Goal: Task Accomplishment & Management: Complete application form

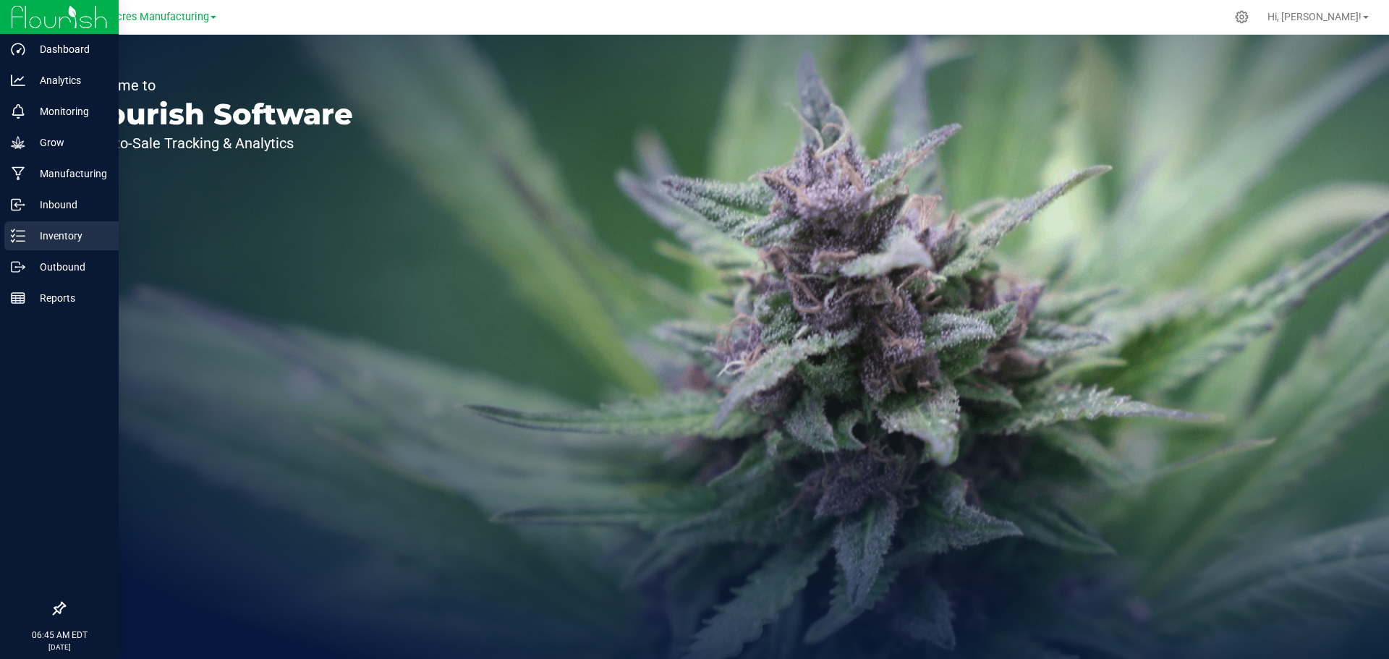
click at [27, 230] on p "Inventory" at bounding box center [68, 235] width 87 height 17
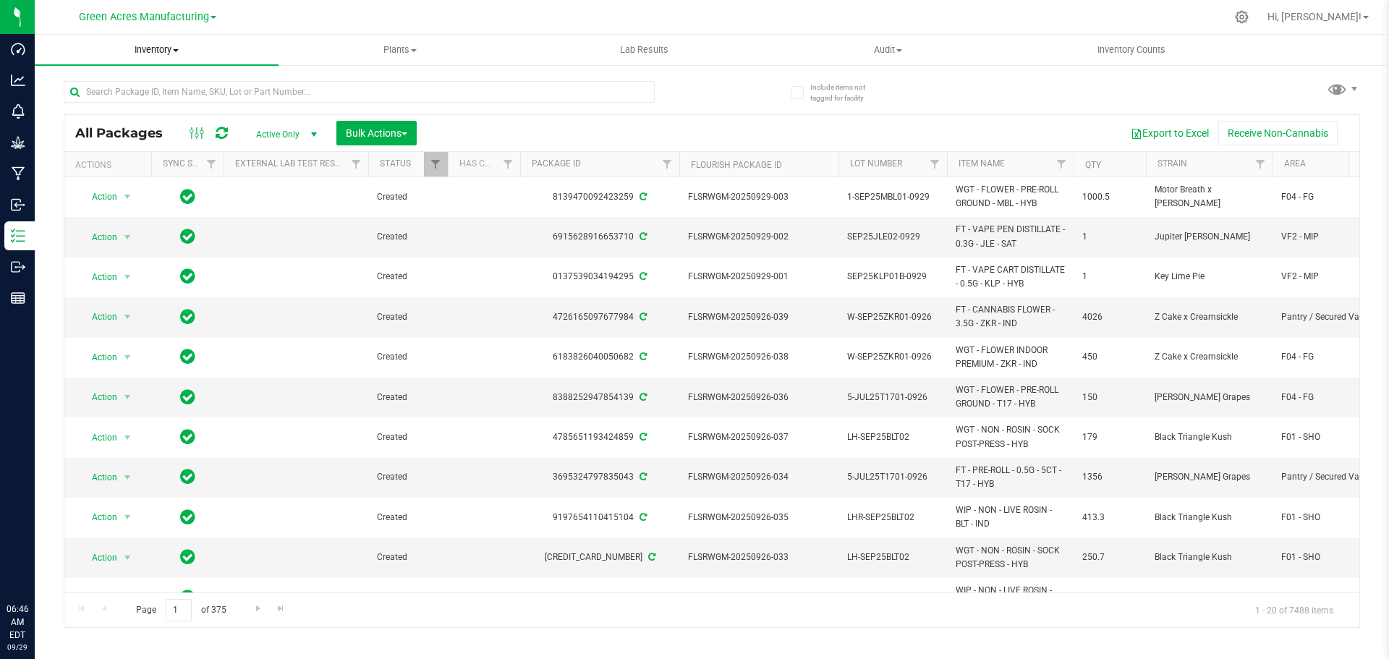
click at [164, 54] on span "Inventory" at bounding box center [157, 49] width 244 height 13
click at [162, 176] on li "From bill of materials" at bounding box center [157, 174] width 244 height 17
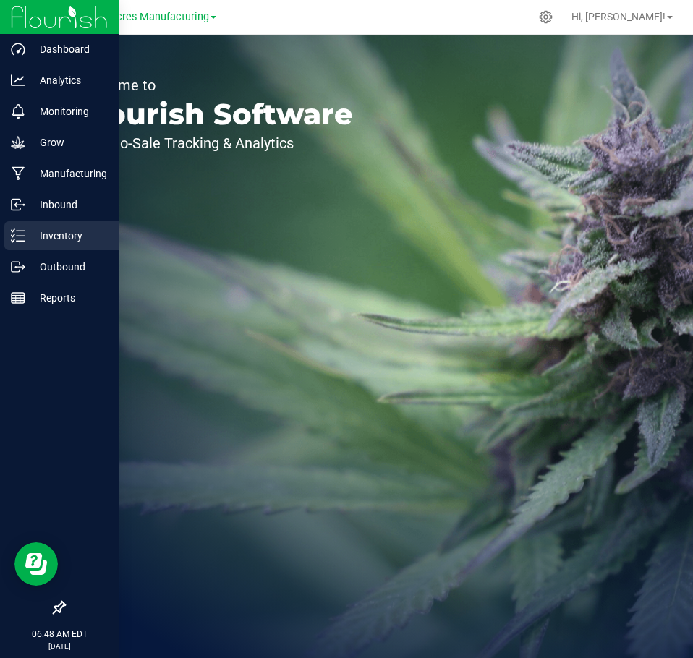
click at [34, 230] on p "Inventory" at bounding box center [68, 235] width 87 height 17
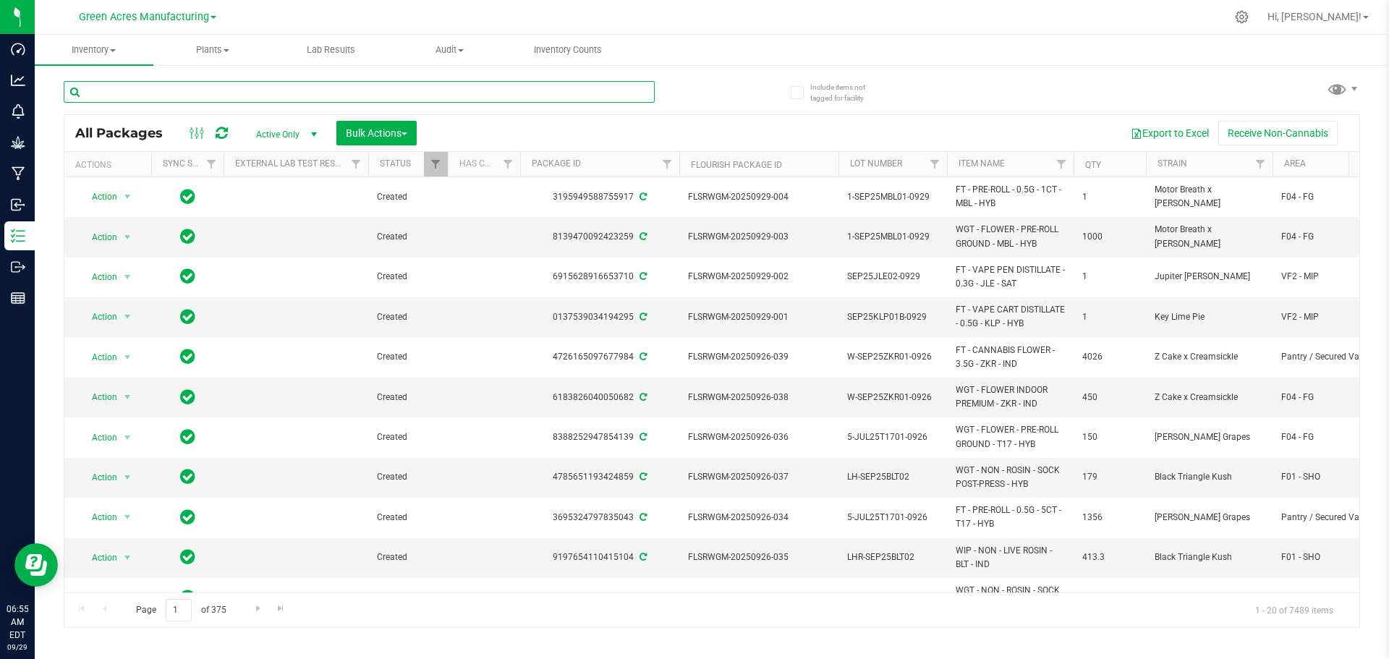
paste input "SEP25XRL01-SG-1-2"
type input "SEP25XRL01-SG-1-2"
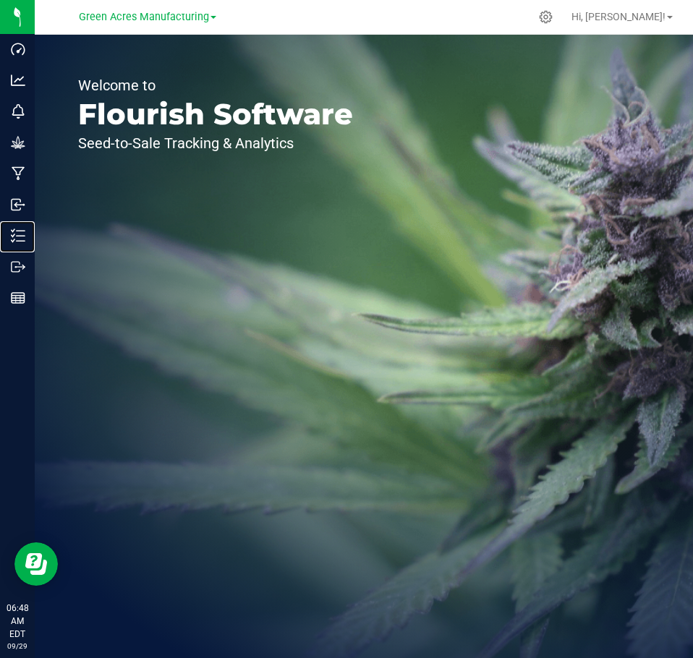
drag, startPoint x: 25, startPoint y: 236, endPoint x: 119, endPoint y: 150, distance: 128.1
click at [25, 236] on line at bounding box center [21, 236] width 8 height 0
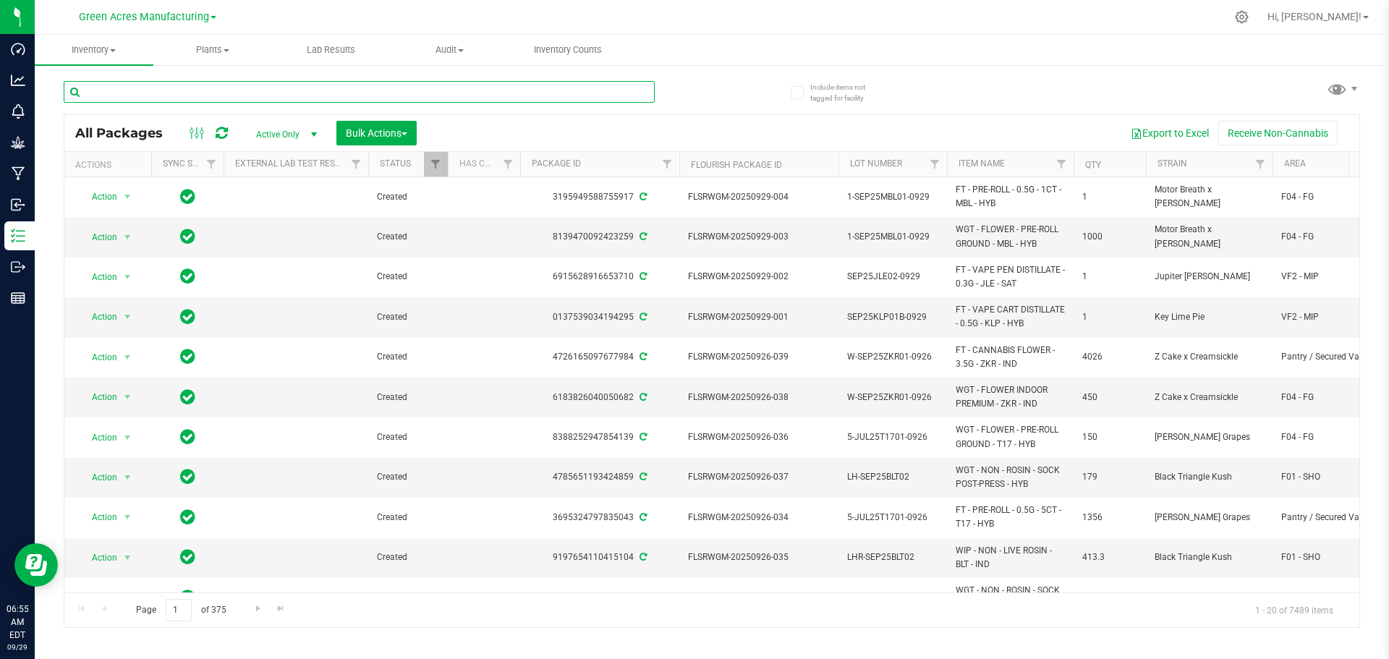
paste input "SEP25XRL01-SG-3"
type input "SEP25XRL01-SG-3"
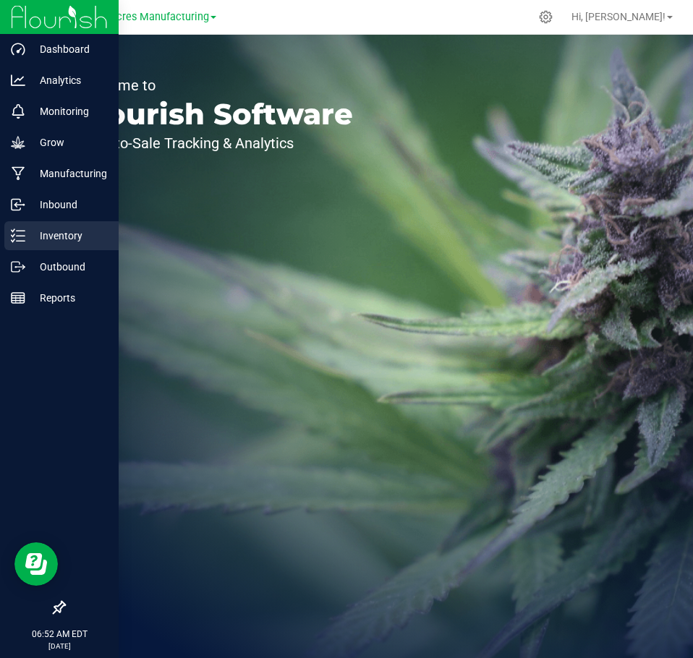
click at [19, 239] on icon at bounding box center [18, 236] width 14 height 14
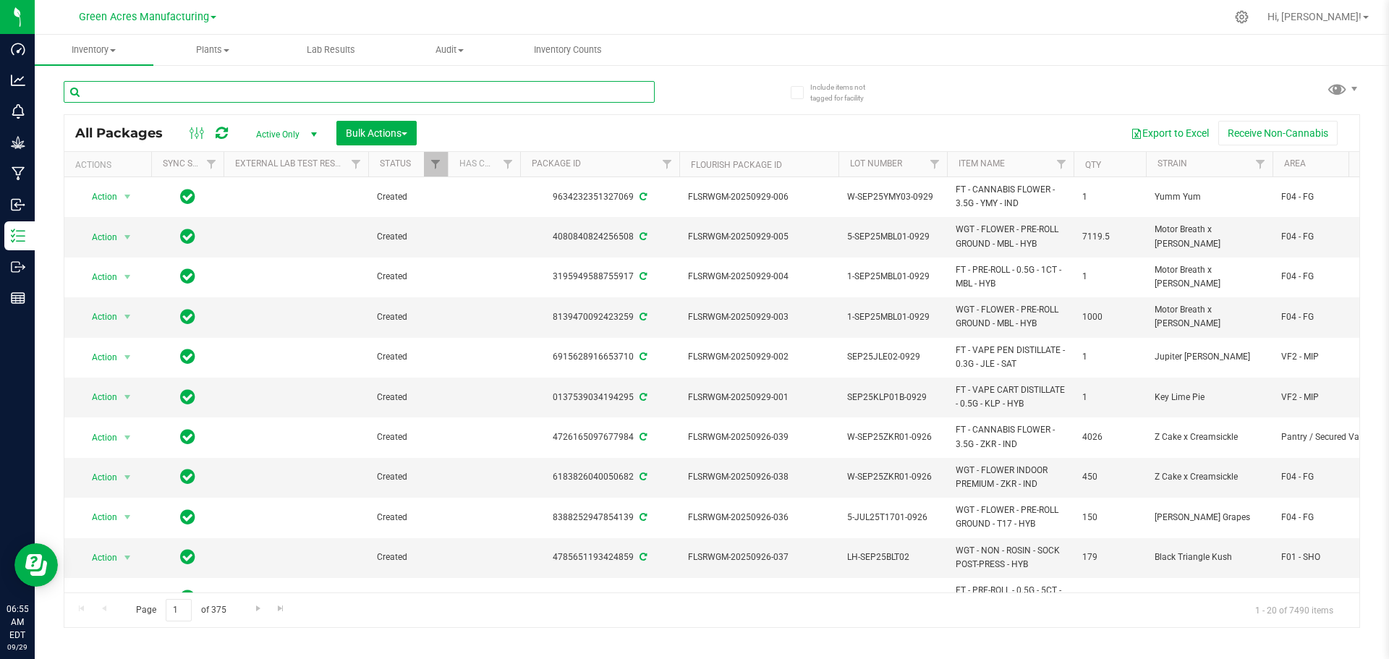
paste input "SEP25CAL02"
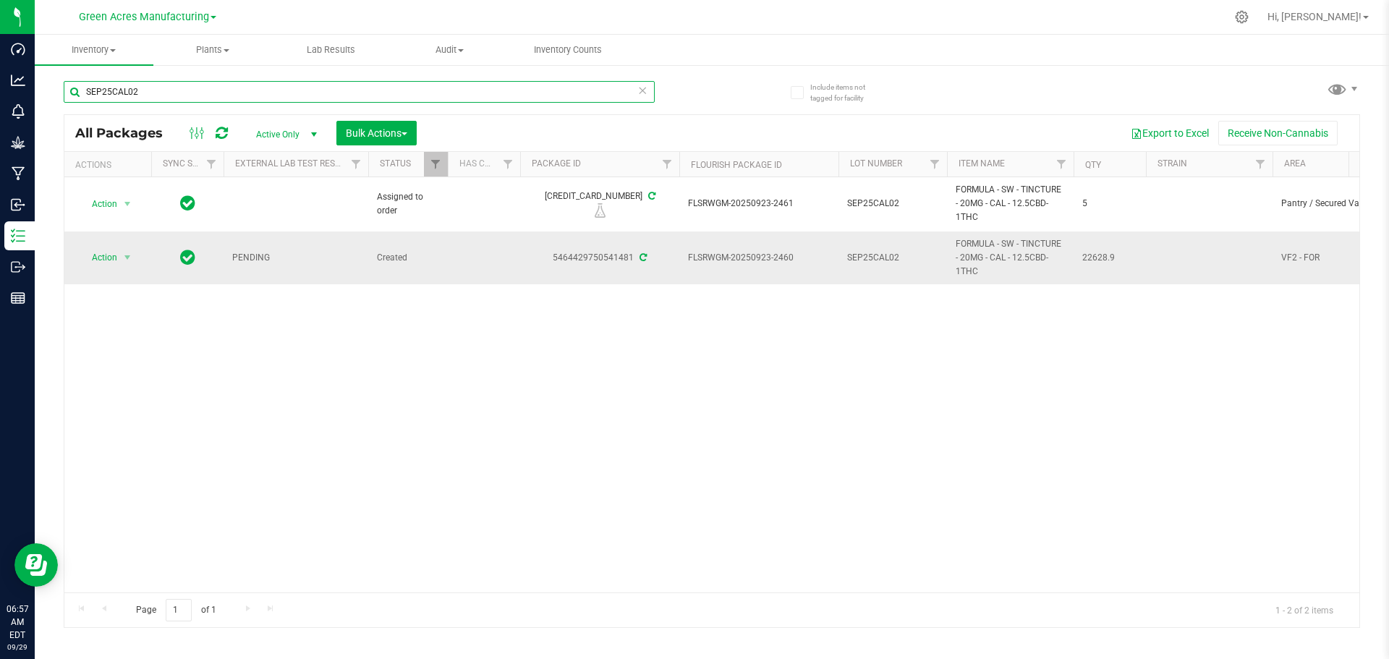
type input "SEP25CAL02"
click at [739, 260] on span "FLSRWGM-20250923-2460" at bounding box center [759, 258] width 142 height 14
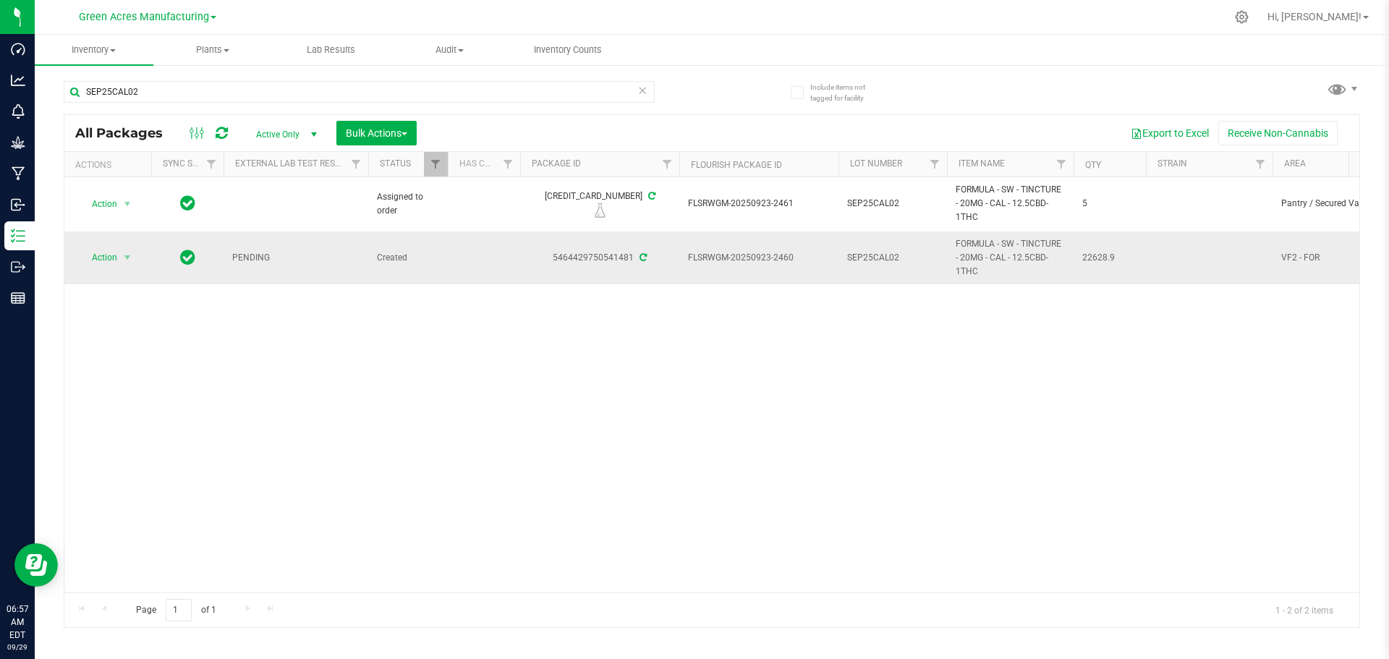
click at [739, 260] on span "FLSRWGM-20250923-2460" at bounding box center [759, 258] width 142 height 14
click at [868, 255] on span "SEP25CAL02" at bounding box center [892, 258] width 91 height 14
click at [868, 255] on input "SEP25CAL02" at bounding box center [889, 258] width 103 height 22
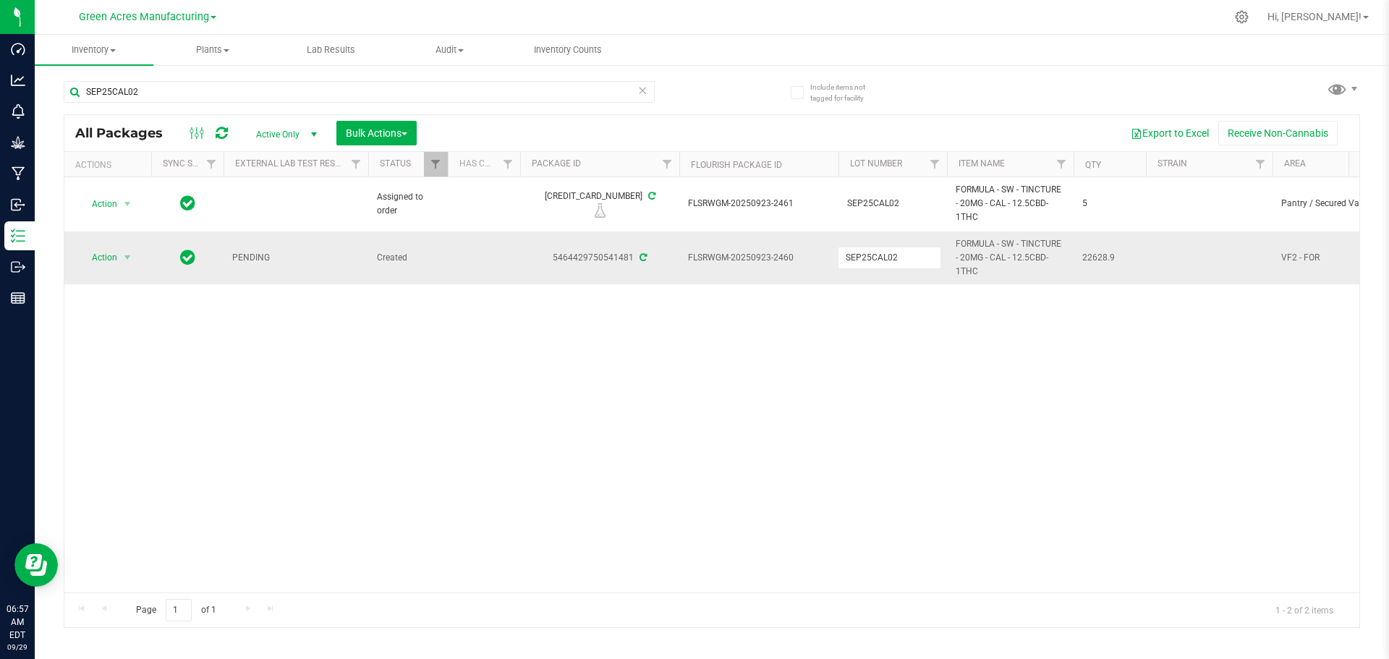
click at [868, 255] on input "SEP25CAL02" at bounding box center [889, 258] width 103 height 22
click at [1094, 256] on span "22628.9" at bounding box center [1109, 258] width 55 height 14
copy span "22628.9"
click at [815, 415] on div "Action Action Edit attributes Global inventory Locate package Package audit log…" at bounding box center [711, 384] width 1295 height 415
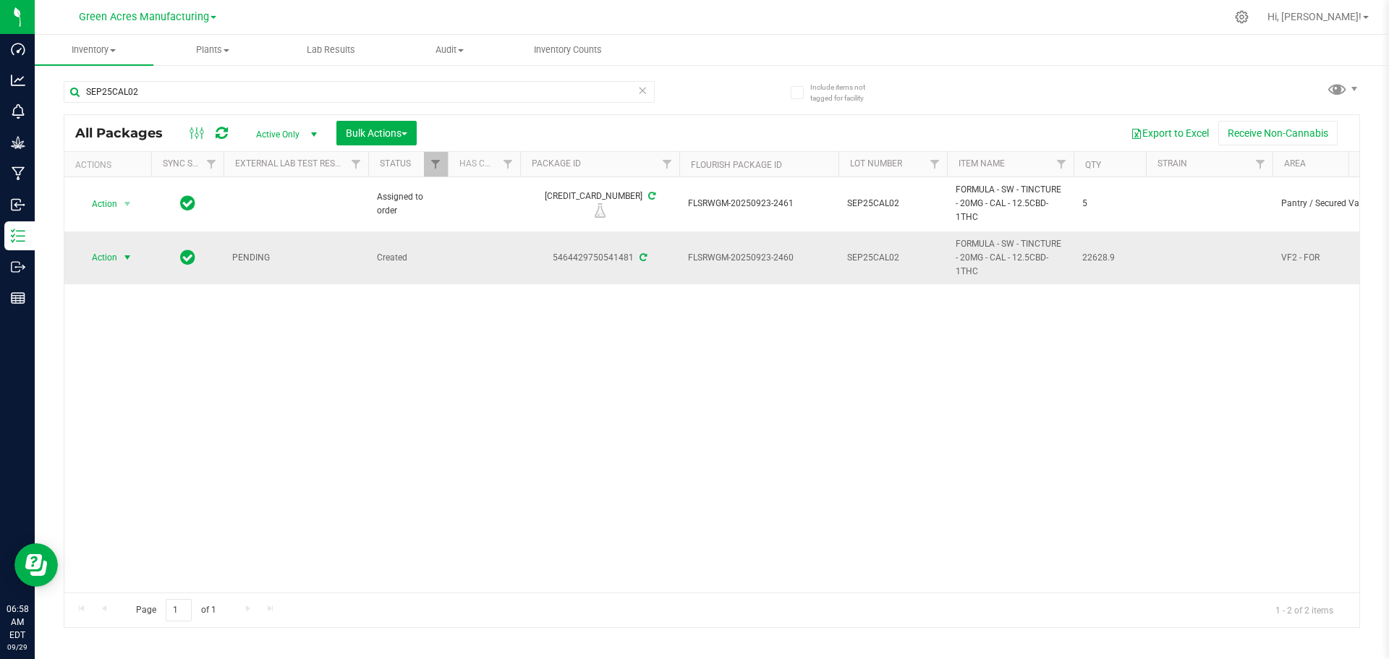
click at [120, 260] on span "select" at bounding box center [128, 257] width 18 height 20
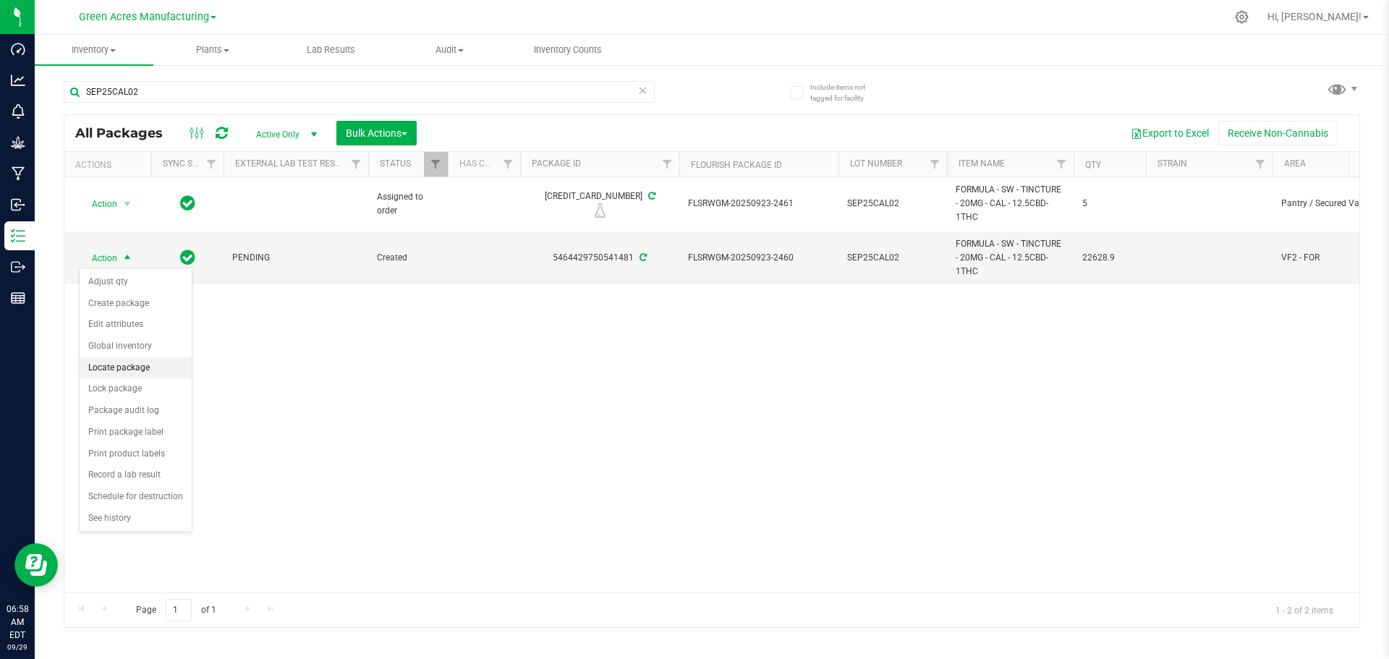
click at [122, 366] on li "Locate package" at bounding box center [136, 368] width 112 height 22
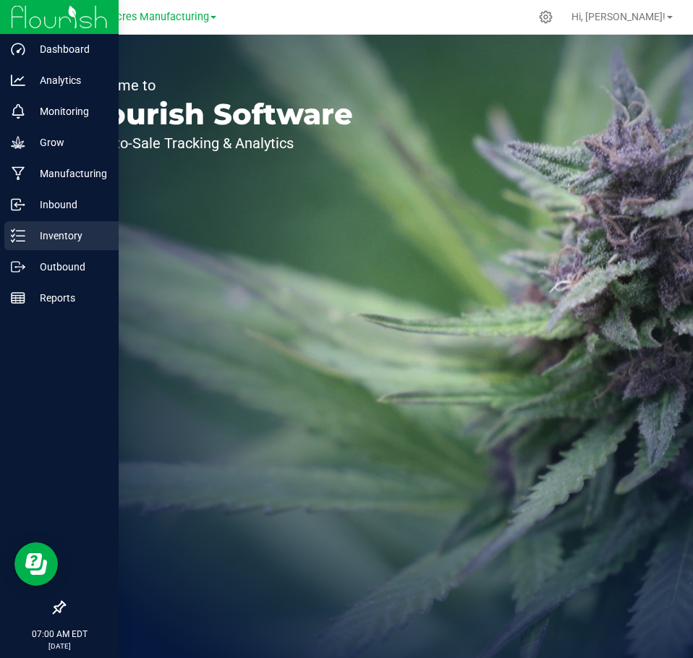
drag, startPoint x: 25, startPoint y: 229, endPoint x: 42, endPoint y: 226, distance: 17.5
click at [25, 229] on icon at bounding box center [18, 236] width 14 height 14
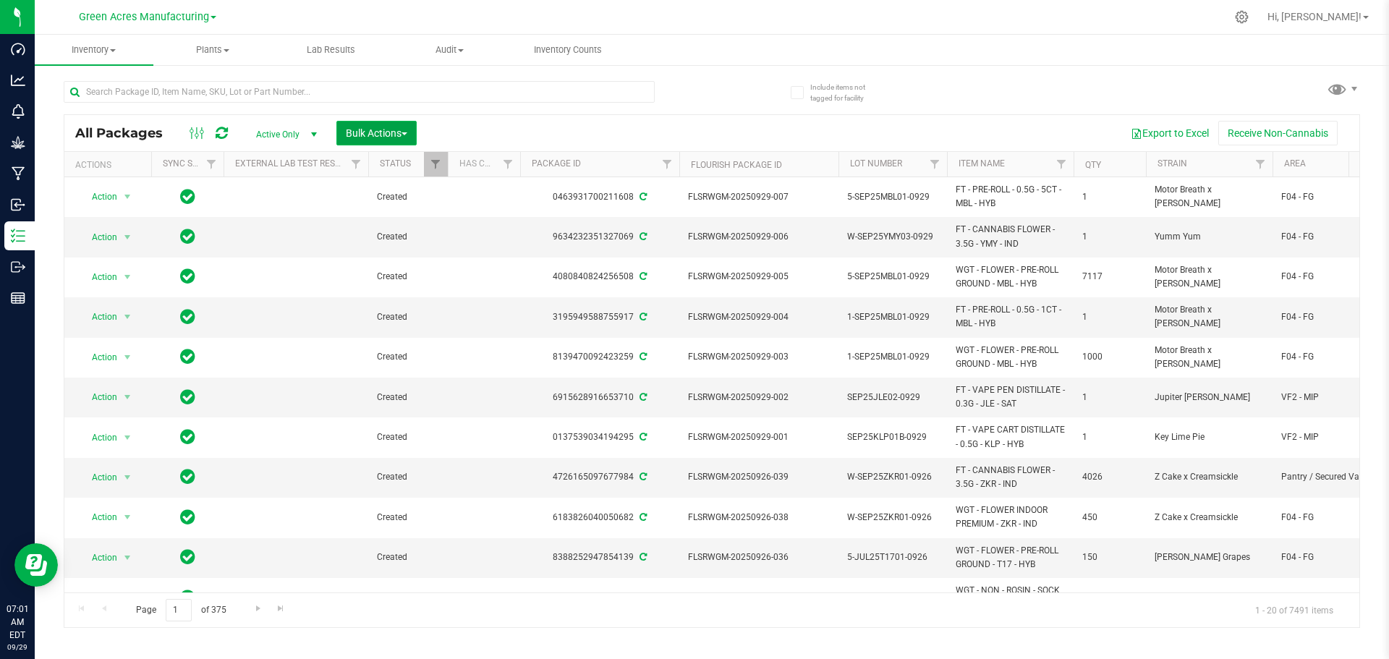
click at [376, 132] on span "Bulk Actions" at bounding box center [377, 133] width 62 height 12
click at [386, 271] on span "Locate packages" at bounding box center [381, 272] width 73 height 12
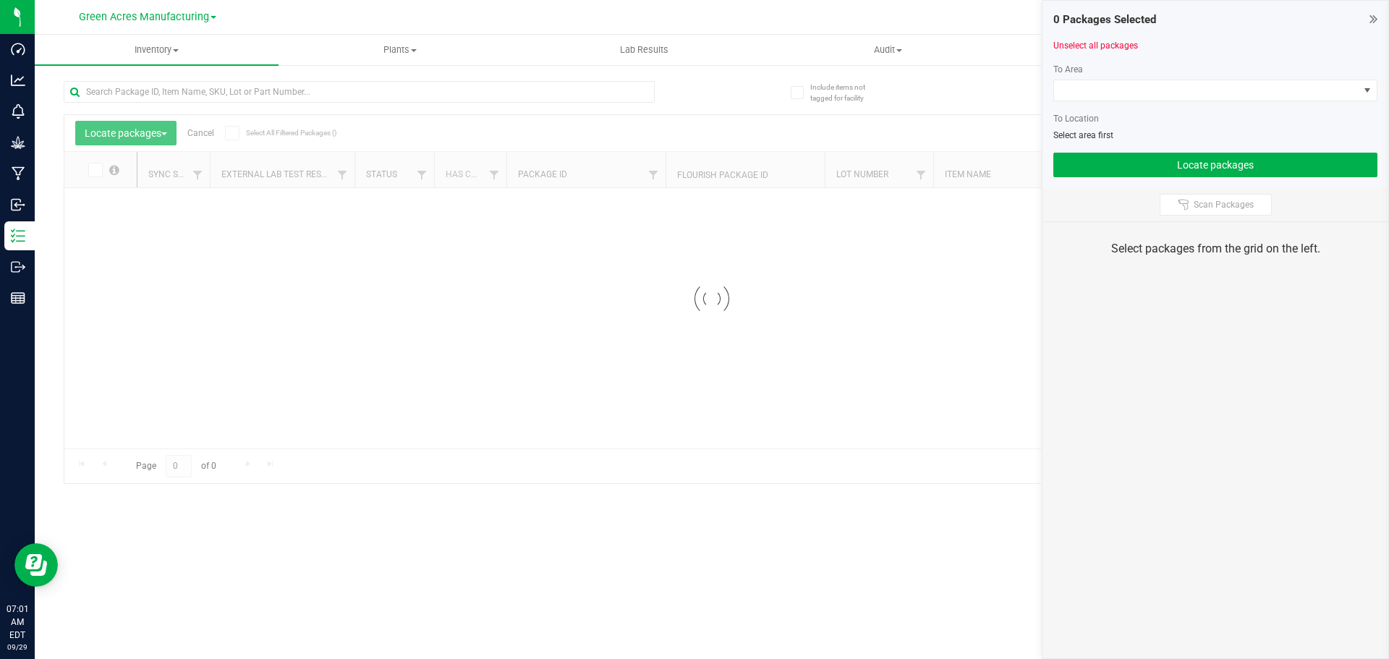
click at [1373, 19] on icon at bounding box center [1374, 19] width 8 height 14
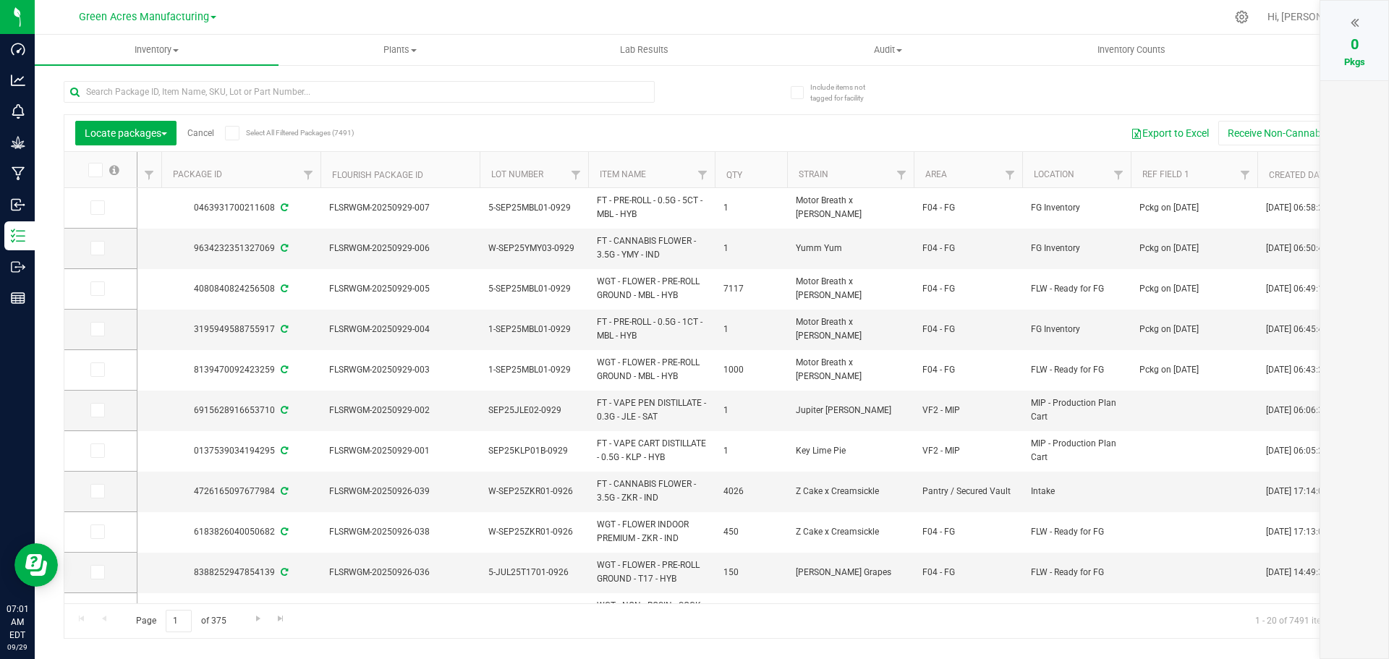
scroll to position [0, 347]
click at [1012, 180] on span "Filter" at bounding box center [1009, 175] width 12 height 12
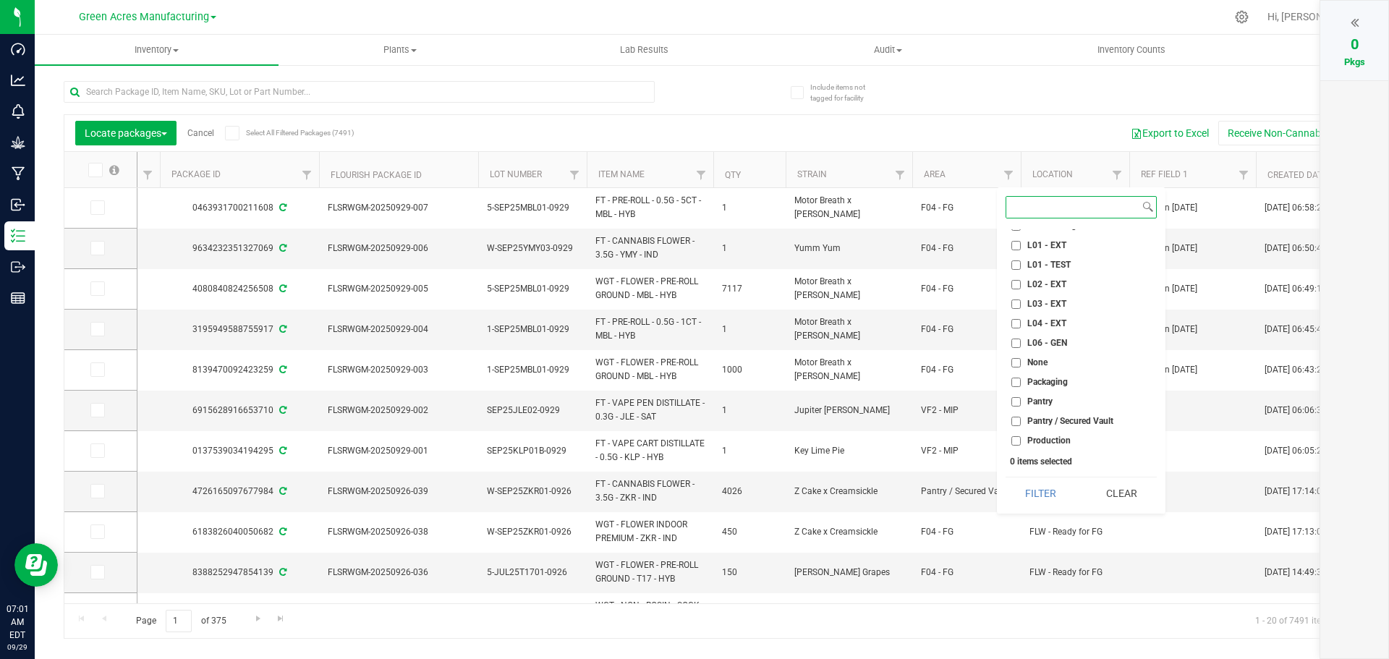
scroll to position [579, 0]
click at [1017, 420] on input "VF2 - FOR" at bounding box center [1016, 419] width 9 height 9
checkbox input "true"
click at [1045, 495] on button "Filter" at bounding box center [1041, 494] width 70 height 32
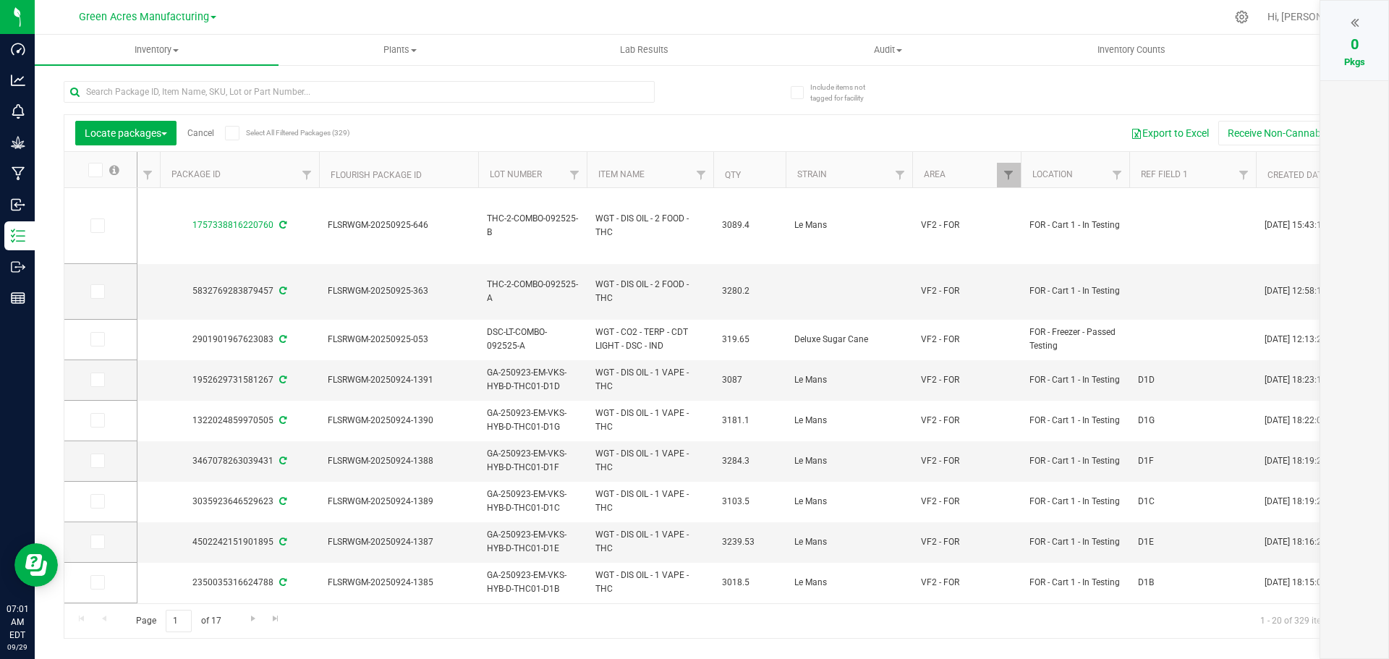
click at [1353, 24] on icon at bounding box center [1355, 22] width 8 height 14
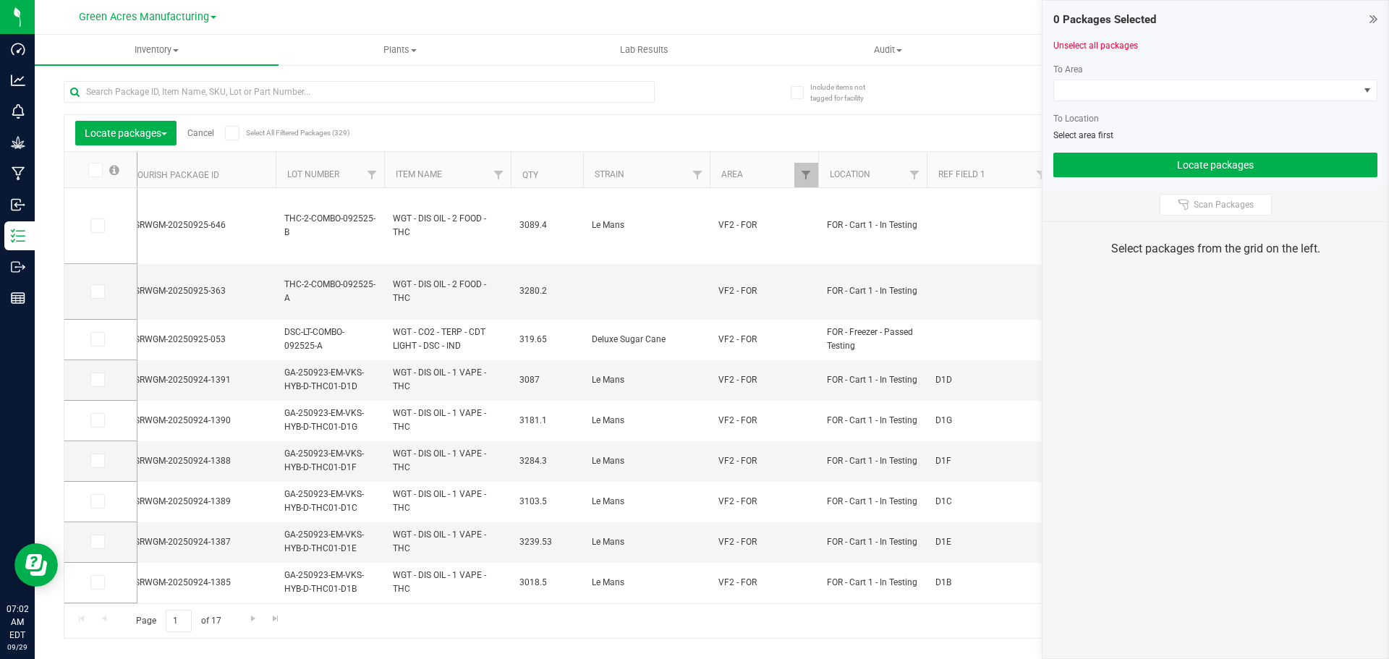
scroll to position [0, 583]
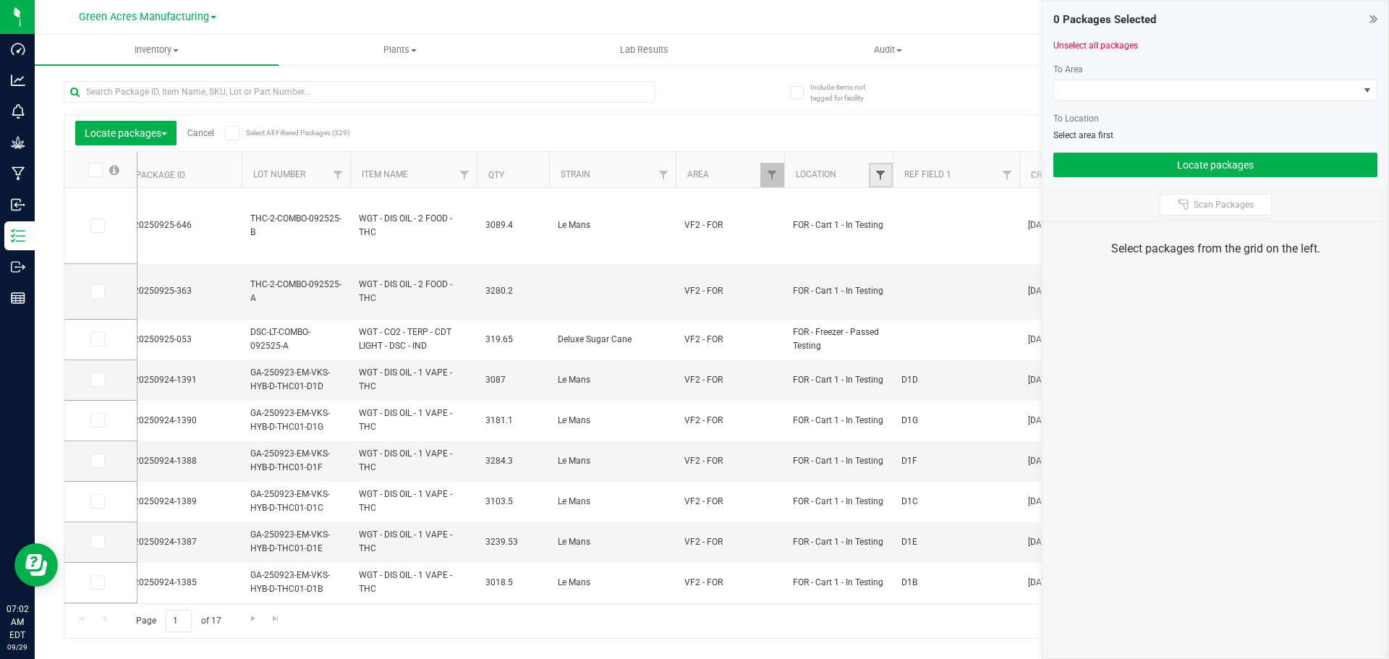
click at [880, 178] on span "Filter" at bounding box center [881, 175] width 12 height 12
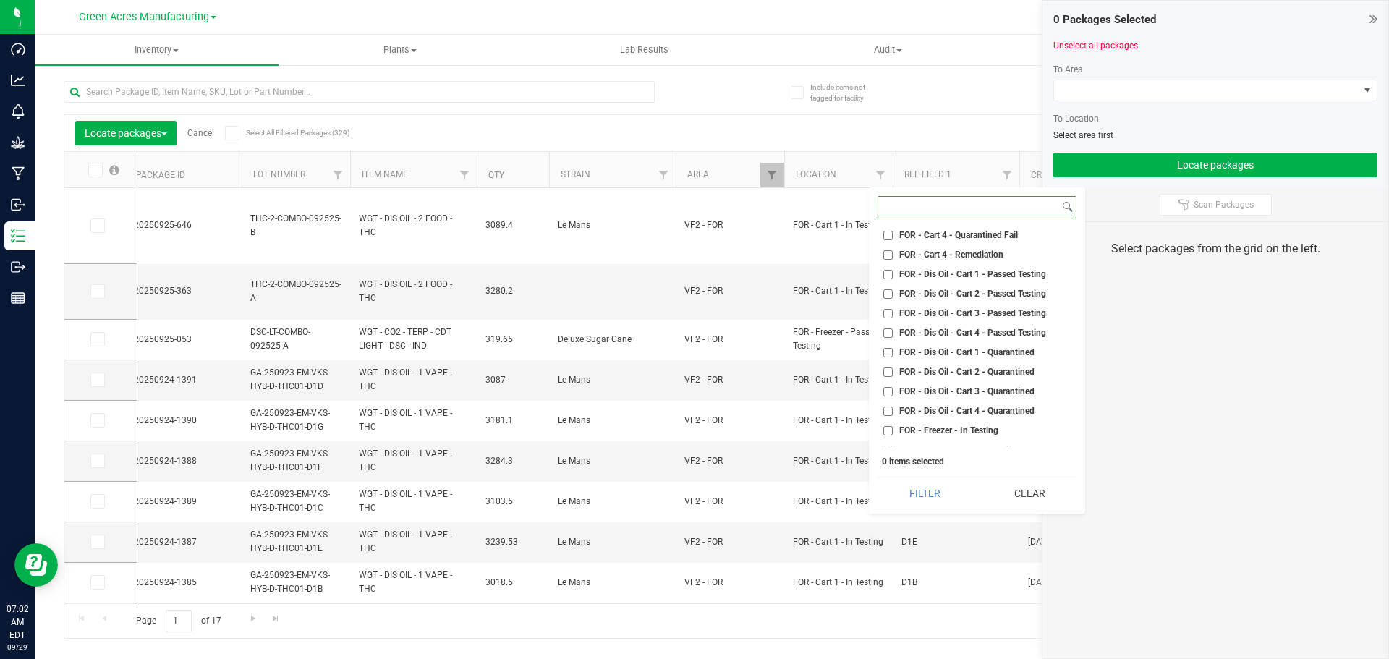
scroll to position [2388, 0]
click at [890, 370] on input "FOR - Ready to Package" at bounding box center [887, 369] width 9 height 9
checkbox input "true"
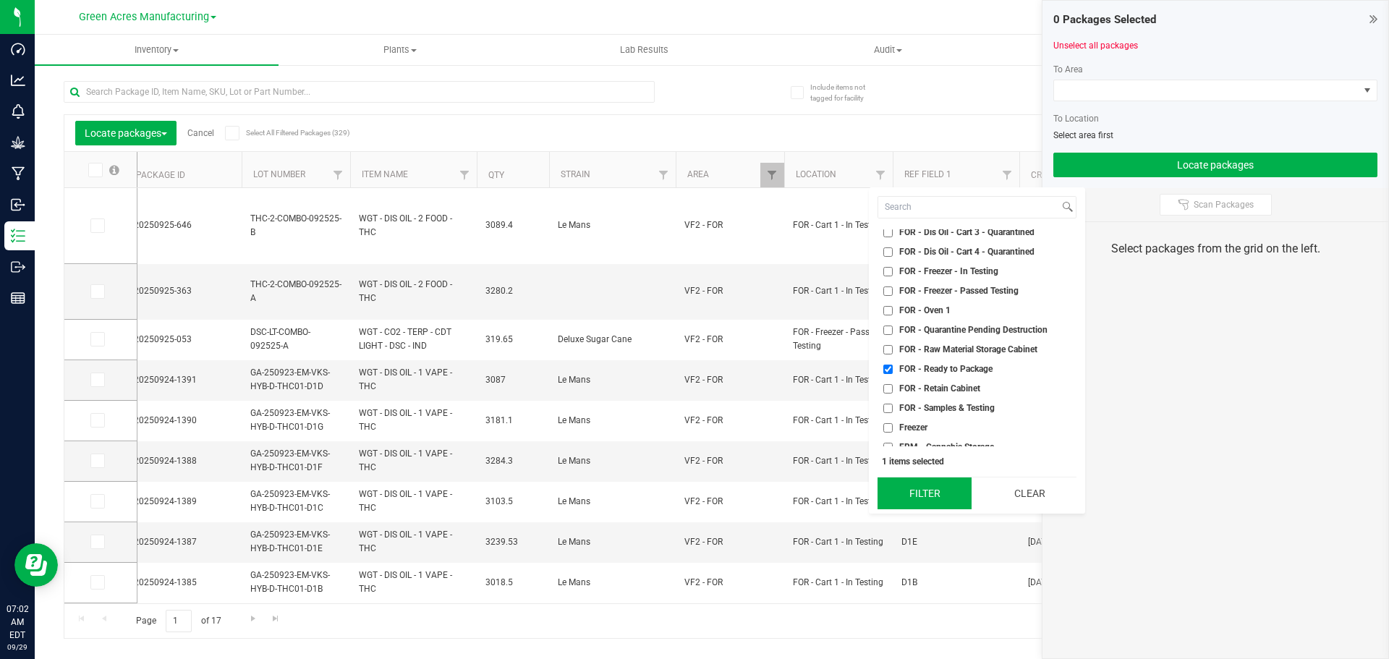
click at [920, 493] on button "Filter" at bounding box center [925, 494] width 94 height 32
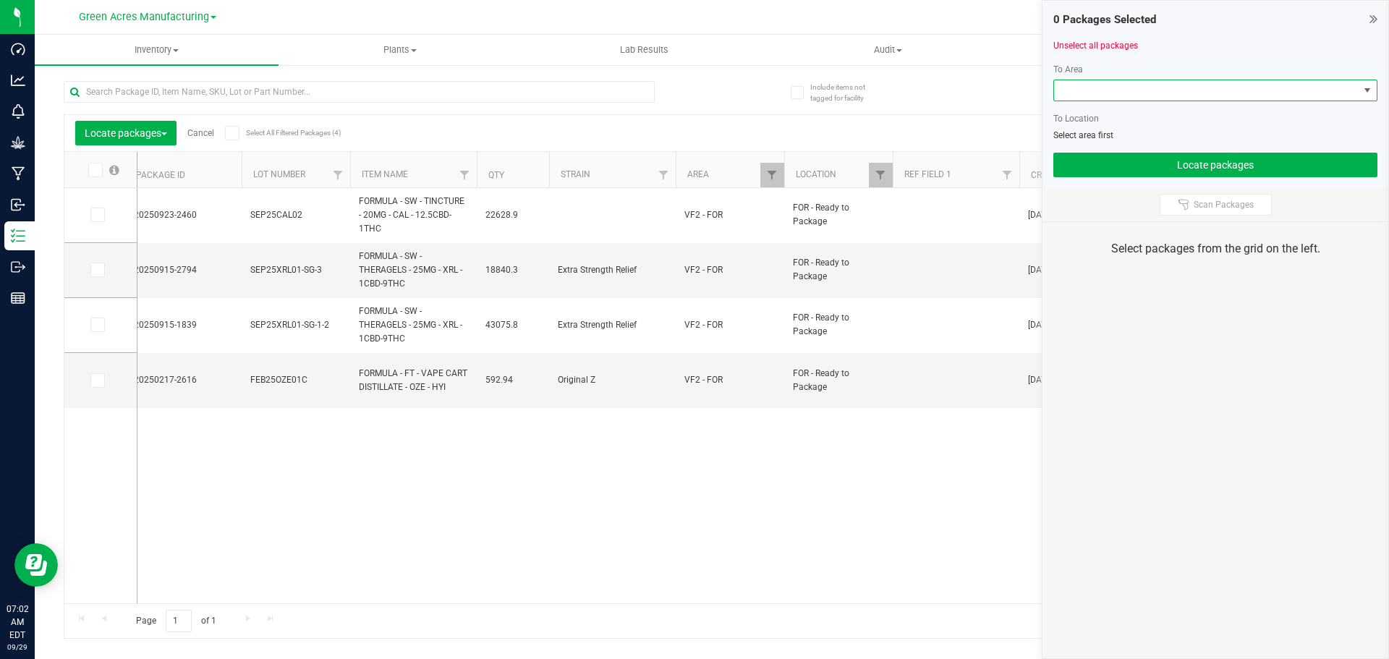
click at [1132, 91] on span at bounding box center [1206, 90] width 305 height 20
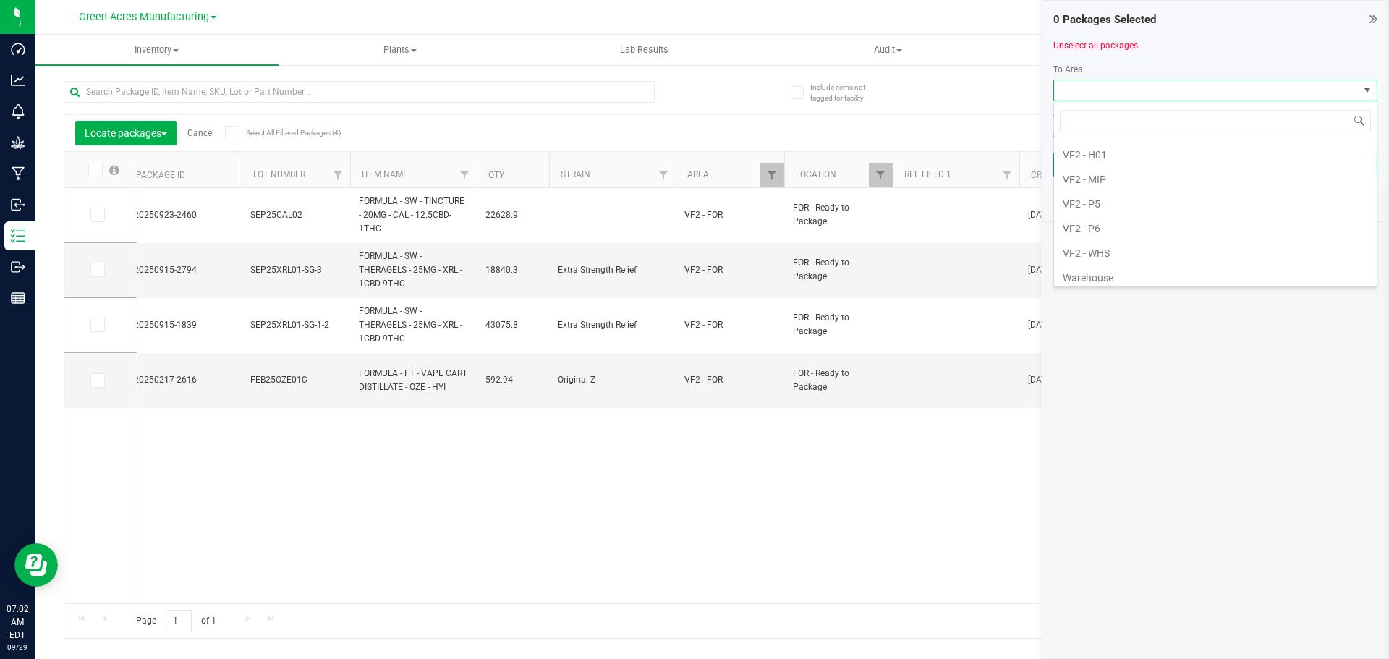
scroll to position [913, 0]
click at [1116, 169] on li "VF2 - MIP" at bounding box center [1215, 173] width 323 height 25
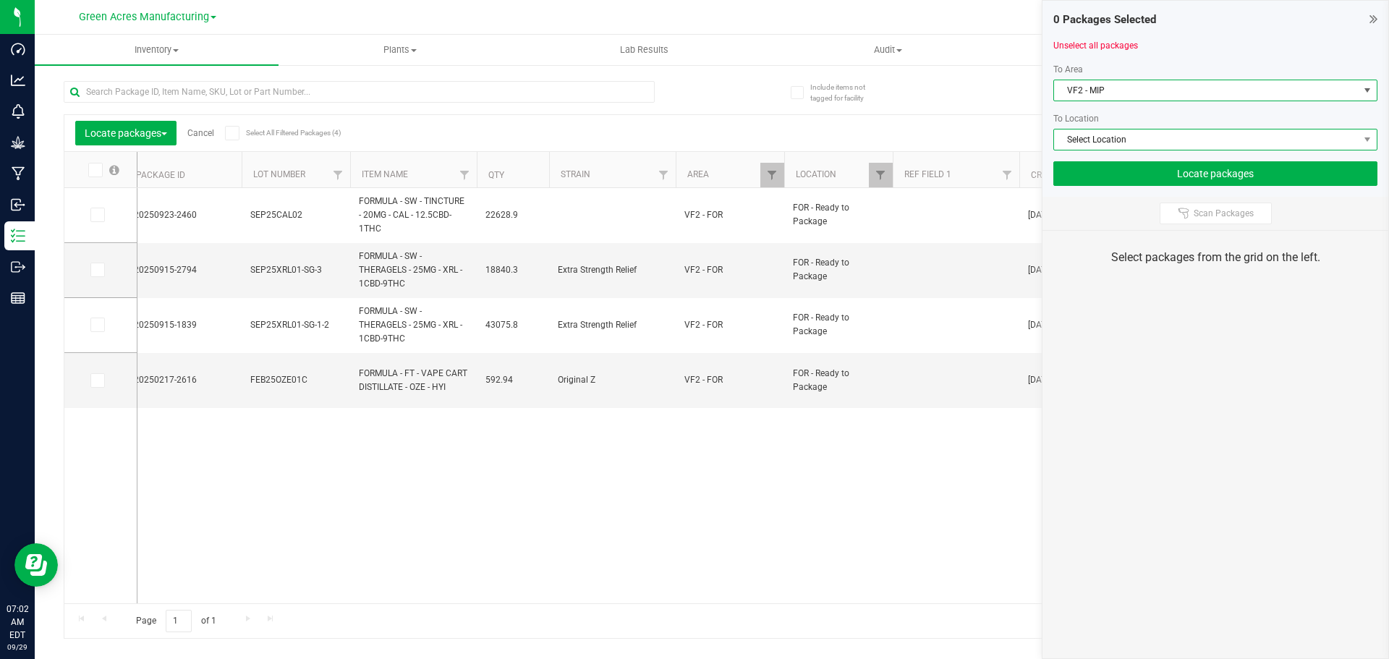
click at [1116, 143] on span "Select Location" at bounding box center [1206, 140] width 305 height 20
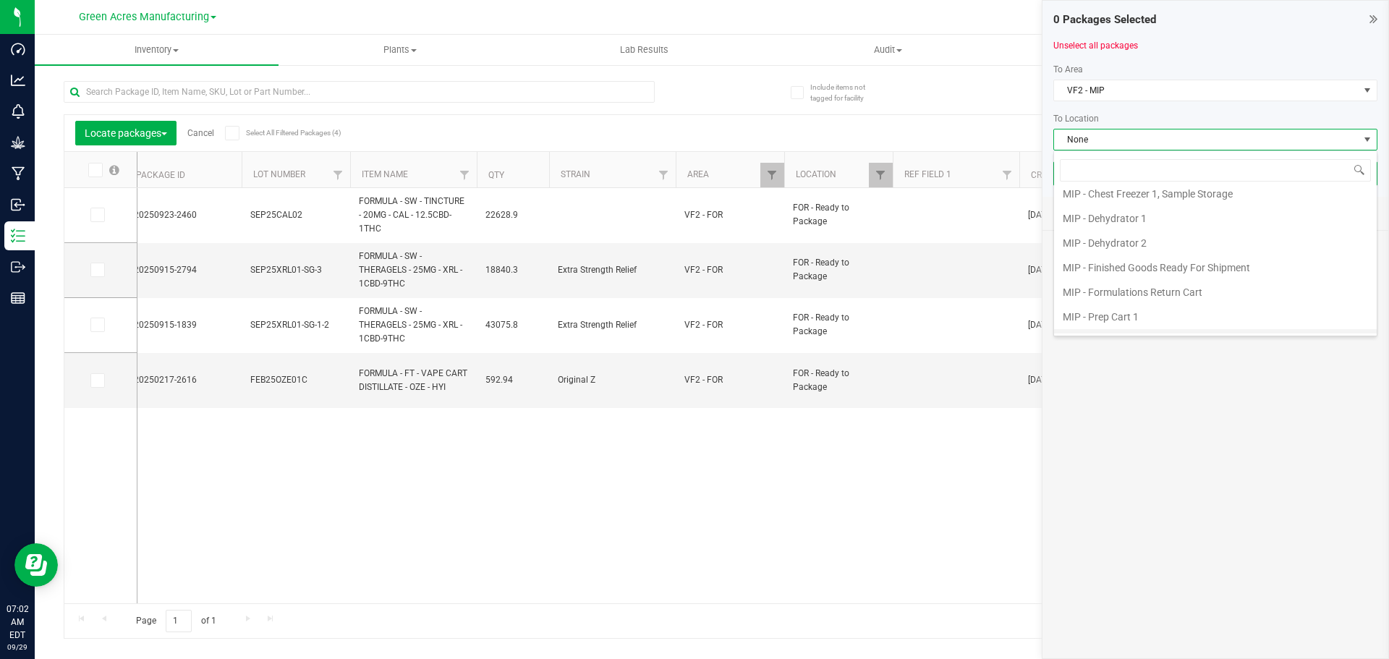
scroll to position [200, 0]
click at [1135, 247] on li "MIP - Production Plan Cart" at bounding box center [1215, 247] width 323 height 25
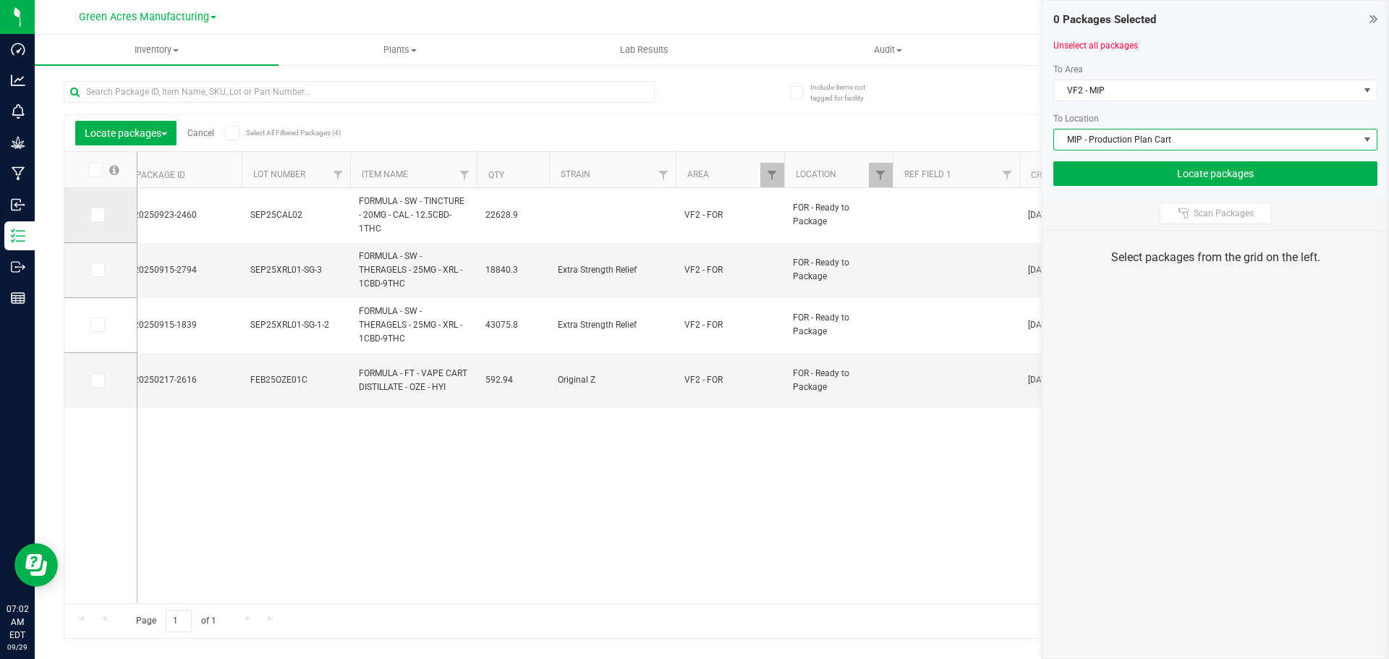
click at [98, 215] on icon at bounding box center [96, 215] width 9 height 0
click at [0, 0] on input "checkbox" at bounding box center [0, 0] width 0 height 0
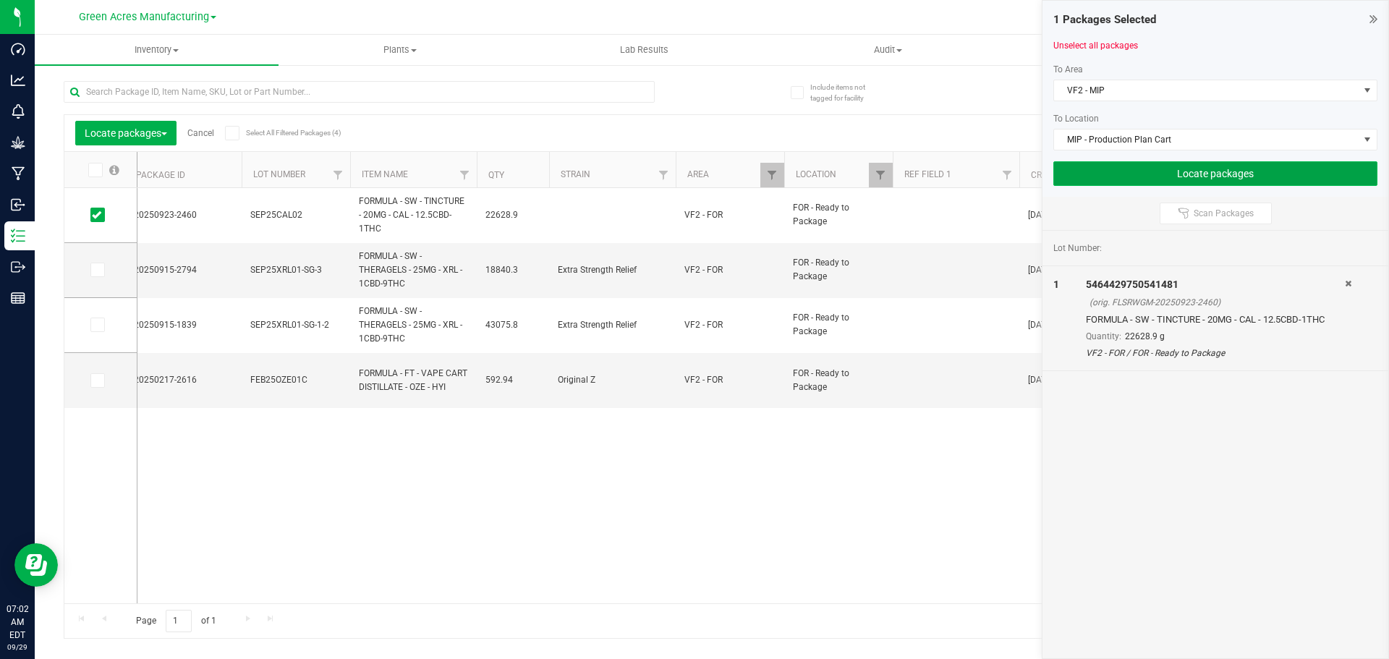
click at [1176, 174] on button "Locate packages" at bounding box center [1215, 173] width 324 height 25
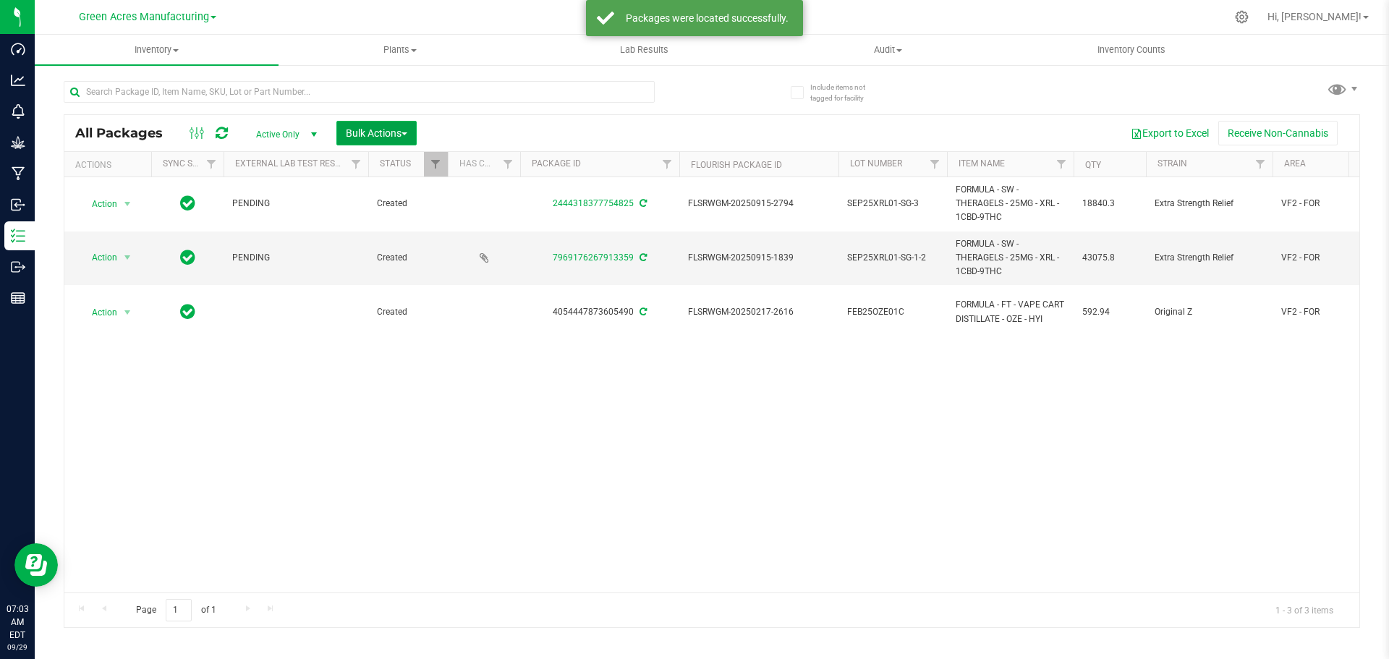
click at [370, 137] on span "Bulk Actions" at bounding box center [377, 133] width 62 height 12
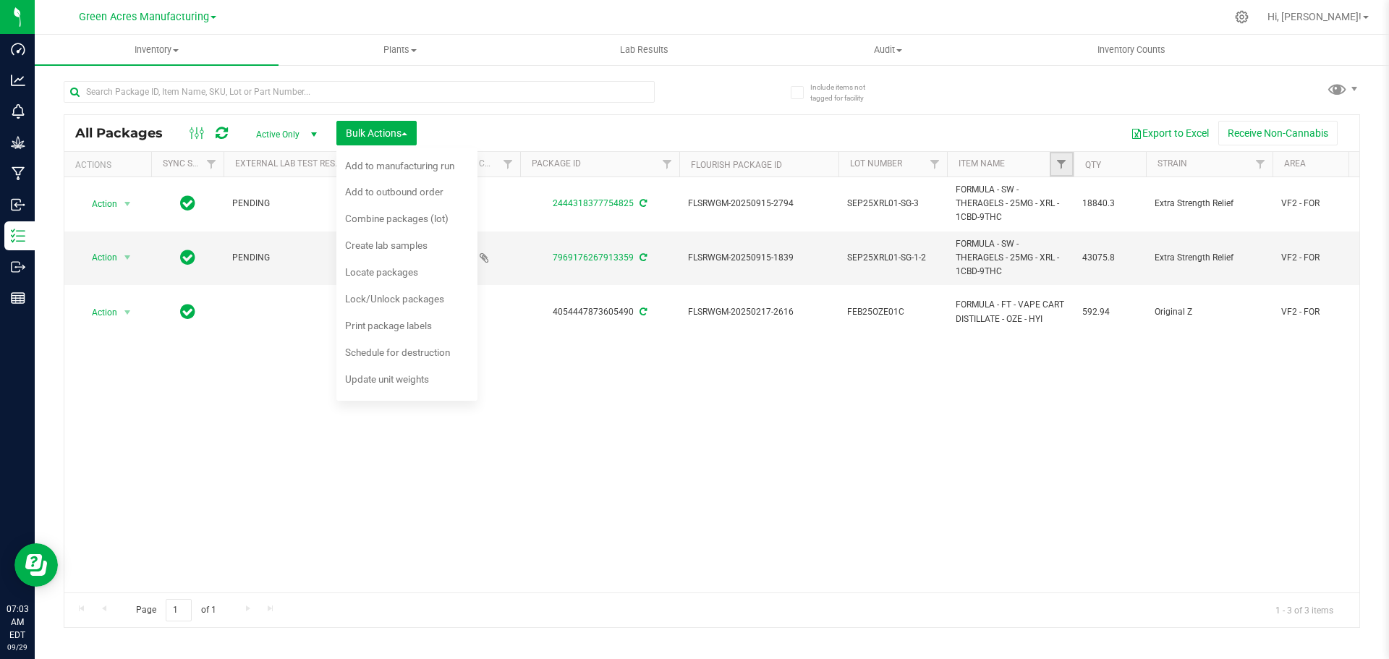
click at [1068, 167] on link "Filter" at bounding box center [1062, 164] width 24 height 25
click at [1046, 135] on div "Export to Excel Receive Non-Cannabis" at bounding box center [888, 133] width 921 height 25
click at [963, 14] on div at bounding box center [742, 17] width 967 height 28
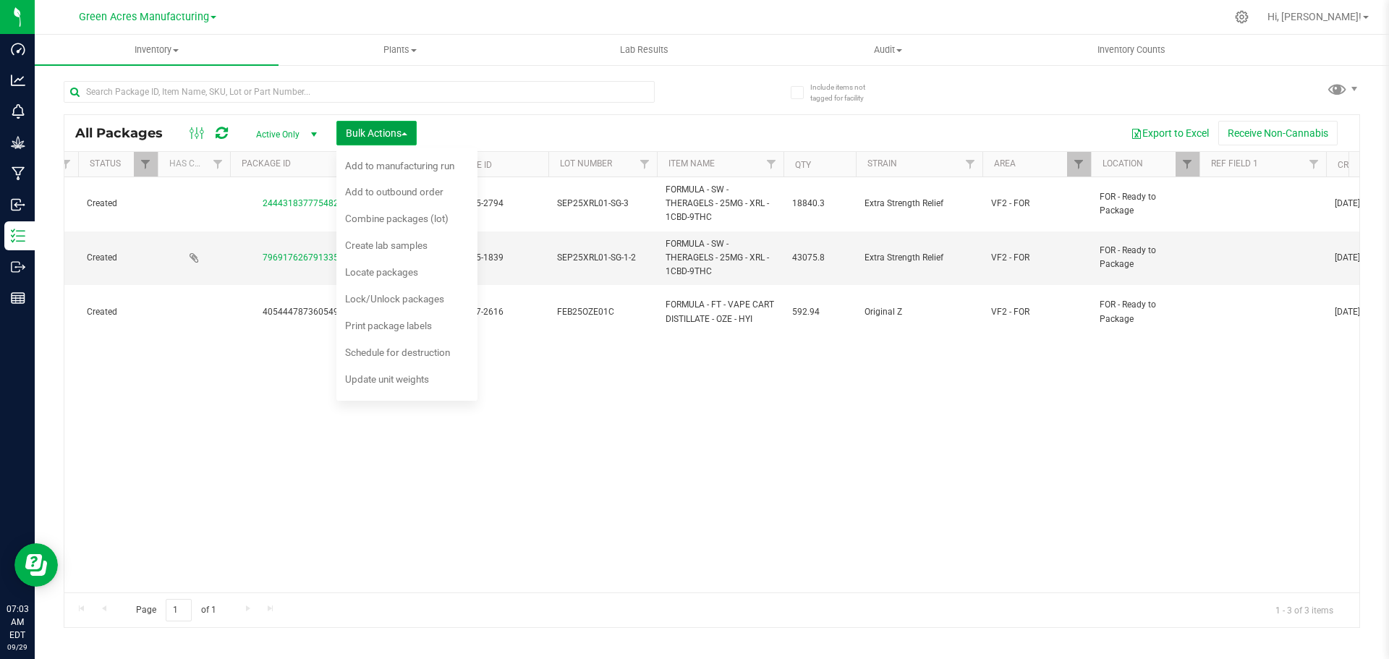
click at [392, 132] on span "Bulk Actions" at bounding box center [377, 133] width 62 height 12
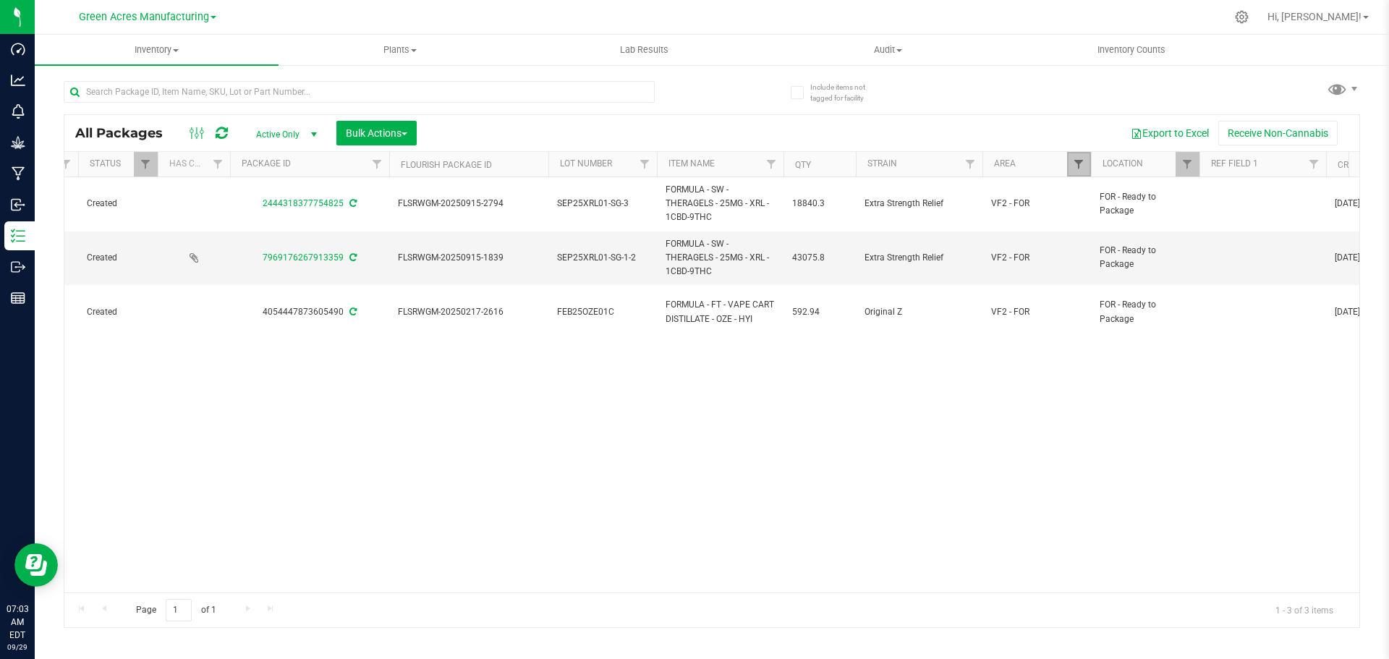
click at [1079, 167] on span "Filter" at bounding box center [1079, 164] width 12 height 12
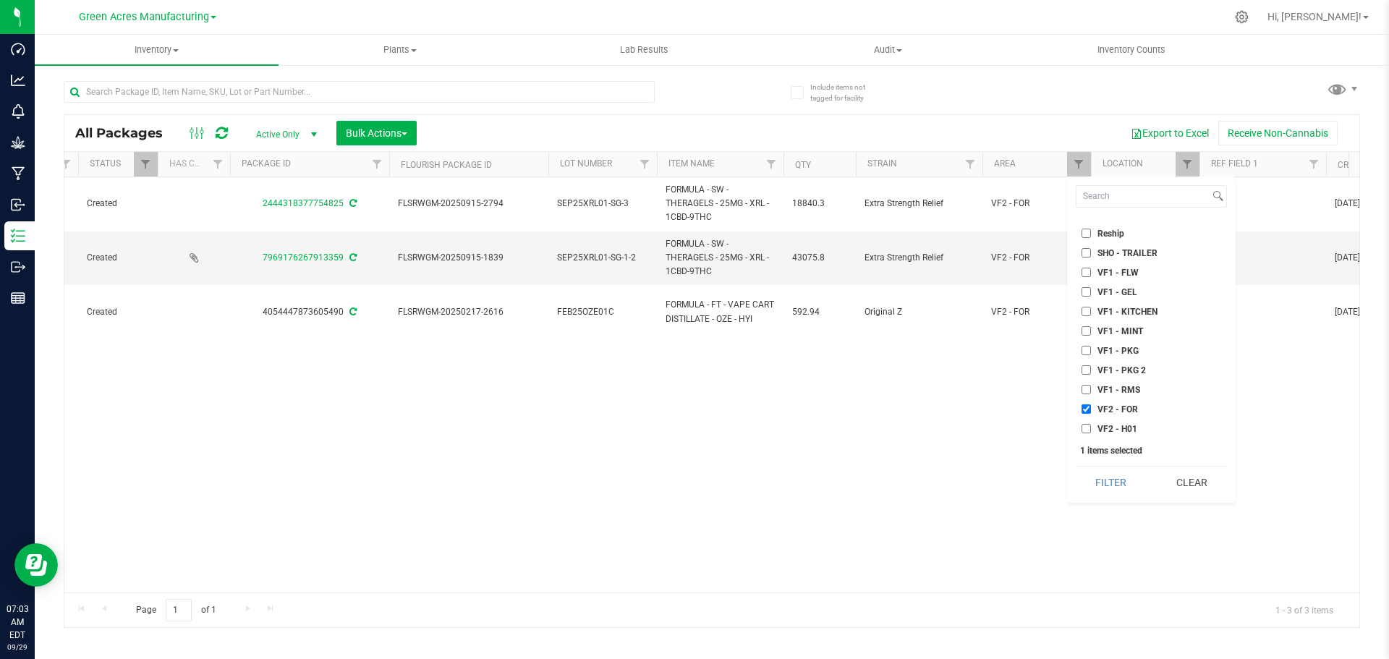
click at [1088, 410] on input "VF2 - FOR" at bounding box center [1086, 408] width 9 height 9
click at [1087, 410] on input "VF2 - FOR" at bounding box center [1086, 408] width 9 height 9
checkbox input "true"
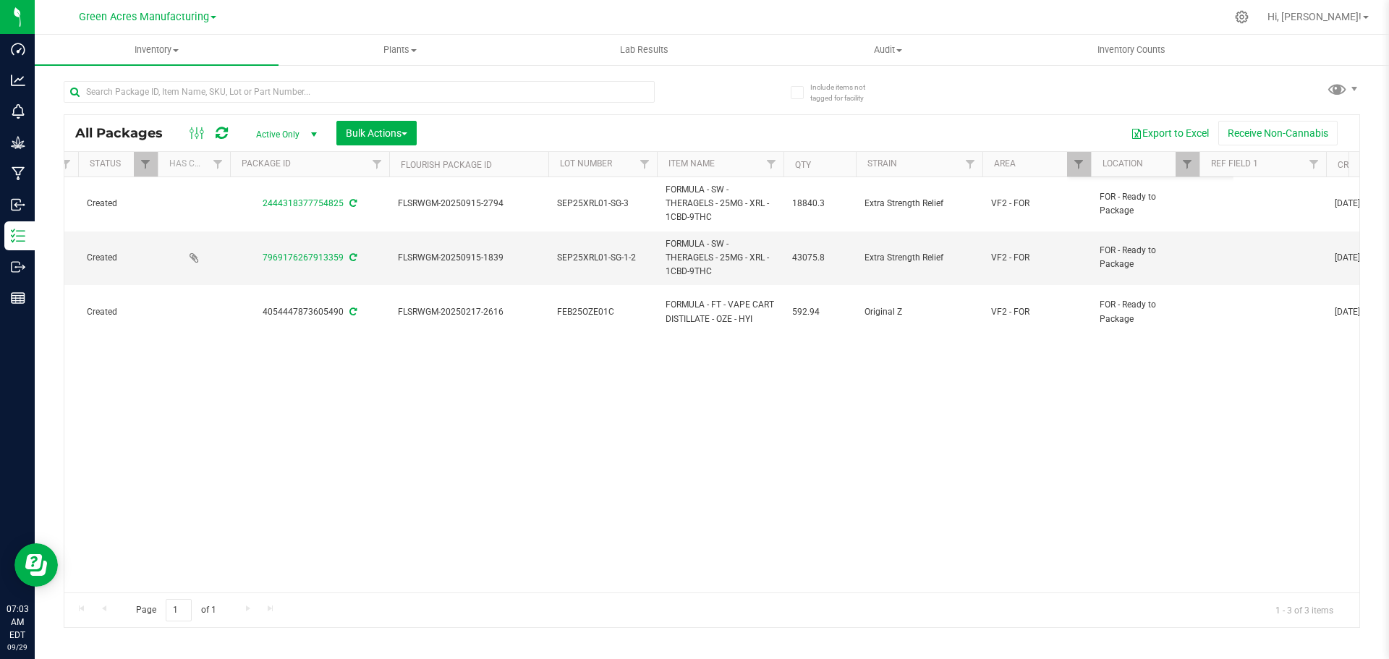
click at [1082, 93] on div "All Packages Active Only Active Only Lab Samples Locked All External Internal B…" at bounding box center [712, 347] width 1297 height 561
click at [1192, 162] on span "Filter" at bounding box center [1188, 164] width 12 height 12
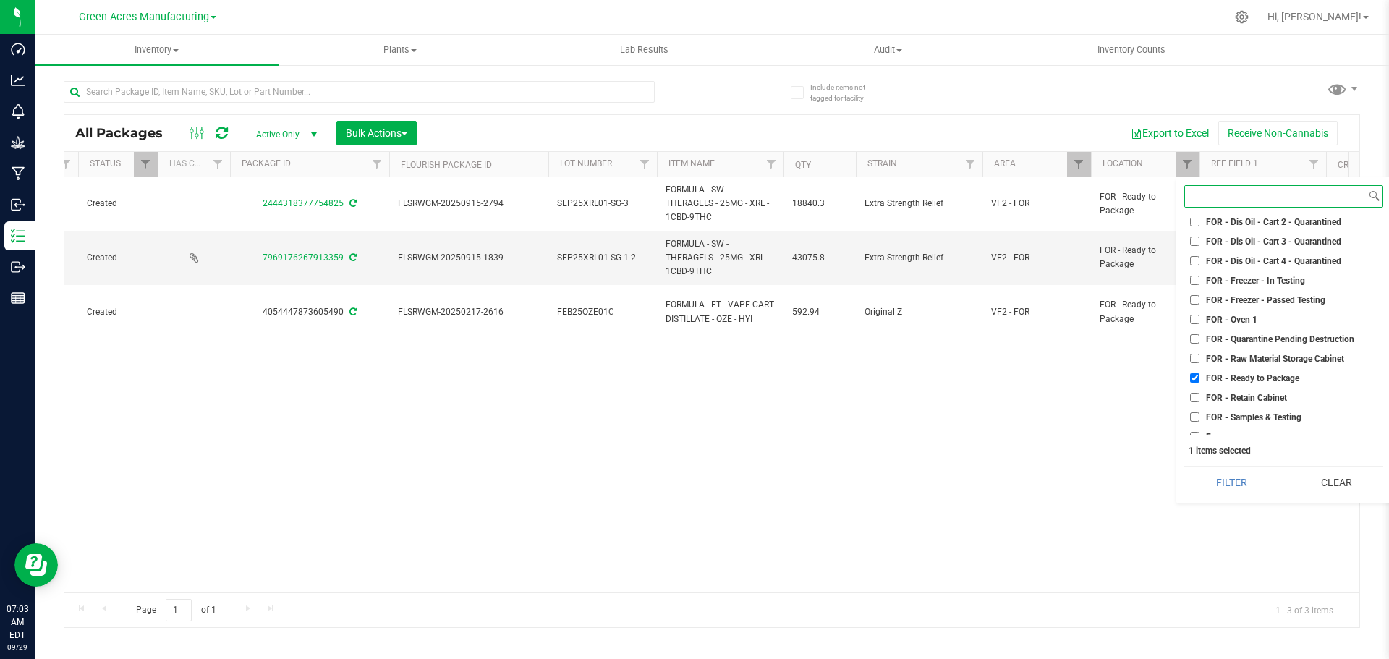
scroll to position [2388, 0]
click at [1195, 360] on input "FOR - Ready to Package" at bounding box center [1194, 358] width 9 height 9
checkbox input "false"
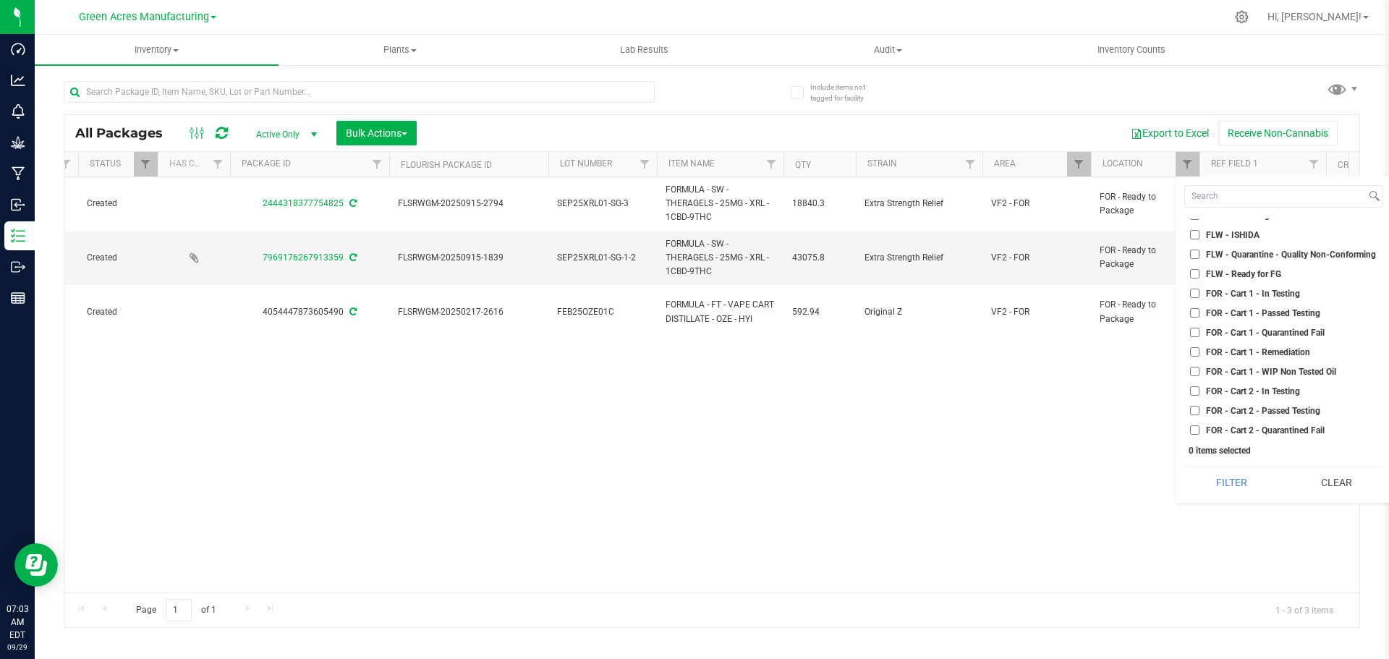
scroll to position [1881, 0]
click at [1196, 280] on input "FOR - Cart 1 - In Testing" at bounding box center [1194, 278] width 9 height 9
checkbox input "true"
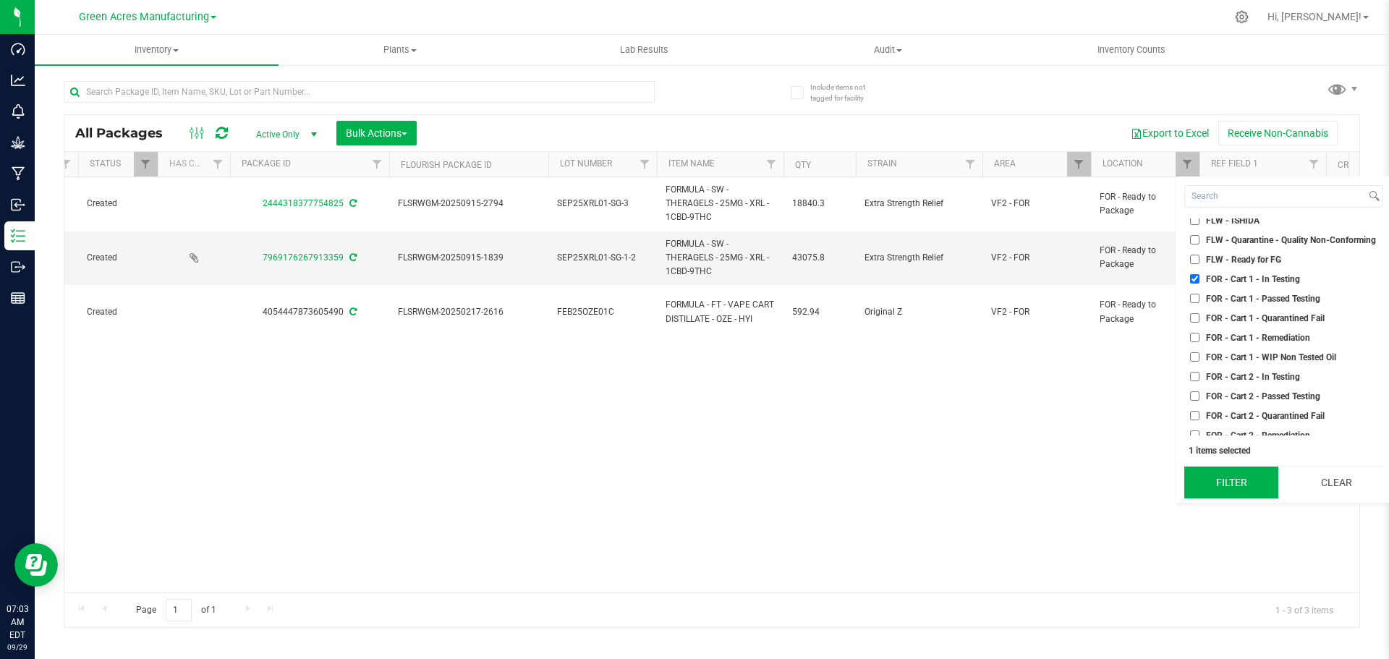
click at [1234, 476] on button "Filter" at bounding box center [1231, 483] width 94 height 32
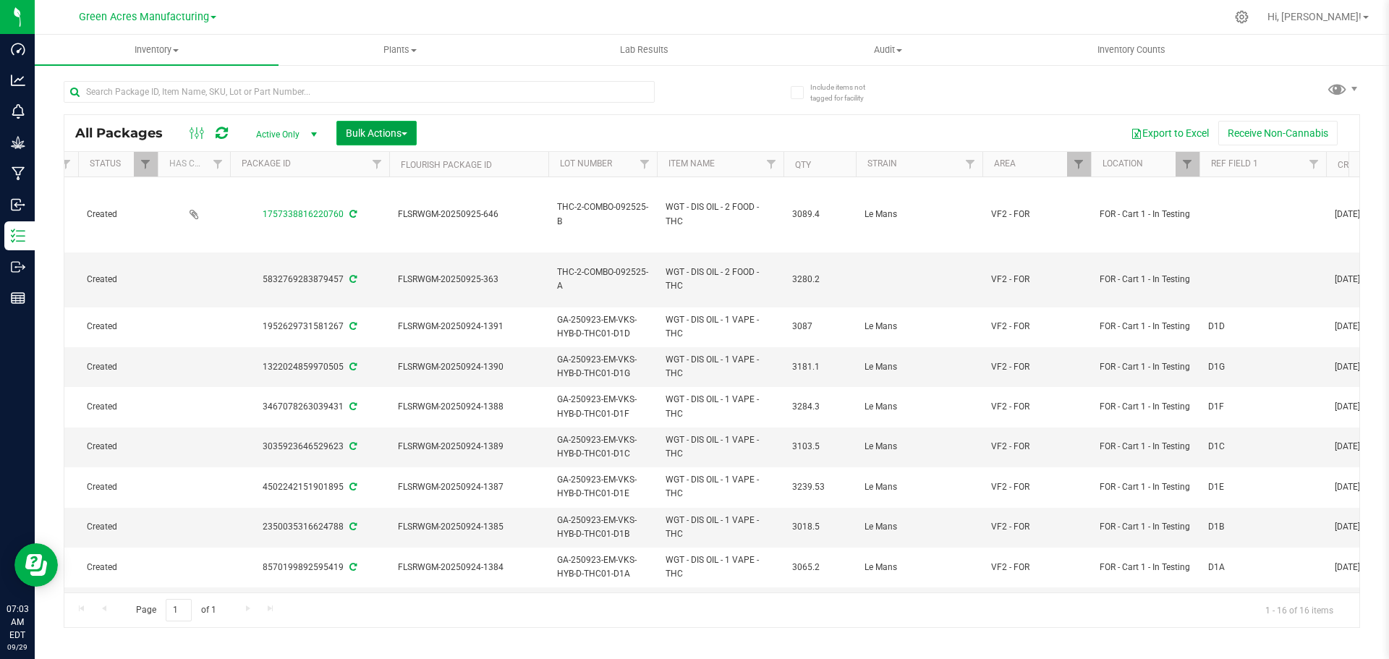
click at [383, 139] on button "Bulk Actions" at bounding box center [376, 133] width 80 height 25
click at [399, 269] on span "Locate packages" at bounding box center [381, 272] width 73 height 12
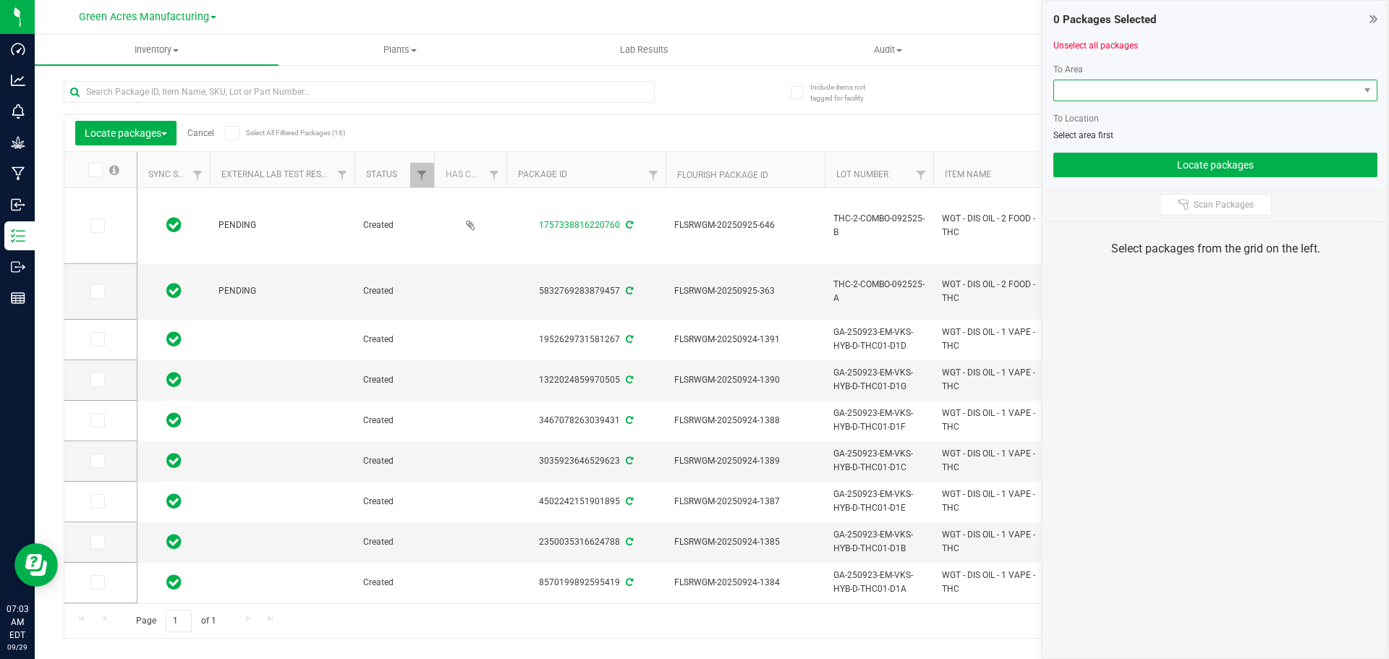
click at [1151, 96] on span at bounding box center [1206, 90] width 305 height 20
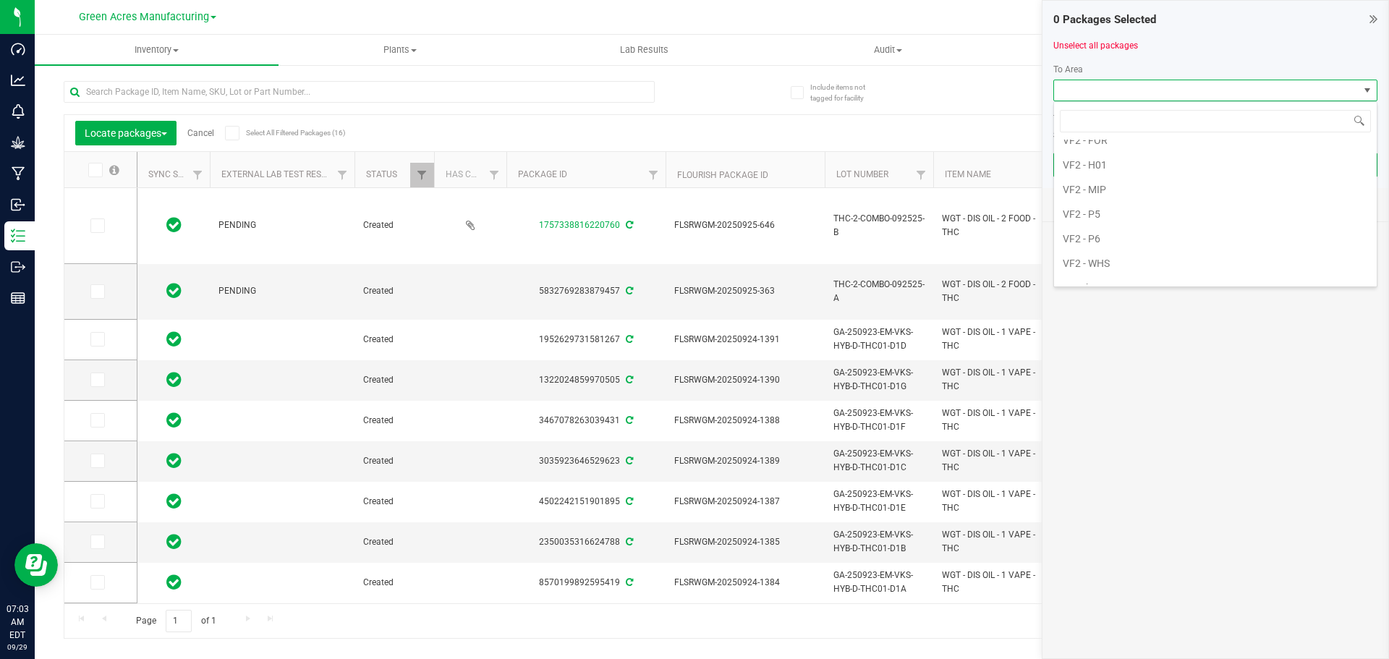
scroll to position [913, 0]
click at [1121, 194] on li "VF2 - P5" at bounding box center [1215, 198] width 323 height 25
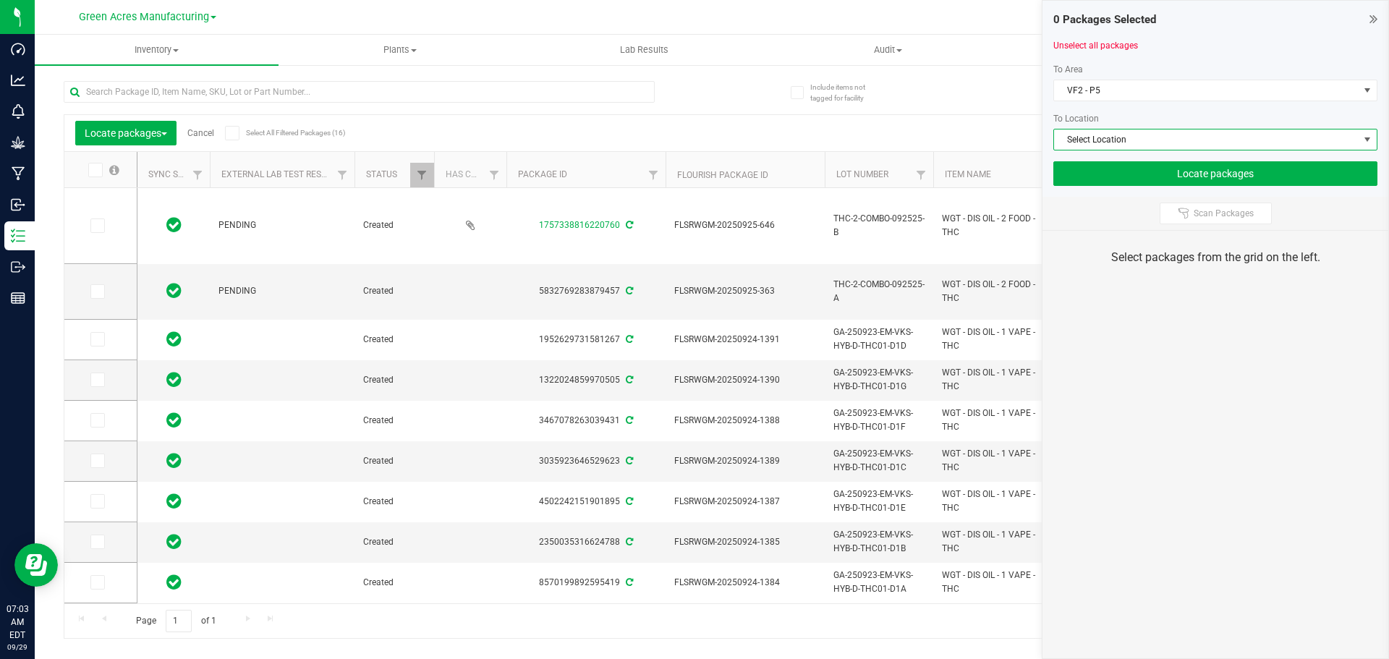
click at [1125, 139] on span "Select Location" at bounding box center [1206, 140] width 305 height 20
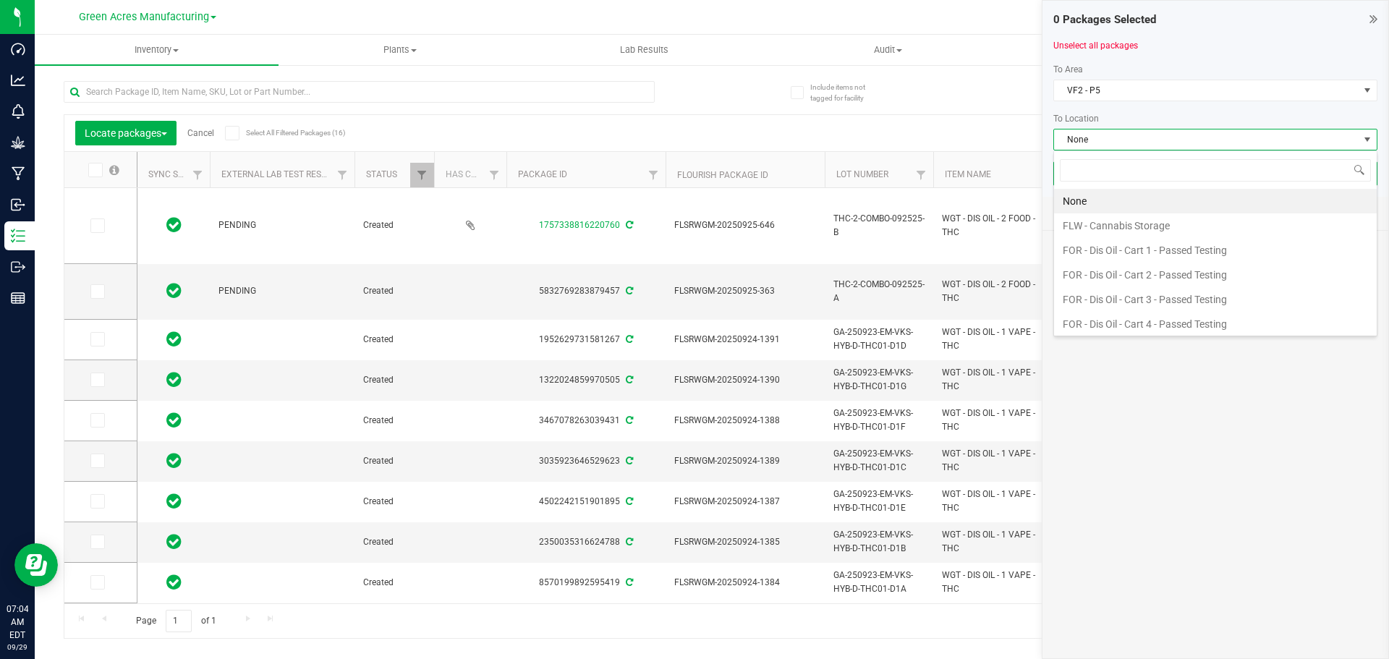
scroll to position [22, 324]
click at [1137, 273] on li "FOR - Dis Oil - Cart 2 - Passed Testing" at bounding box center [1215, 275] width 323 height 25
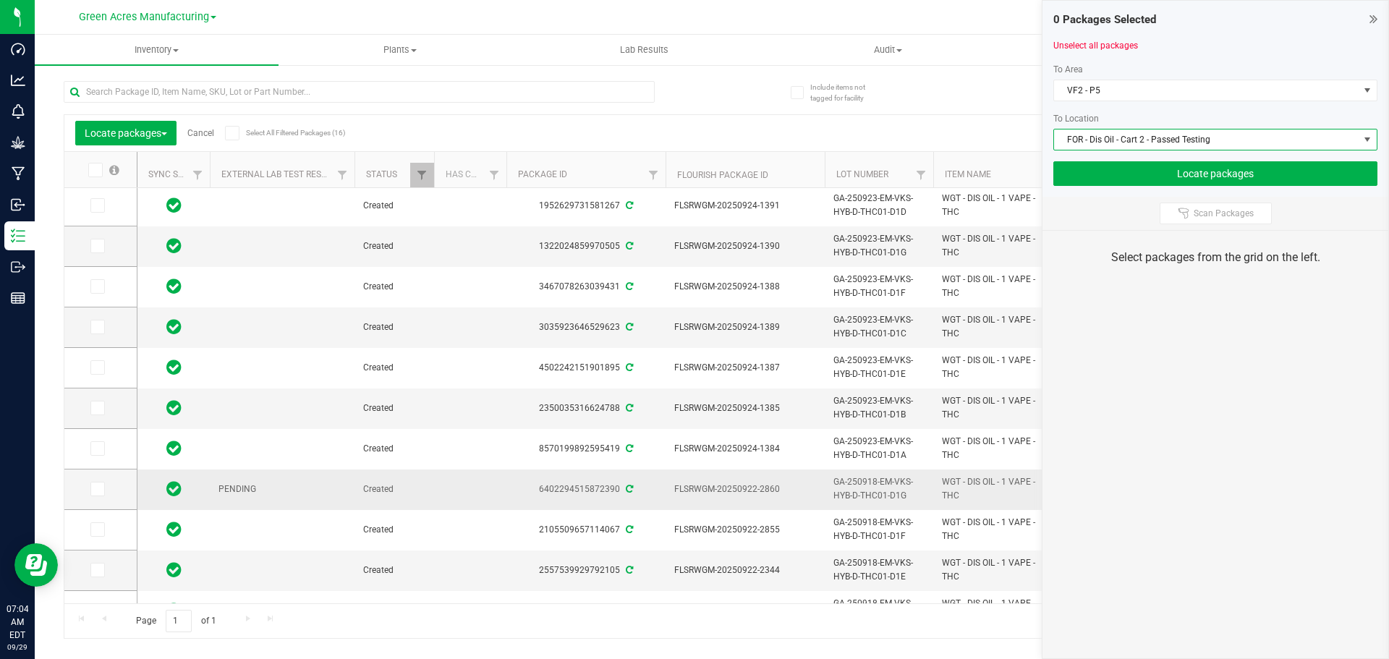
scroll to position [294, 0]
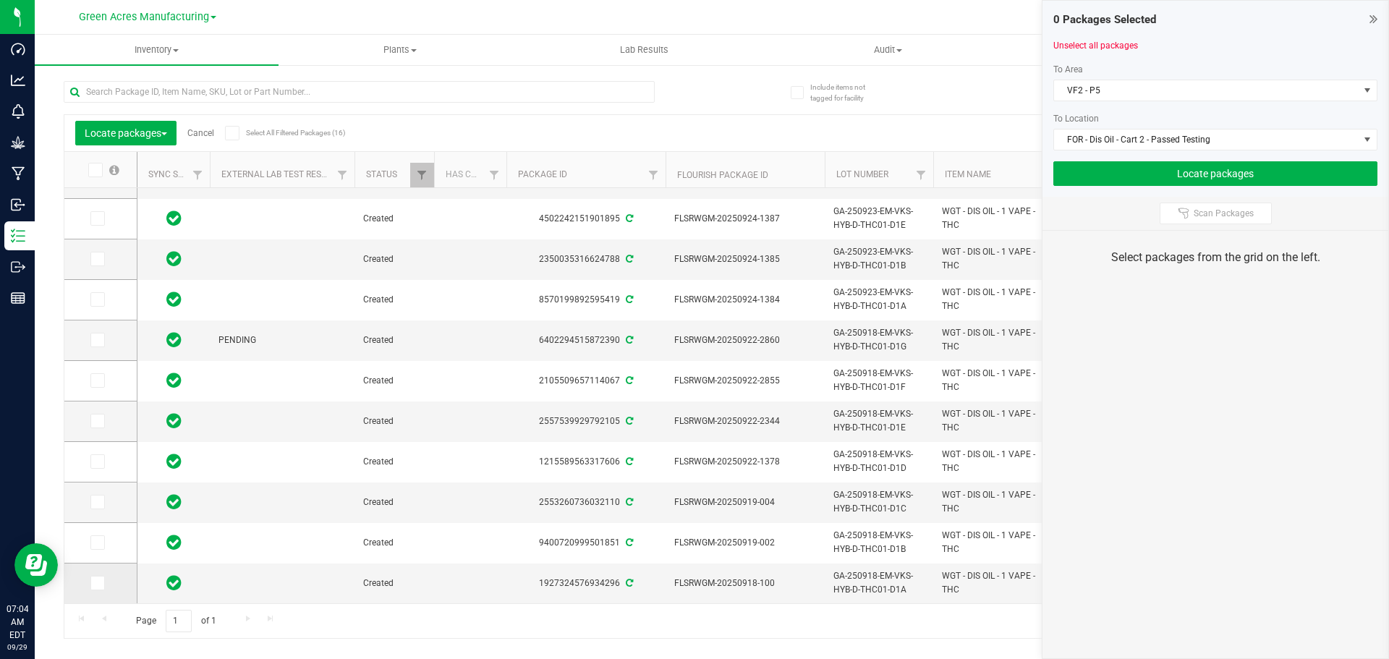
click at [96, 583] on icon at bounding box center [96, 583] width 9 height 0
click at [0, 0] on input "checkbox" at bounding box center [0, 0] width 0 height 0
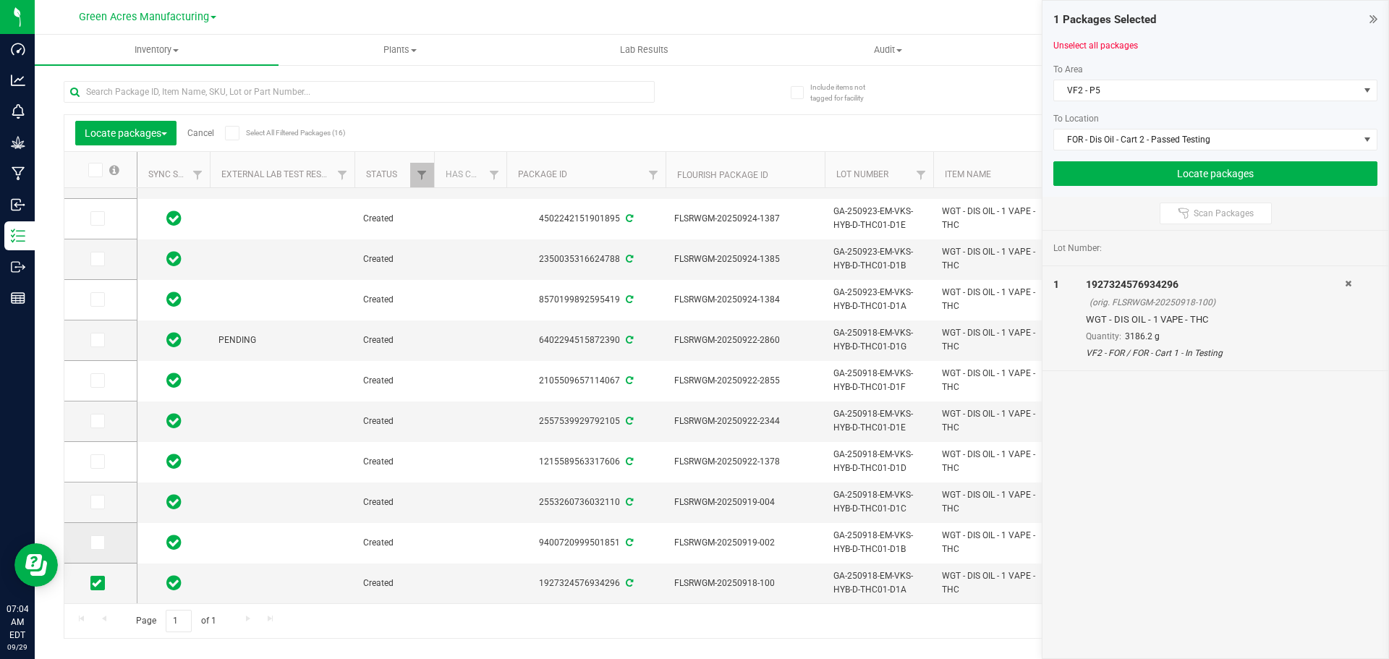
click at [101, 543] on icon at bounding box center [96, 543] width 9 height 0
click at [0, 0] on input "checkbox" at bounding box center [0, 0] width 0 height 0
click at [98, 502] on icon at bounding box center [96, 502] width 9 height 0
click at [0, 0] on input "checkbox" at bounding box center [0, 0] width 0 height 0
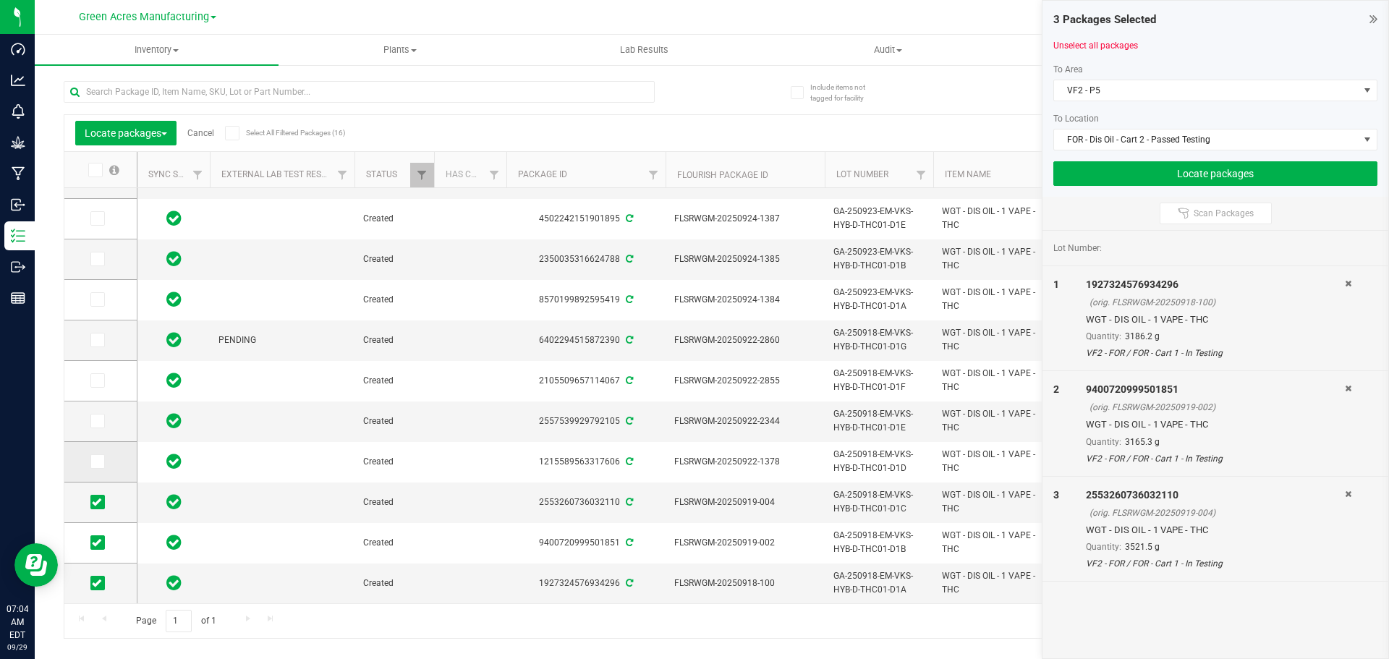
click at [98, 462] on icon at bounding box center [96, 462] width 9 height 0
click at [0, 0] on input "checkbox" at bounding box center [0, 0] width 0 height 0
click at [99, 421] on icon at bounding box center [96, 421] width 9 height 0
click at [0, 0] on input "checkbox" at bounding box center [0, 0] width 0 height 0
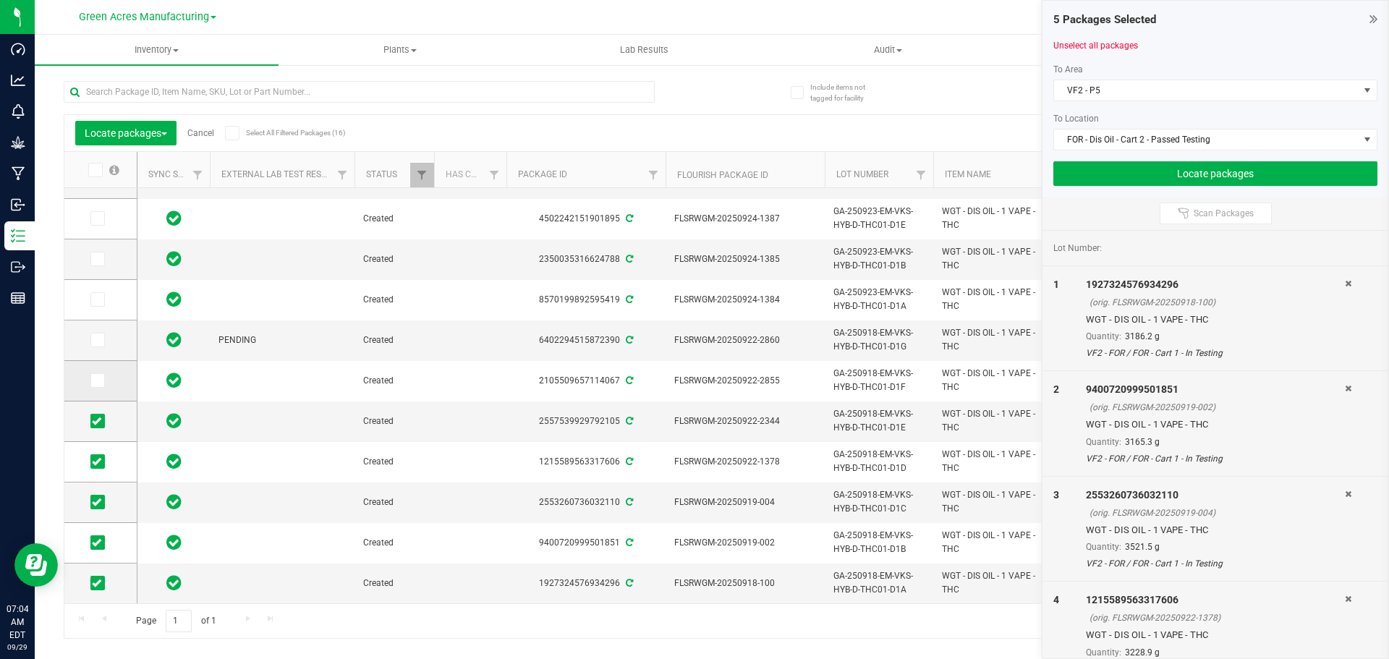
click at [98, 386] on span at bounding box center [97, 380] width 14 height 14
click at [0, 0] on input "checkbox" at bounding box center [0, 0] width 0 height 0
click at [98, 340] on icon at bounding box center [96, 340] width 9 height 0
click at [0, 0] on input "checkbox" at bounding box center [0, 0] width 0 height 0
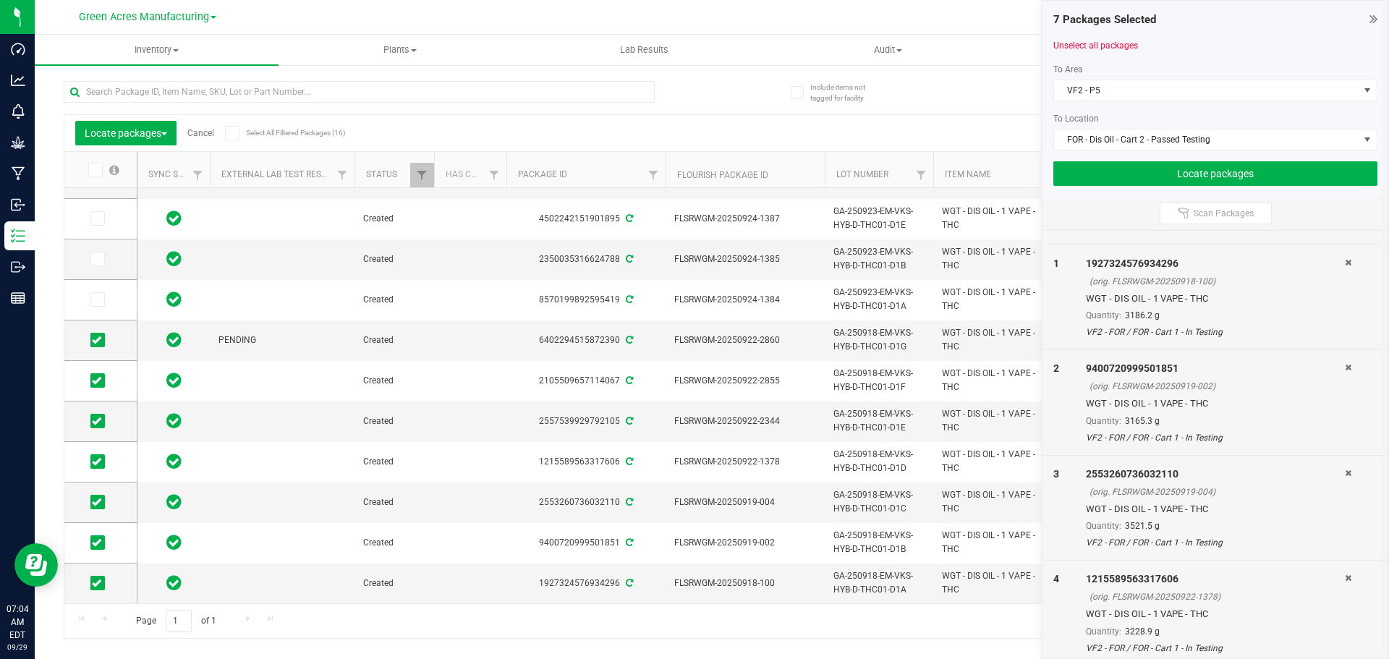
scroll to position [0, 0]
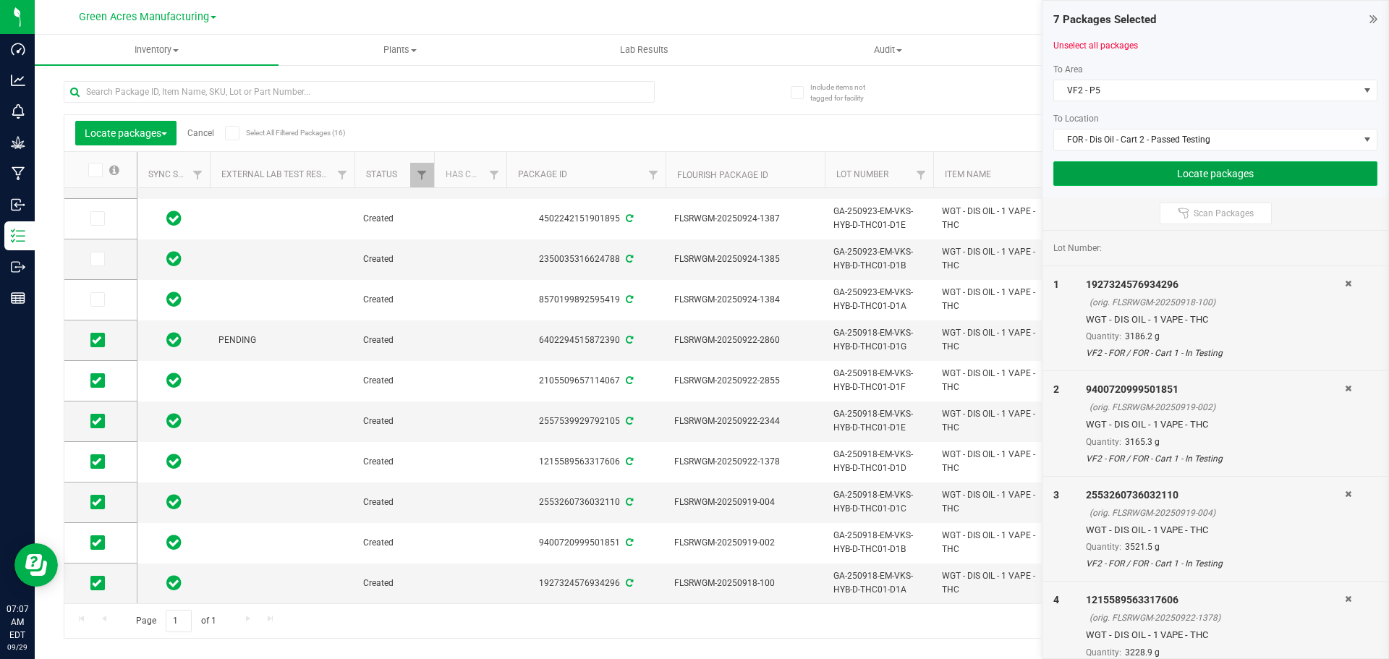
click at [1182, 173] on button "Locate packages" at bounding box center [1215, 173] width 324 height 25
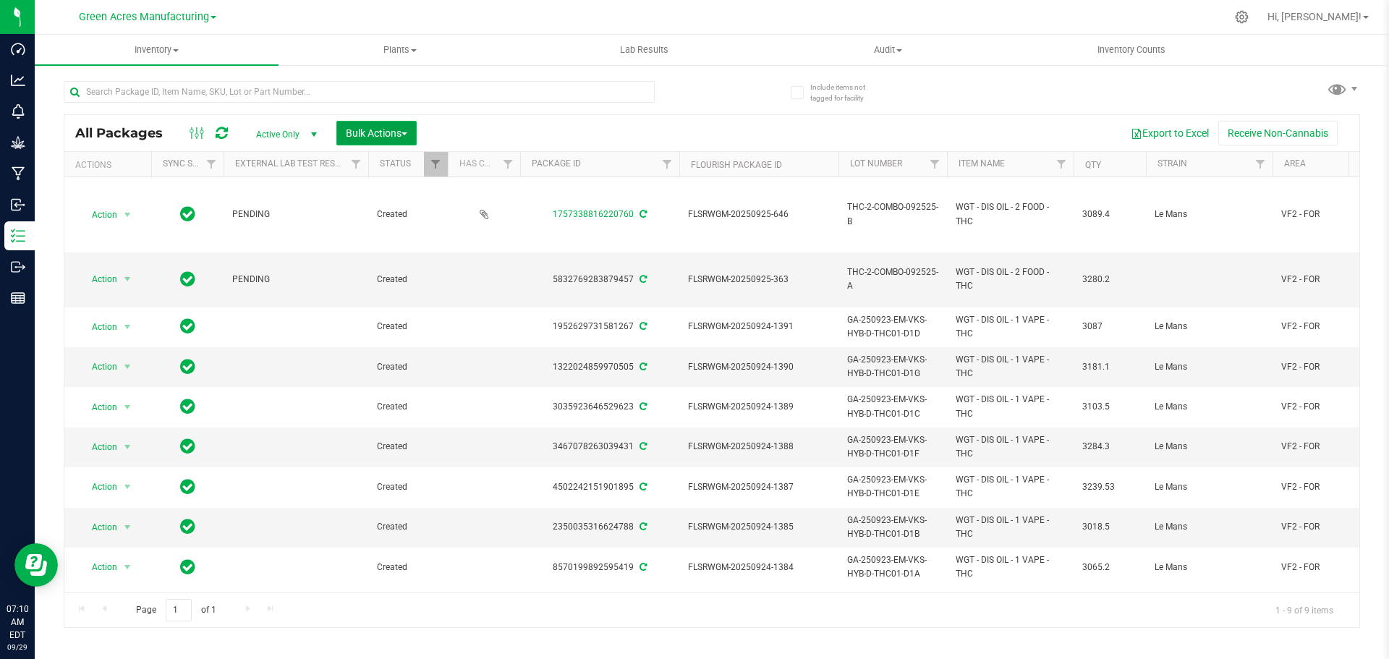
click at [370, 122] on button "Bulk Actions" at bounding box center [376, 133] width 80 height 25
click at [399, 263] on div "Locate packages" at bounding box center [391, 274] width 93 height 23
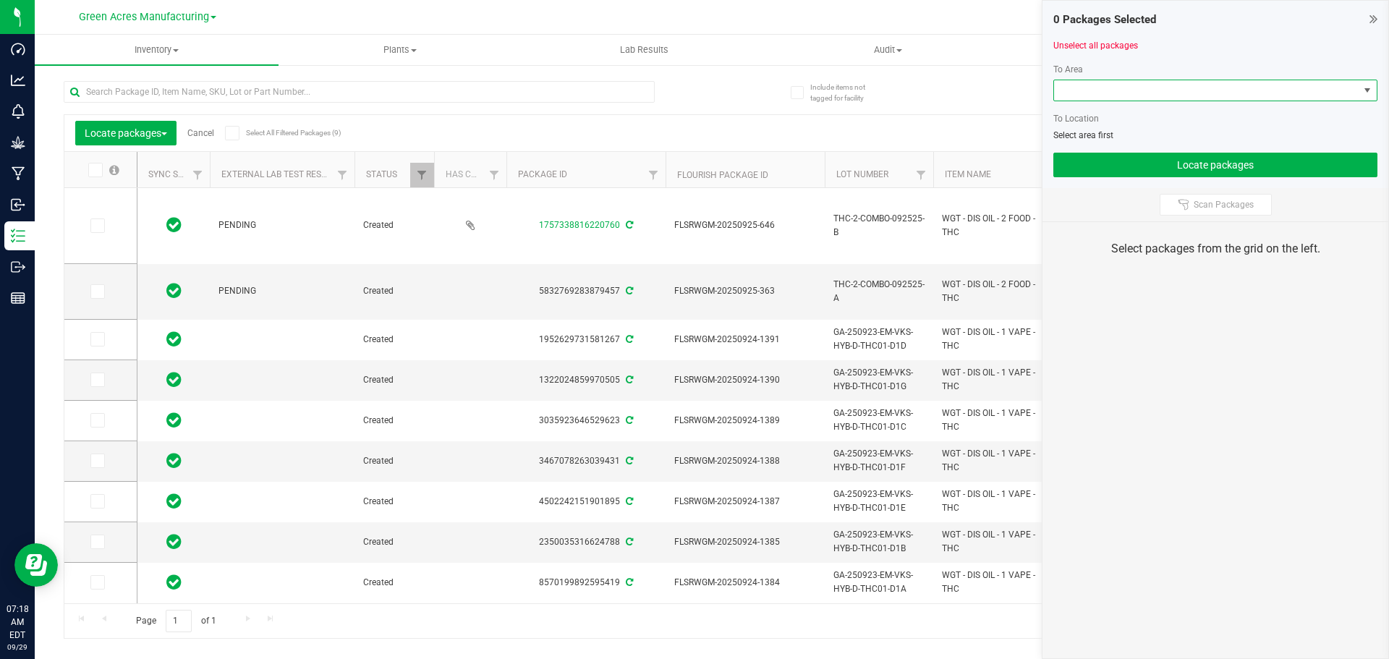
click at [1107, 90] on span at bounding box center [1206, 90] width 305 height 20
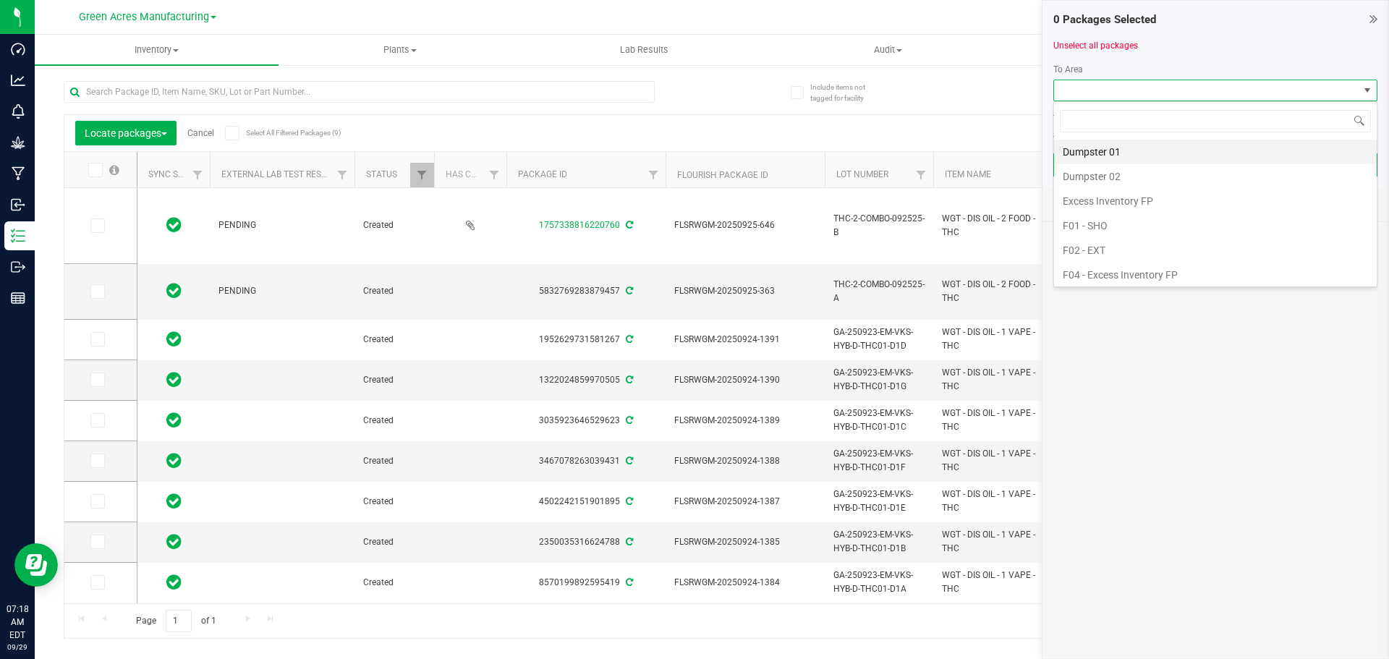
scroll to position [22, 324]
click at [989, 20] on div at bounding box center [742, 17] width 967 height 28
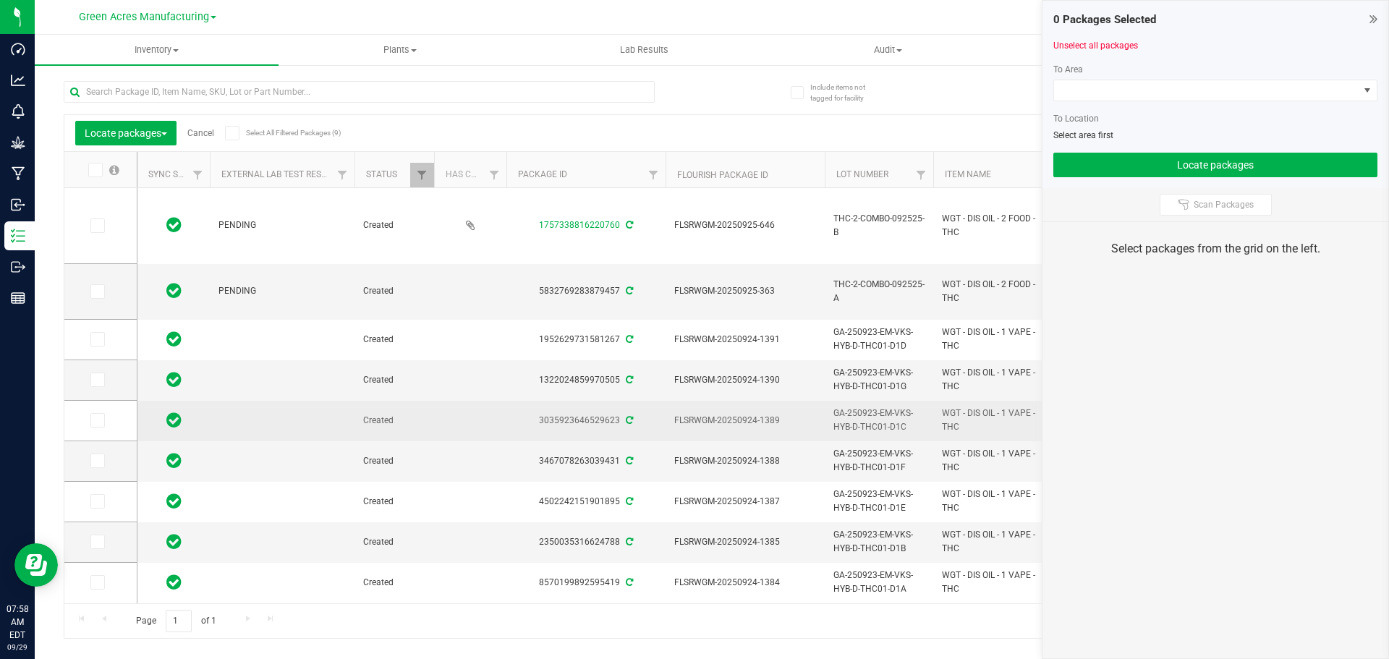
scroll to position [0, 0]
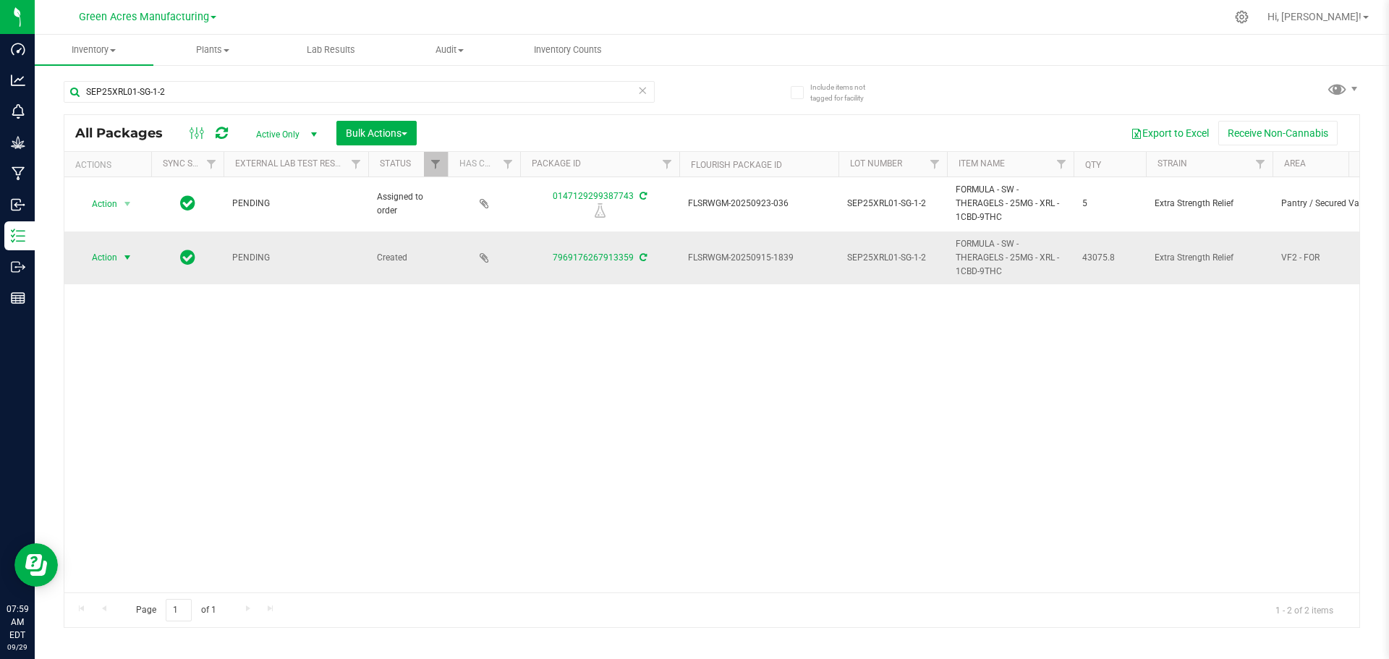
click at [121, 255] on span "select" at bounding box center [128, 257] width 18 height 20
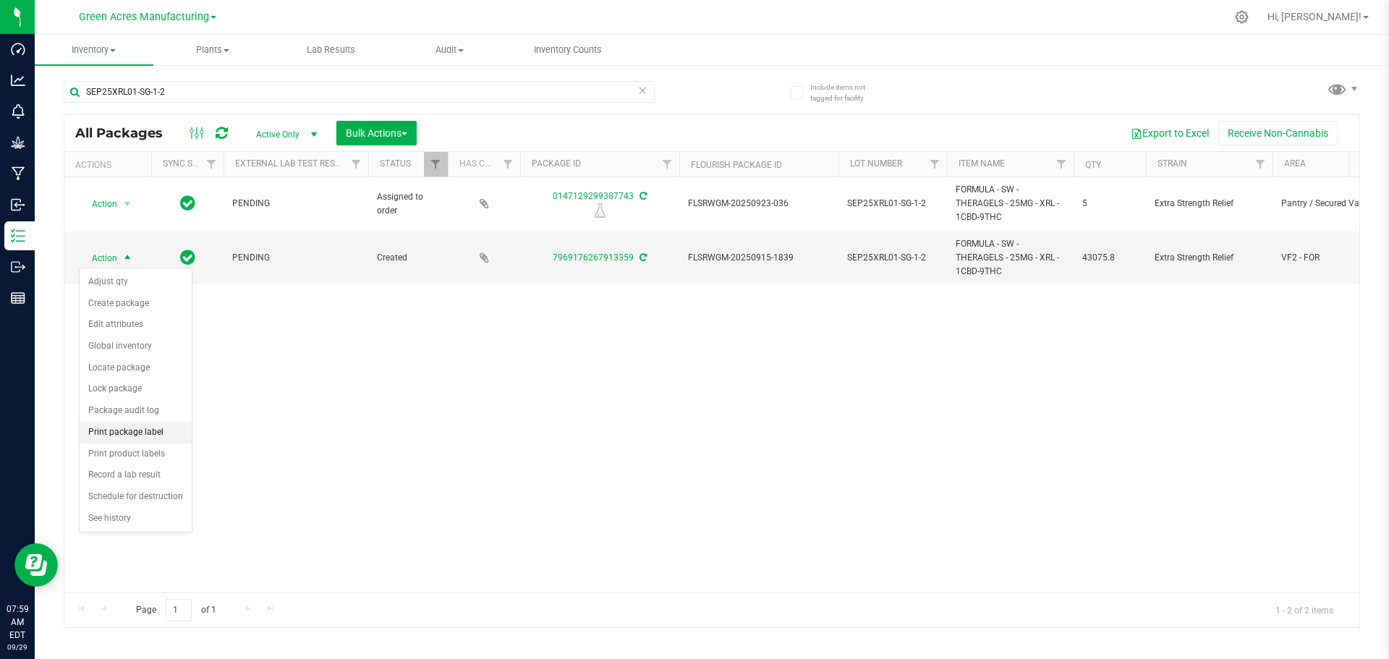
click at [148, 432] on li "Print package label" at bounding box center [136, 433] width 112 height 22
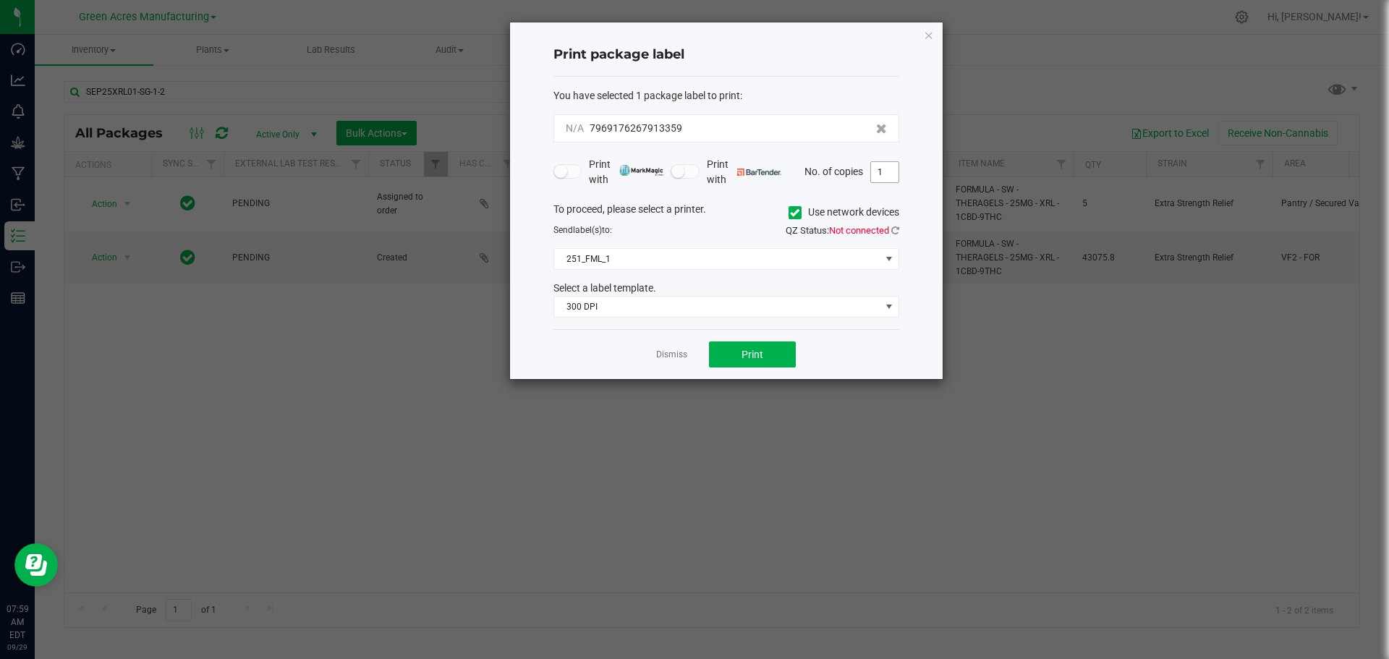
click at [875, 180] on input "1" at bounding box center [884, 172] width 27 height 20
type input "2"
click at [750, 355] on span "Print" at bounding box center [753, 355] width 22 height 12
click at [673, 354] on link "Dismiss" at bounding box center [671, 355] width 31 height 12
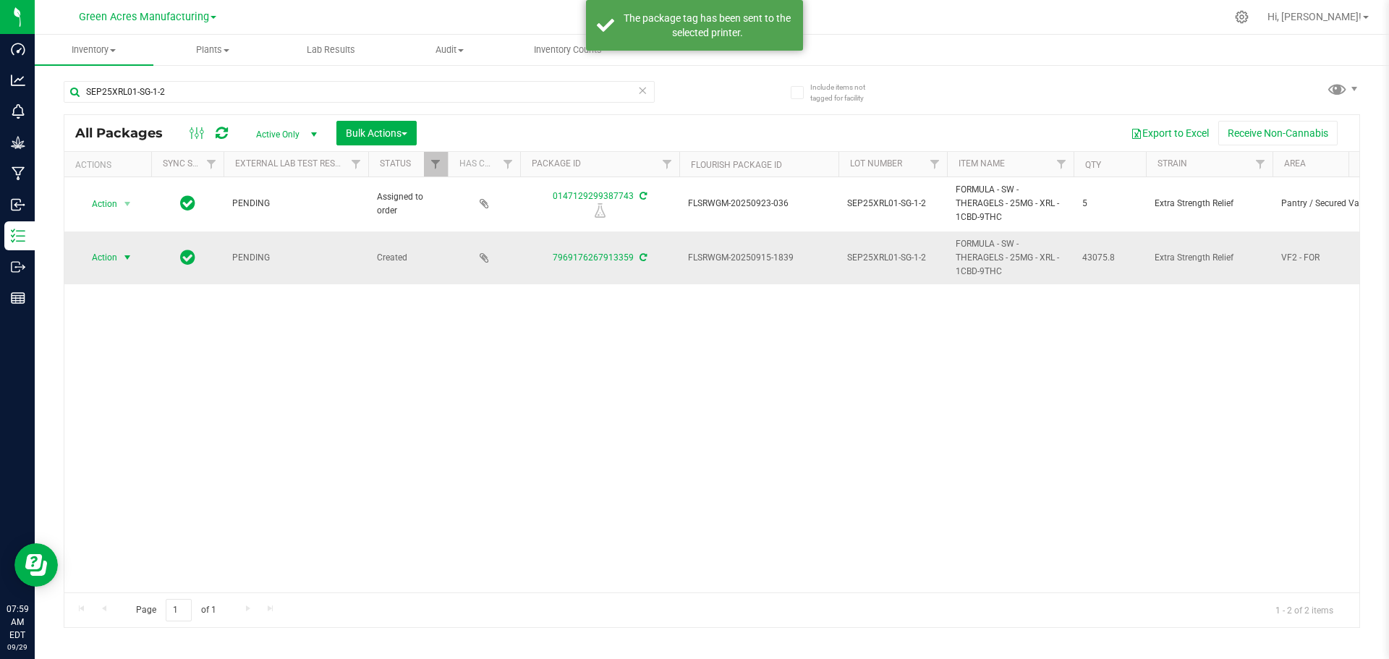
click at [124, 257] on span "select" at bounding box center [128, 258] width 12 height 12
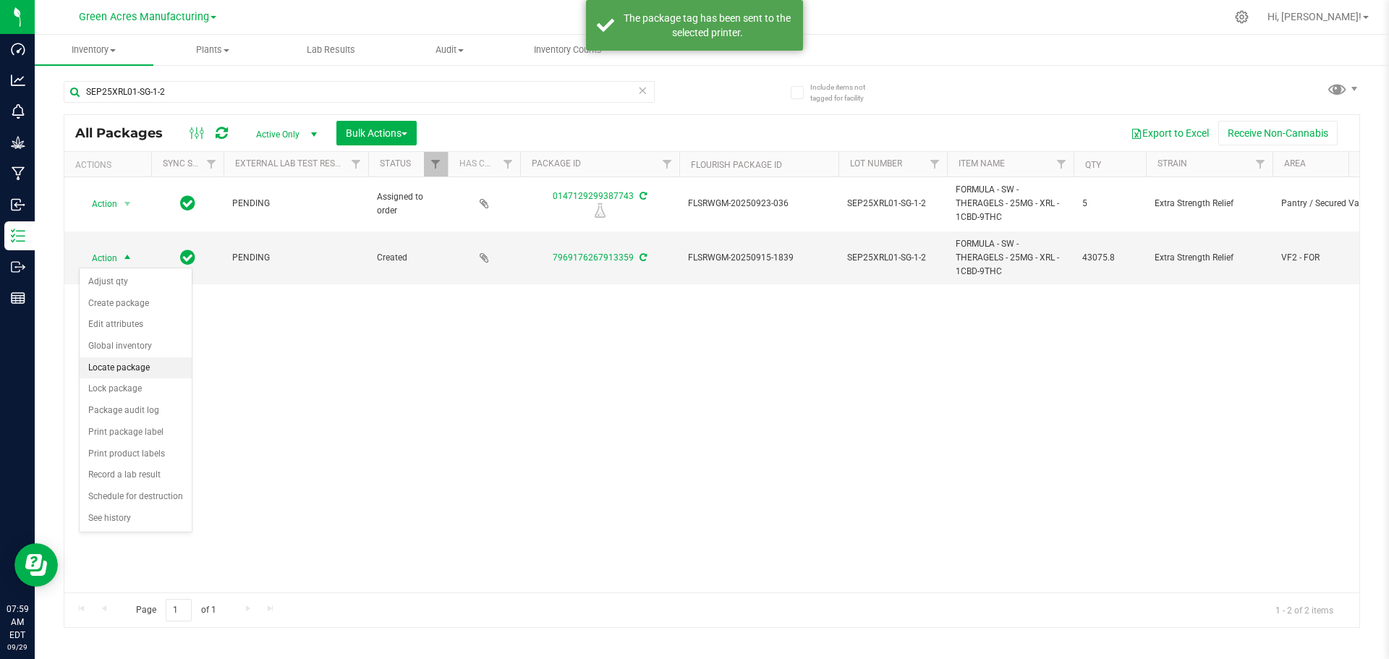
click at [132, 362] on li "Locate package" at bounding box center [136, 368] width 112 height 22
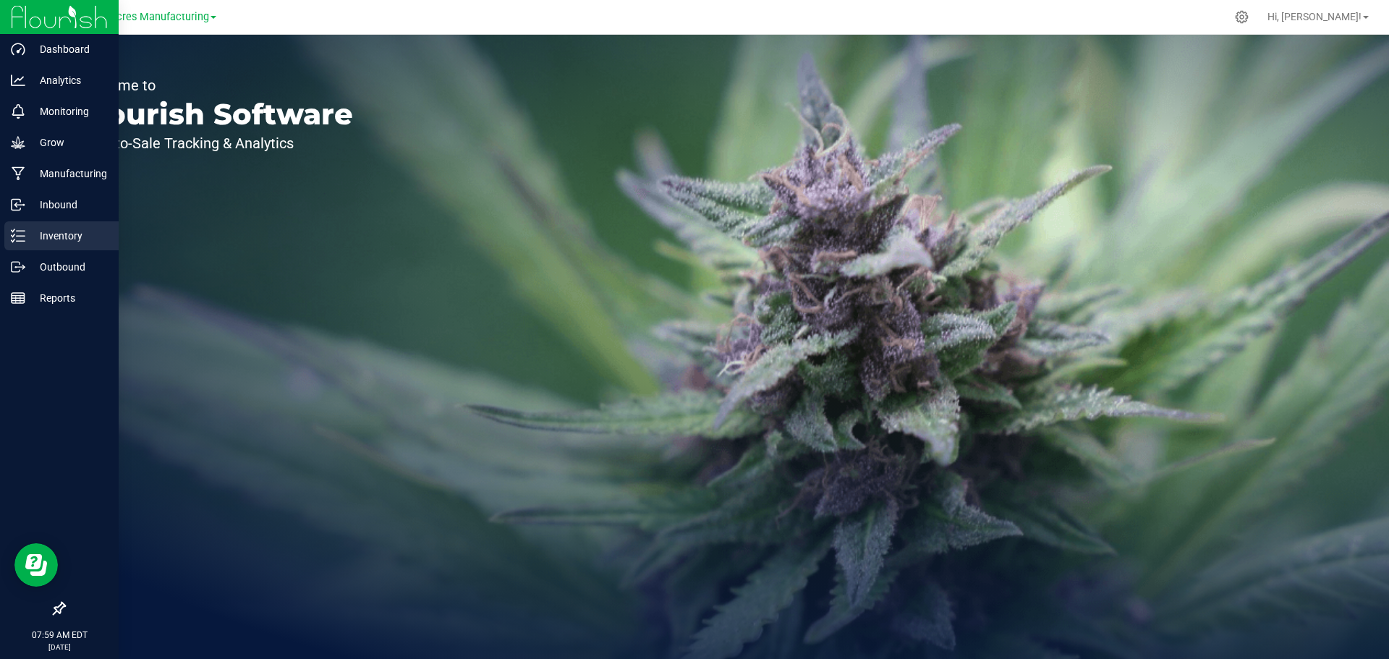
click at [28, 235] on p "Inventory" at bounding box center [68, 235] width 87 height 17
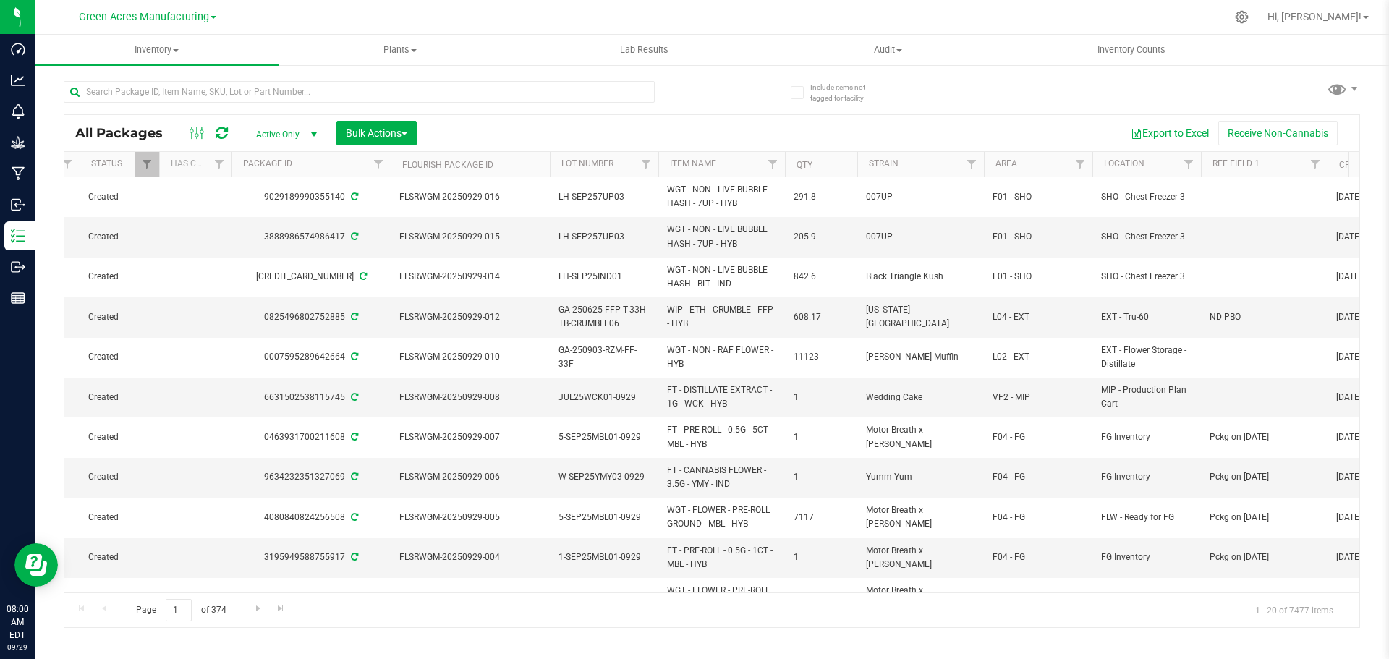
scroll to position [0, 290]
click at [1086, 170] on link "Filter" at bounding box center [1079, 164] width 24 height 25
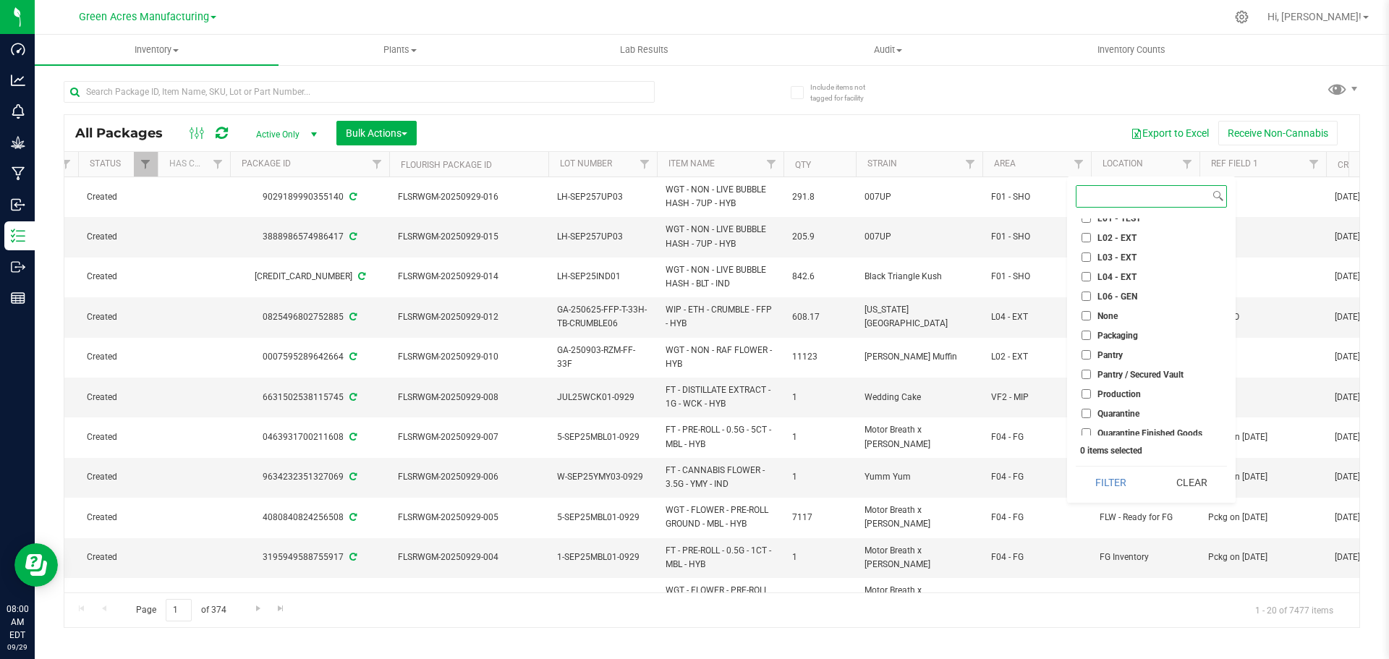
scroll to position [651, 0]
click at [1088, 338] on input "VF2 - FOR" at bounding box center [1086, 336] width 9 height 9
checkbox input "true"
click at [1127, 487] on button "Filter" at bounding box center [1111, 483] width 70 height 32
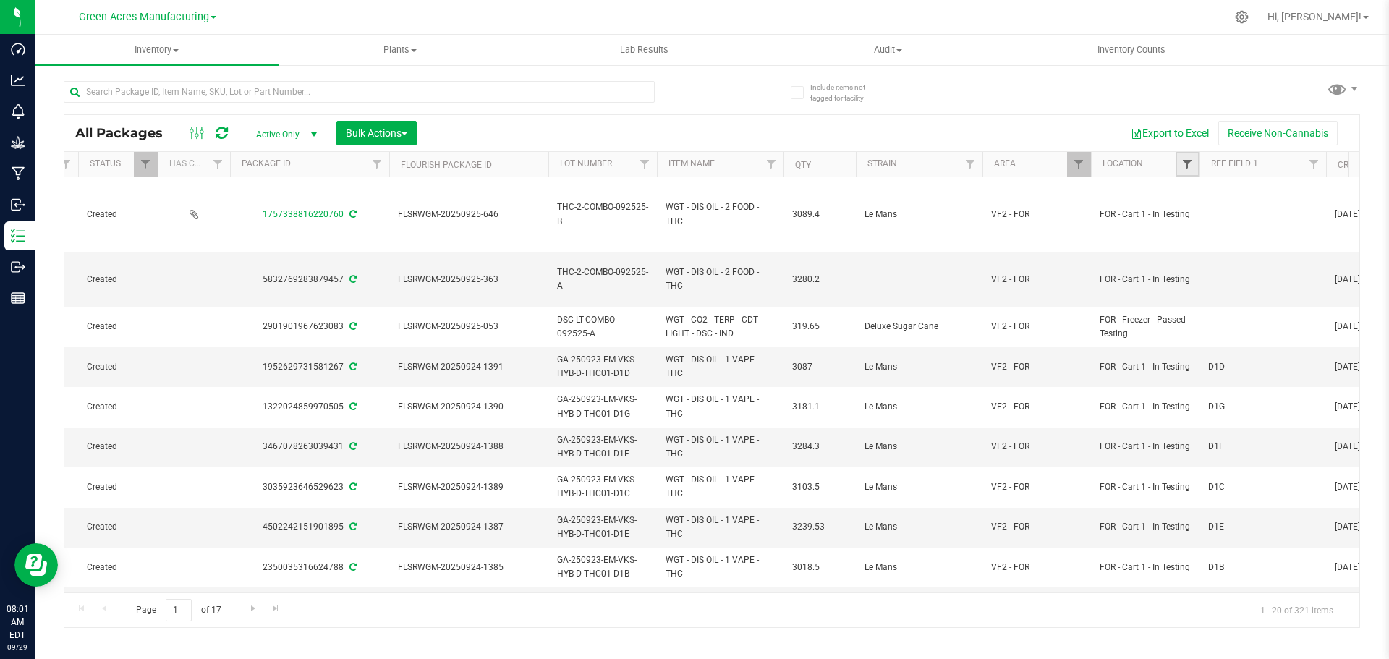
click at [1191, 165] on span "Filter" at bounding box center [1188, 164] width 12 height 12
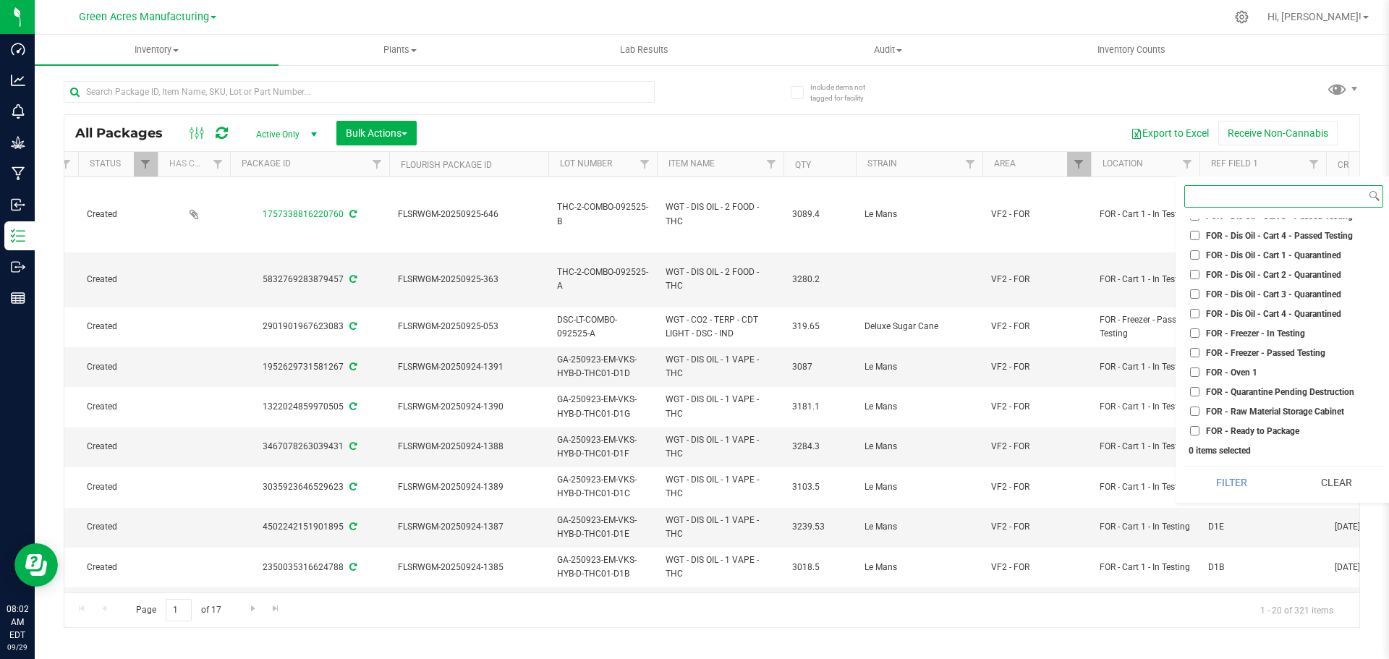
scroll to position [2388, 0]
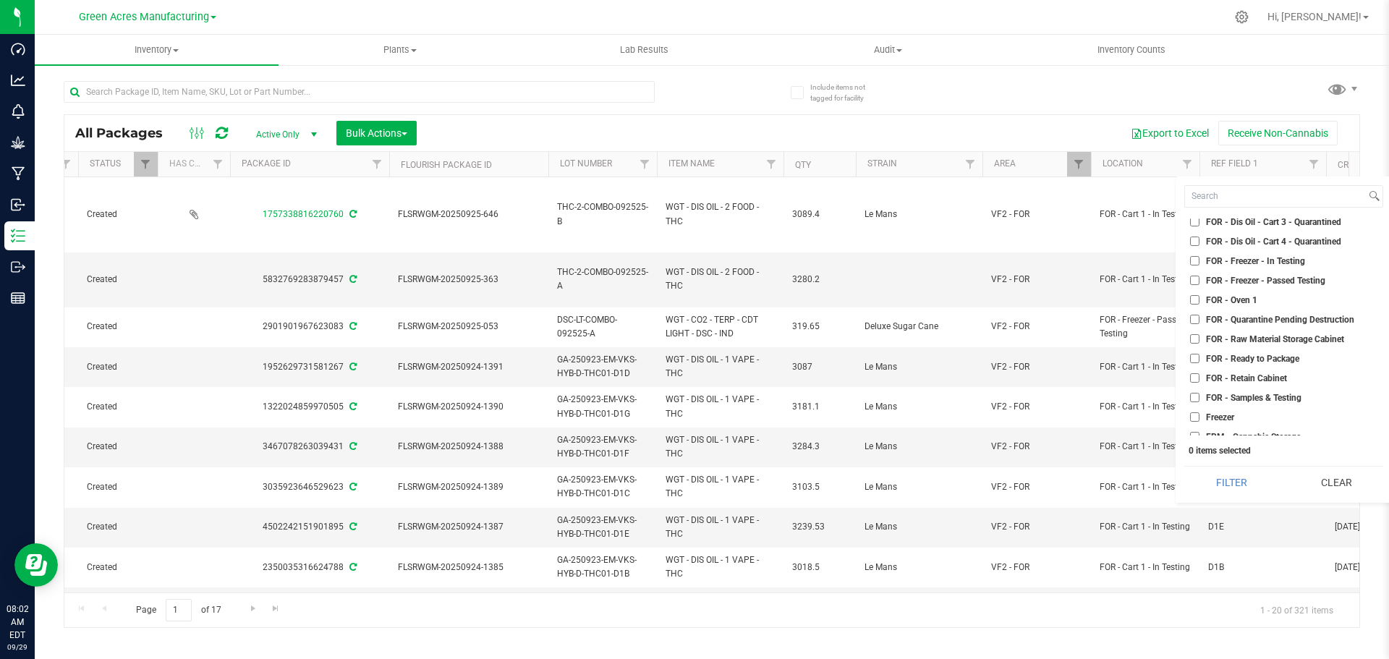
click at [1195, 357] on input "FOR - Ready to Package" at bounding box center [1194, 358] width 9 height 9
checkbox input "true"
click at [1233, 492] on button "Filter" at bounding box center [1231, 483] width 94 height 32
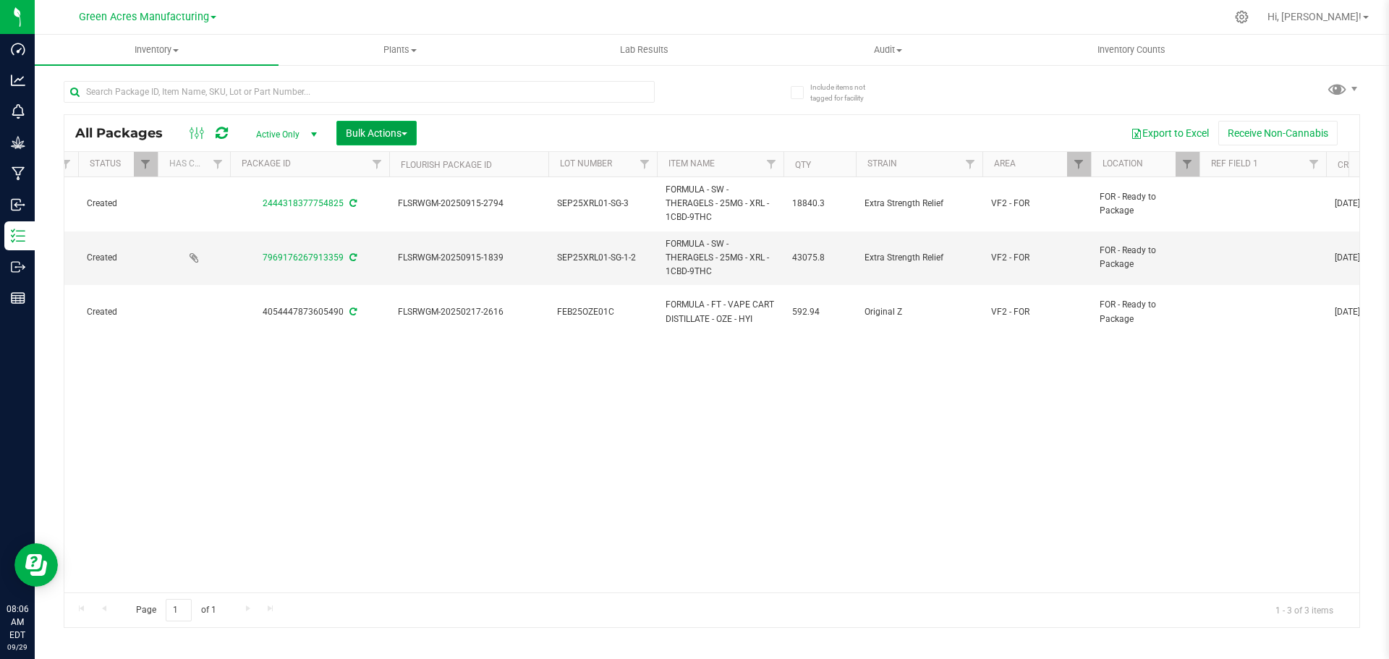
click at [370, 128] on span "Bulk Actions" at bounding box center [377, 133] width 62 height 12
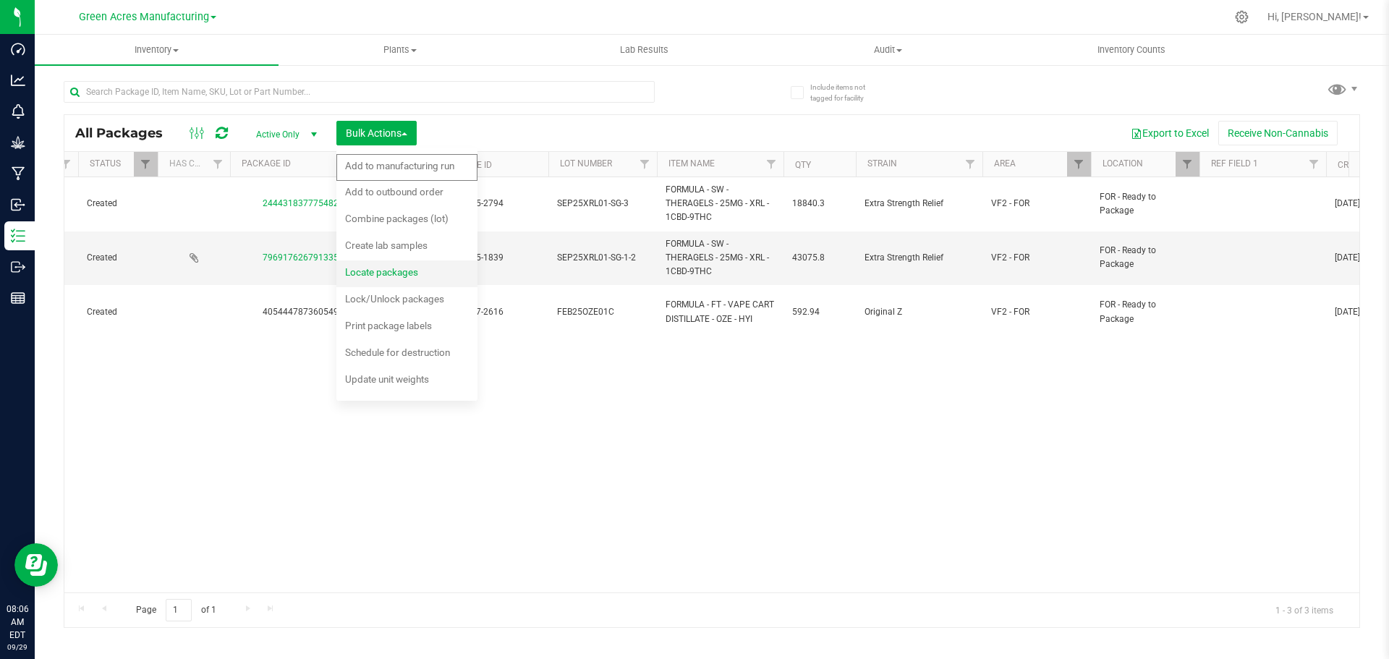
click at [392, 268] on span "Locate packages" at bounding box center [381, 272] width 73 height 12
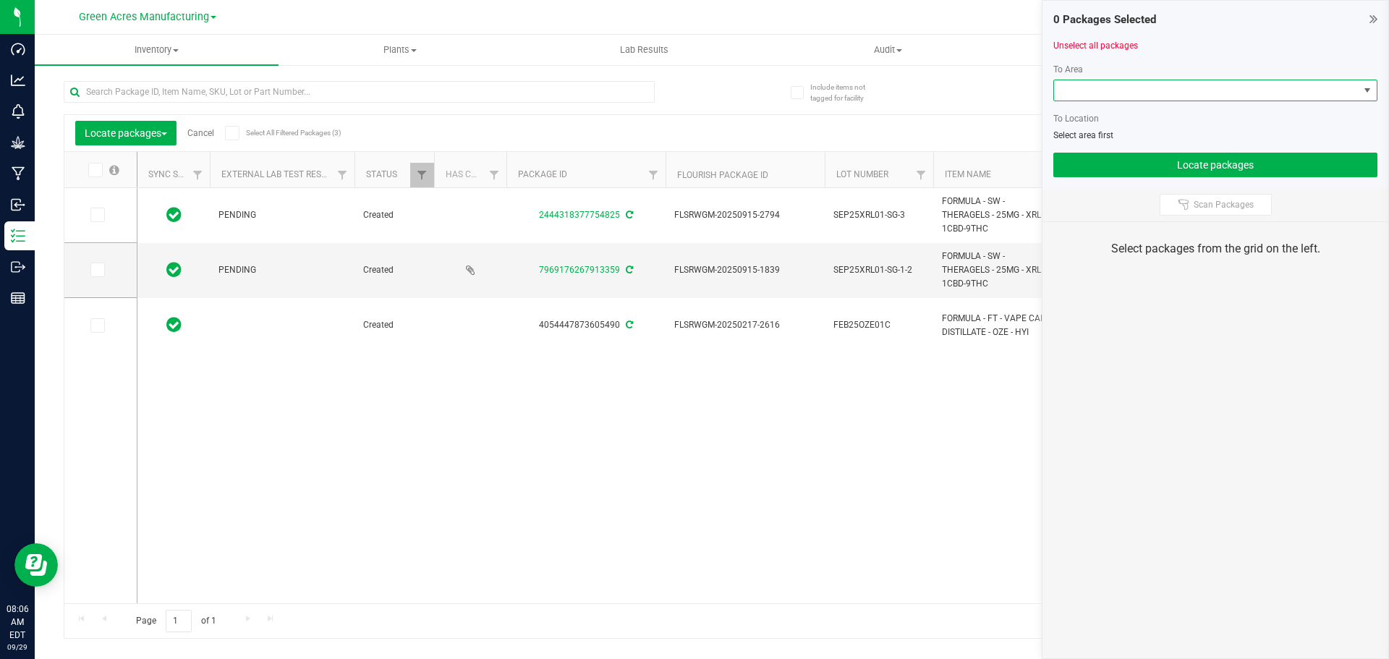
click at [1109, 86] on span at bounding box center [1206, 90] width 305 height 20
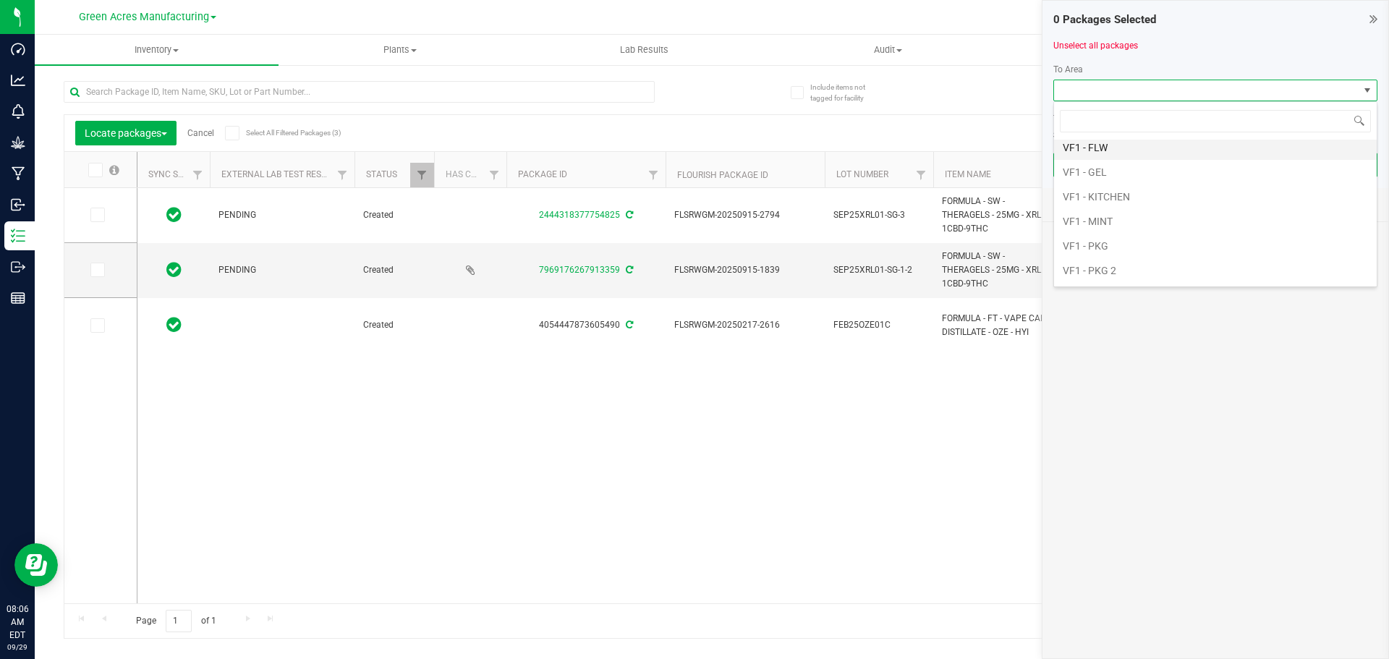
scroll to position [696, 0]
click at [1124, 187] on li "VF1 - GEL" at bounding box center [1215, 194] width 323 height 25
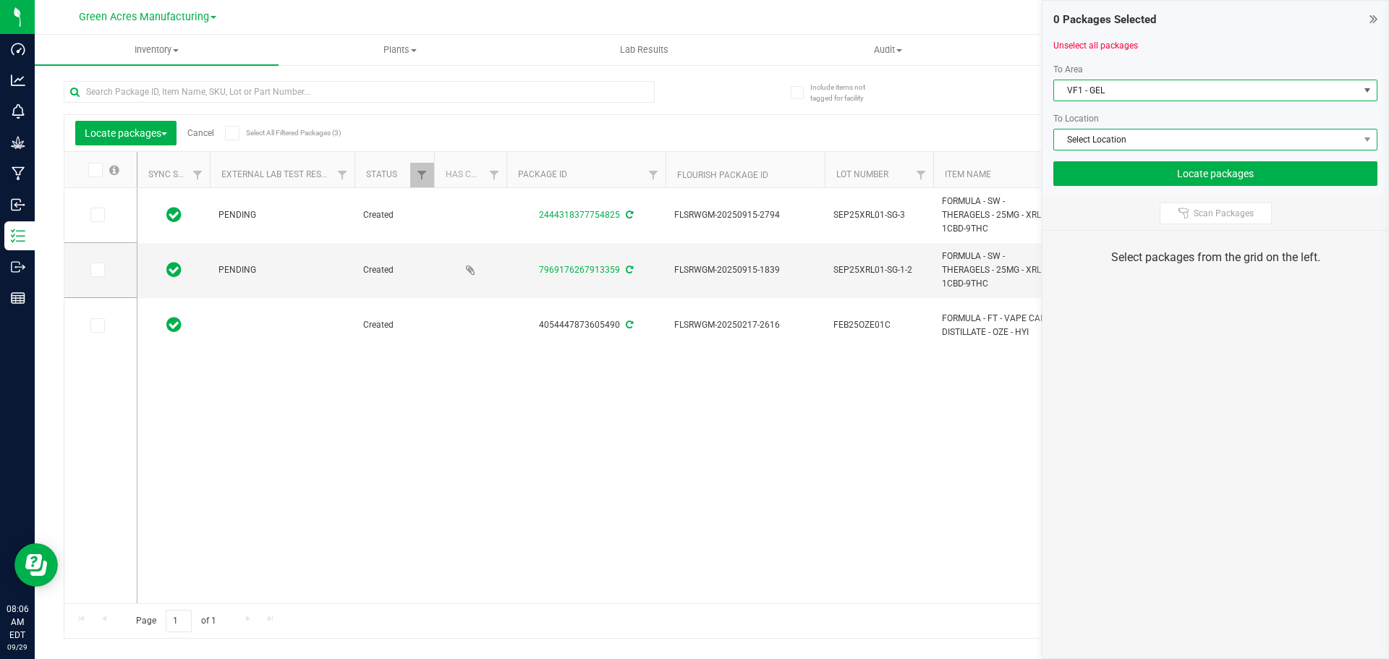
click at [1129, 140] on span "Select Location" at bounding box center [1206, 140] width 305 height 20
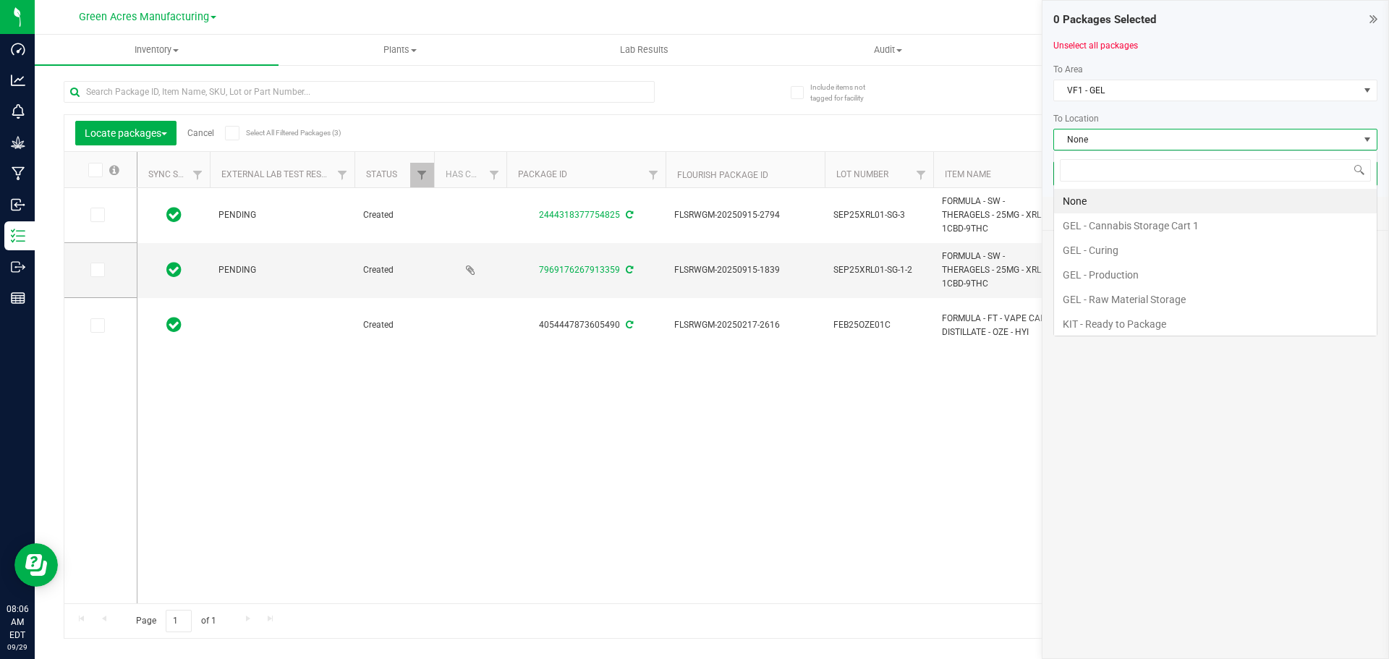
scroll to position [22, 324]
click at [1132, 224] on li "GEL - Cannabis Storage Cart 1" at bounding box center [1215, 225] width 323 height 25
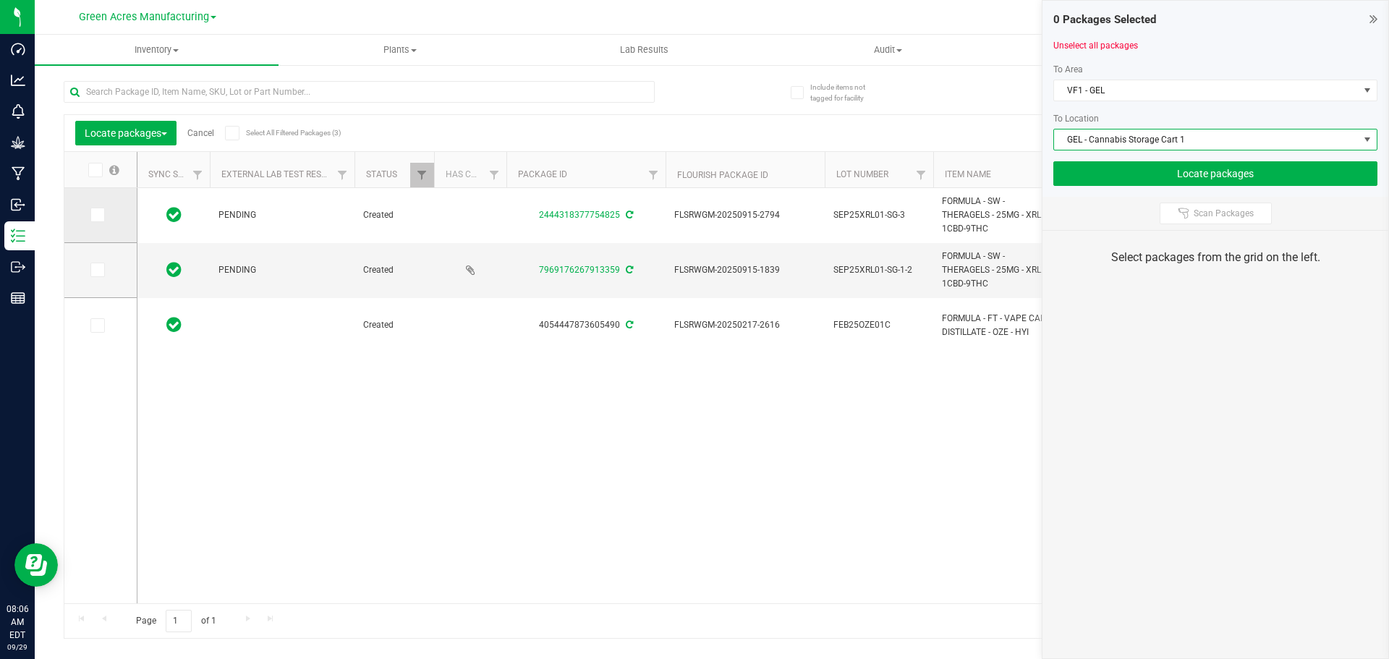
click at [101, 215] on icon at bounding box center [96, 215] width 9 height 0
click at [0, 0] on input "checkbox" at bounding box center [0, 0] width 0 height 0
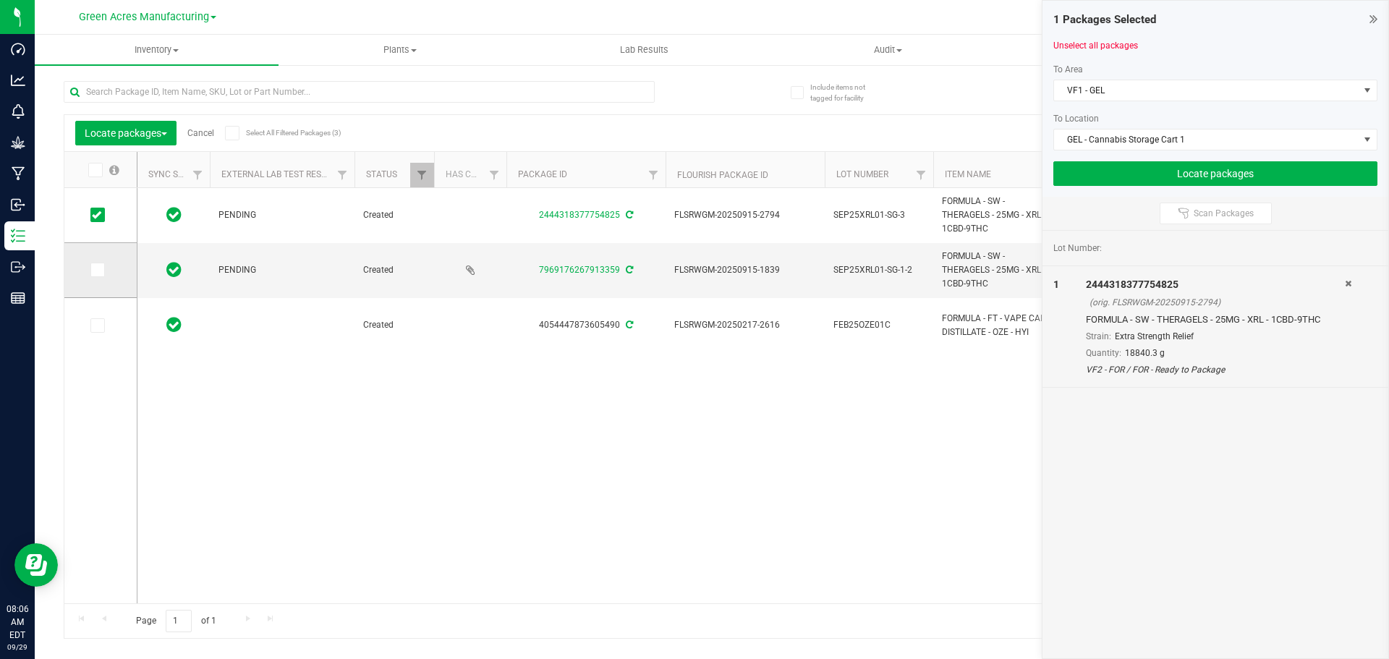
click at [100, 270] on icon at bounding box center [96, 270] width 9 height 0
click at [0, 0] on input "checkbox" at bounding box center [0, 0] width 0 height 0
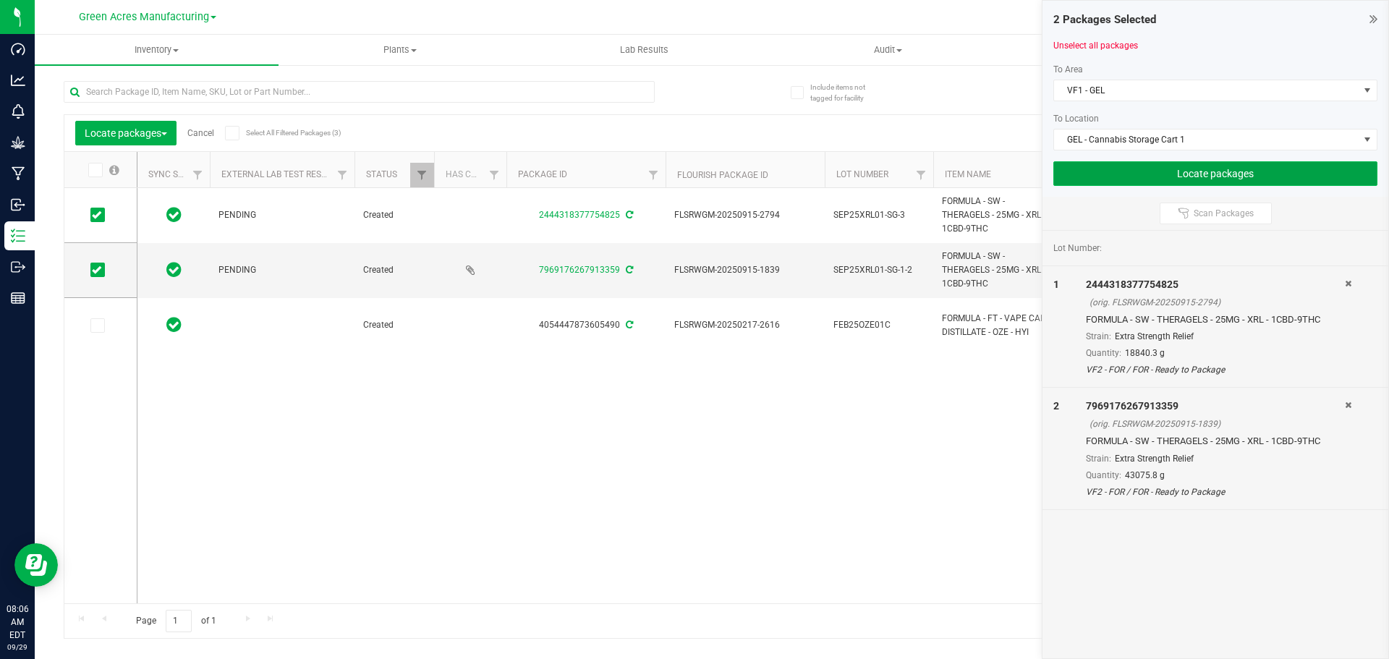
click at [1176, 177] on button "Locate packages" at bounding box center [1215, 173] width 324 height 25
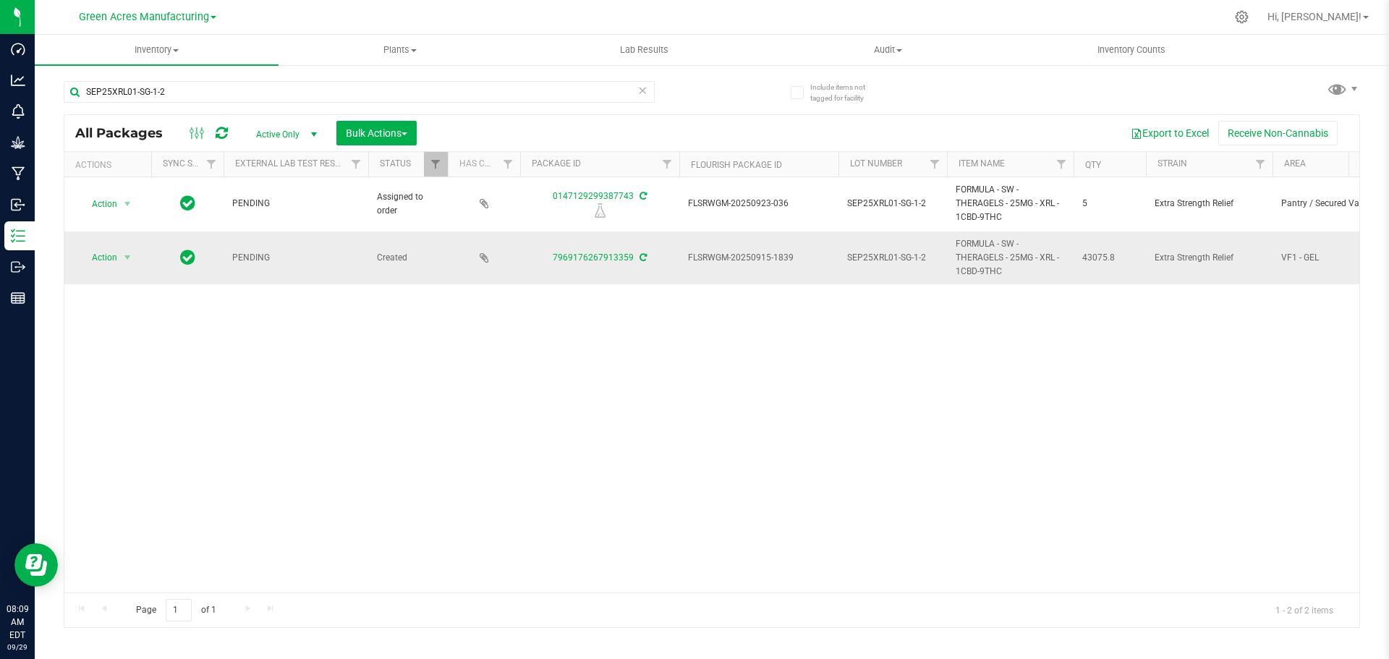
click at [719, 257] on span "FLSRWGM-20250915-1839" at bounding box center [759, 258] width 142 height 14
copy tr "FLSRWGM-20250915-1839"
click at [1095, 256] on span "43075.8" at bounding box center [1109, 258] width 55 height 14
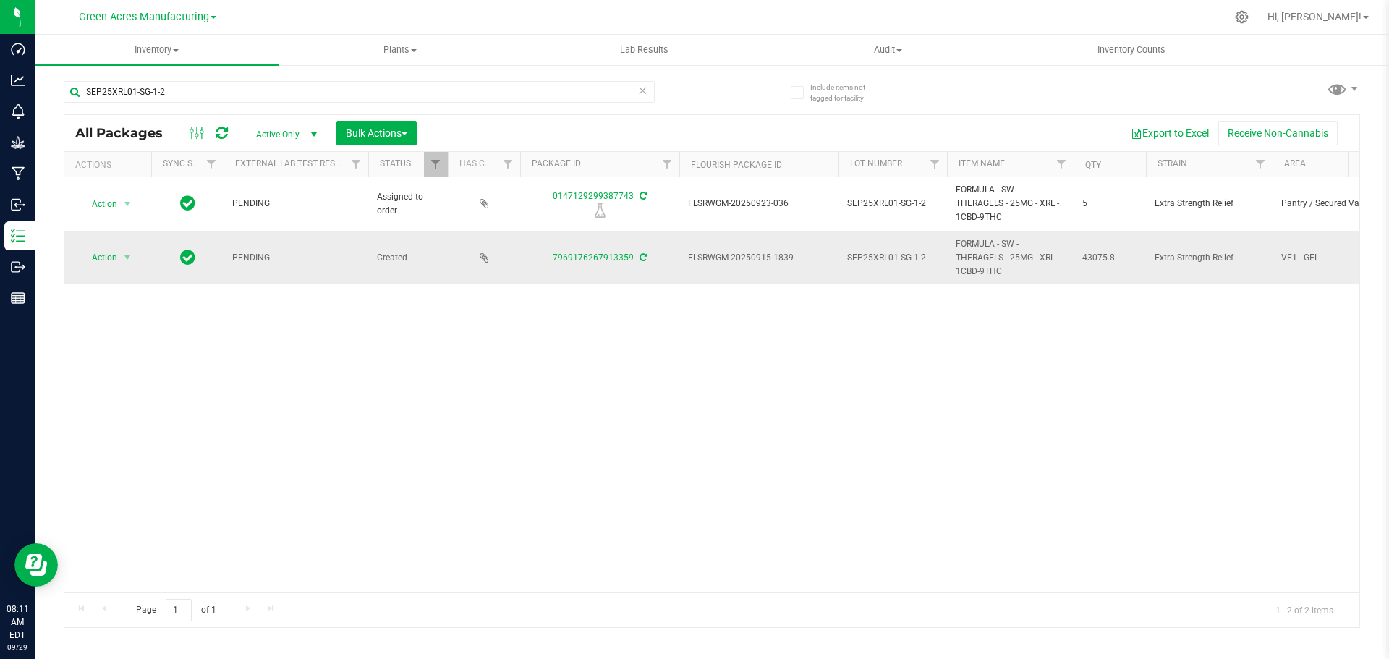
click at [1095, 256] on span "43075.8" at bounding box center [1109, 258] width 55 height 14
copy span "43075.8"
click at [779, 333] on div "Action Action Edit attributes Global inventory Locate package Package audit log…" at bounding box center [711, 384] width 1295 height 415
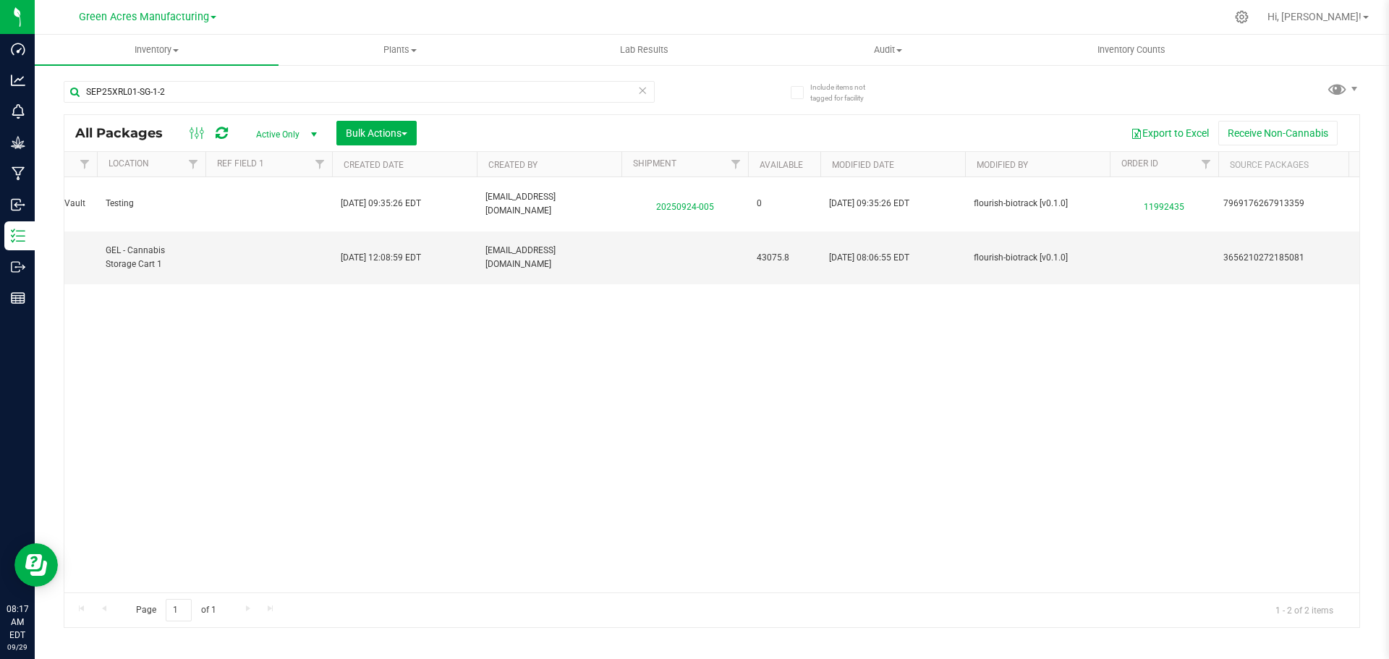
scroll to position [0, 1320]
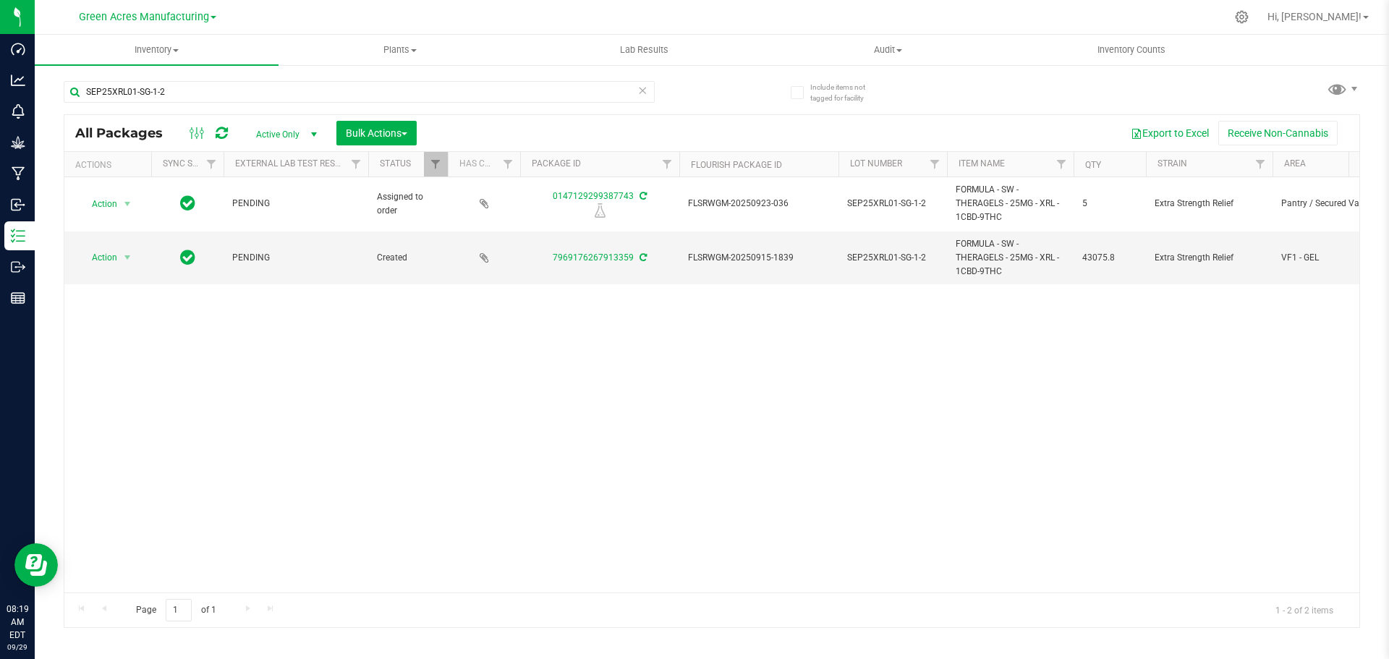
click at [645, 96] on icon at bounding box center [642, 89] width 10 height 17
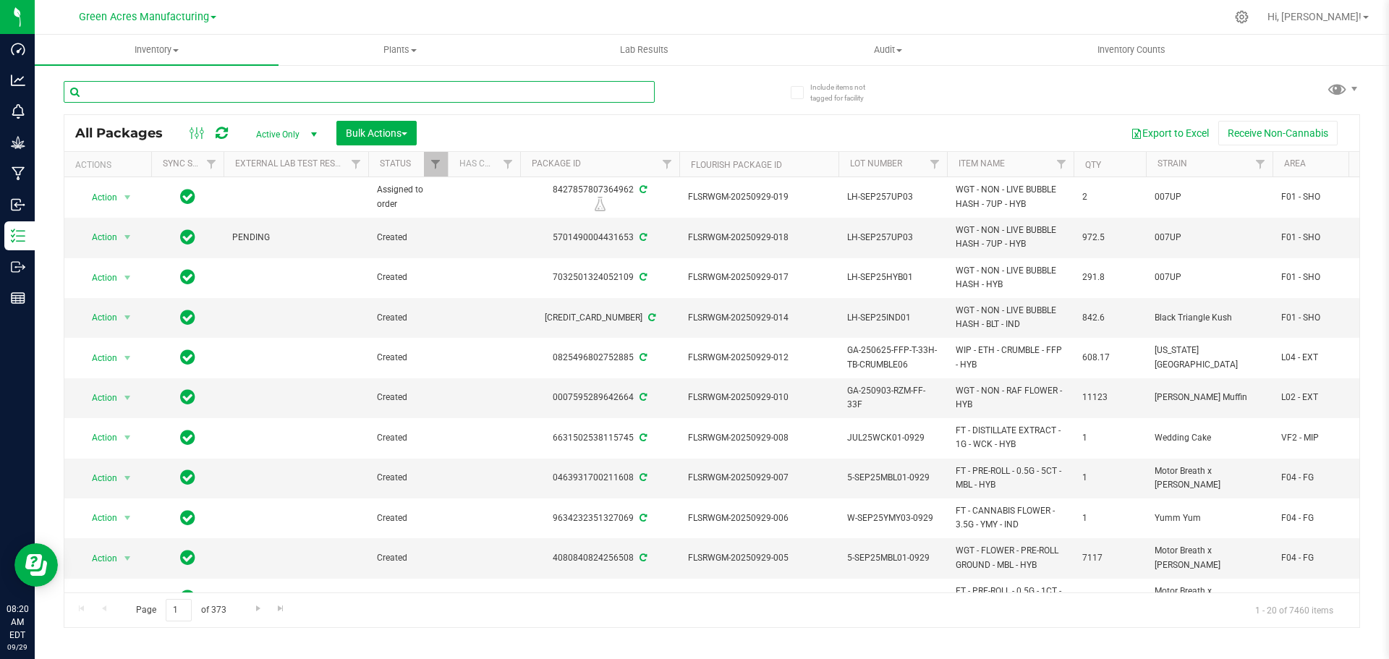
click at [382, 96] on input "text" at bounding box center [359, 92] width 591 height 22
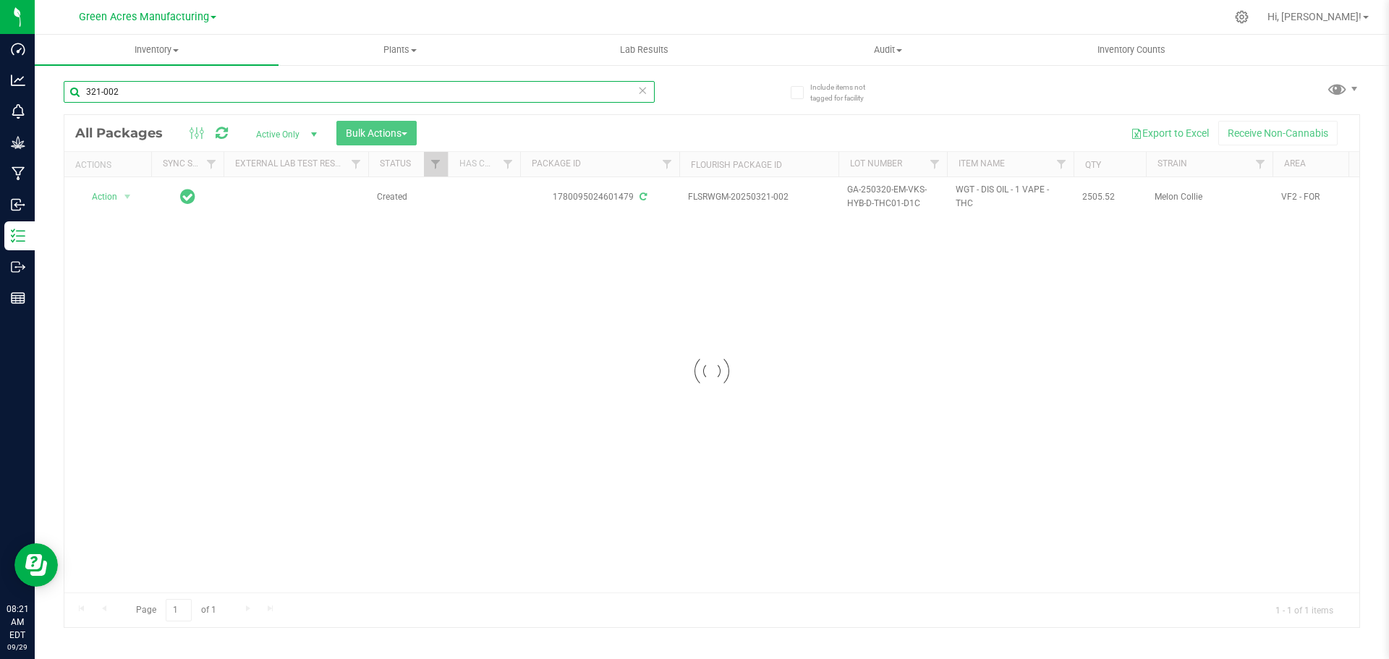
type input "321-002"
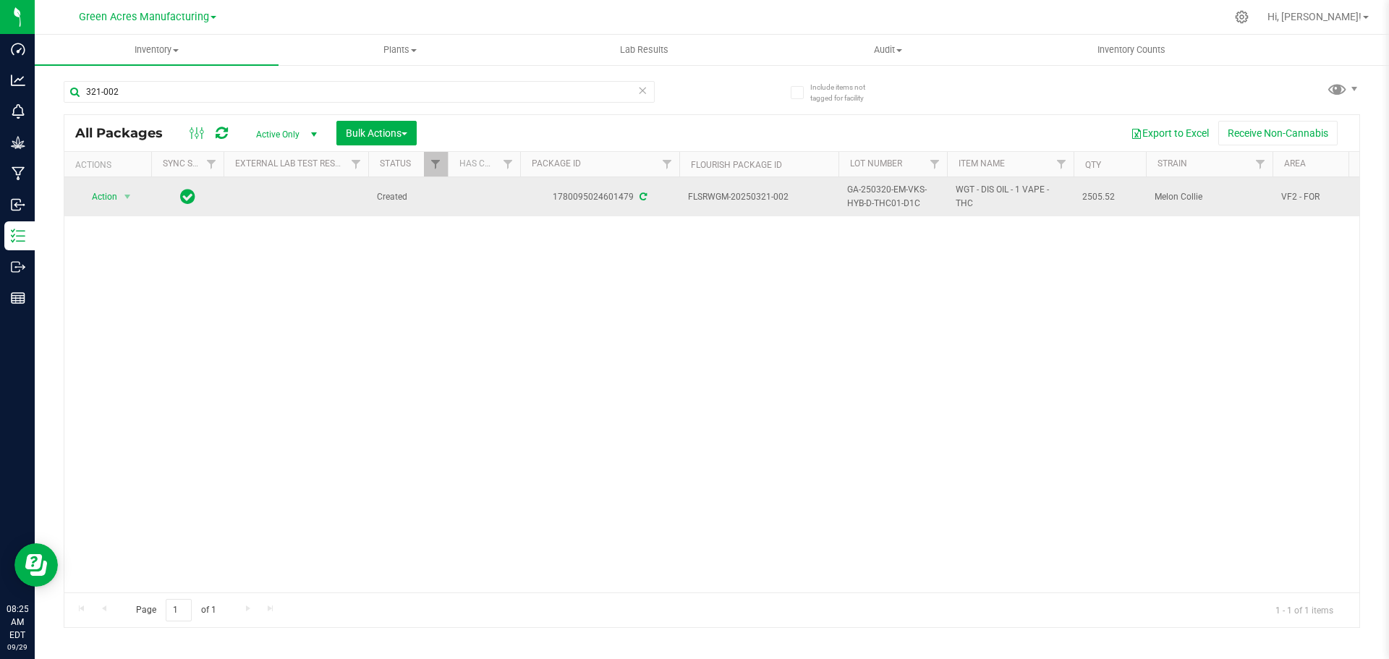
click at [863, 199] on span "GA-250320-EM-VKS-HYB-D-THC01-D1C" at bounding box center [892, 196] width 91 height 27
click at [863, 199] on input "GA-250320-EM-VKS-HYB-D-THC01-D1C" at bounding box center [889, 197] width 103 height 22
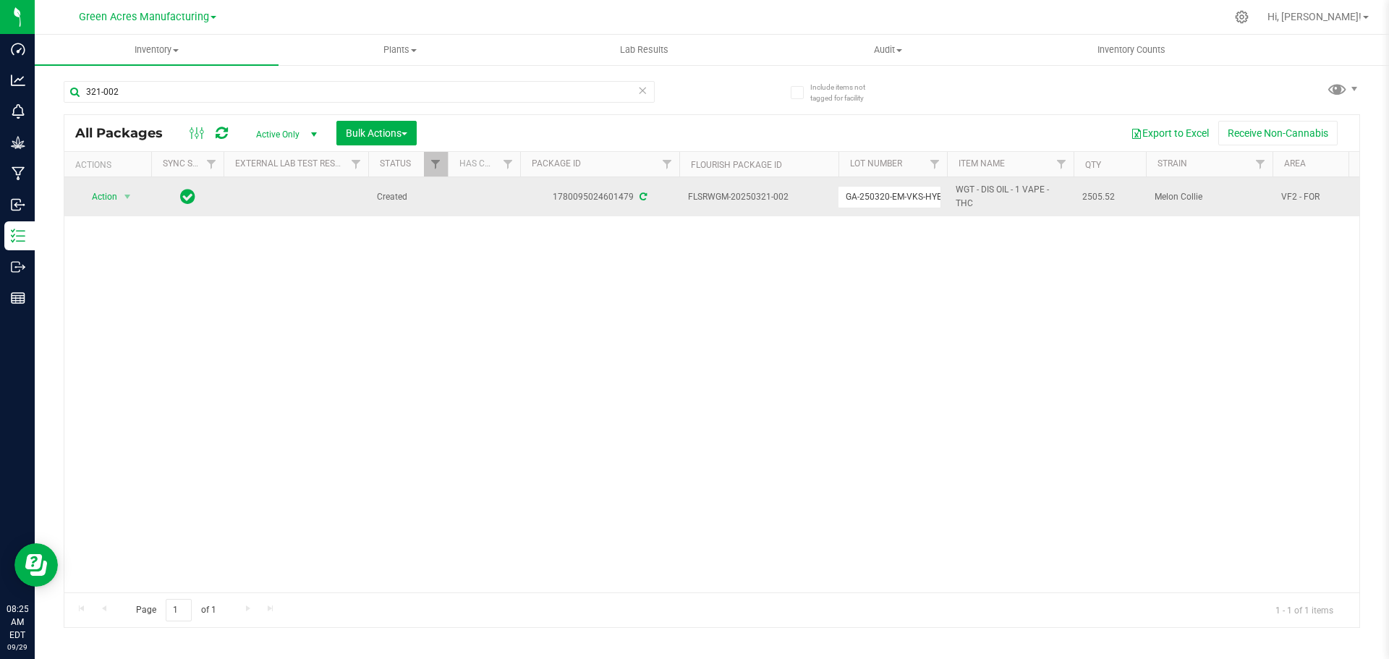
click at [153, 292] on div "Action Action Adjust qty Create package Edit attributes Global inventory Locate…" at bounding box center [711, 384] width 1295 height 415
click at [107, 199] on span "Action" at bounding box center [98, 197] width 39 height 20
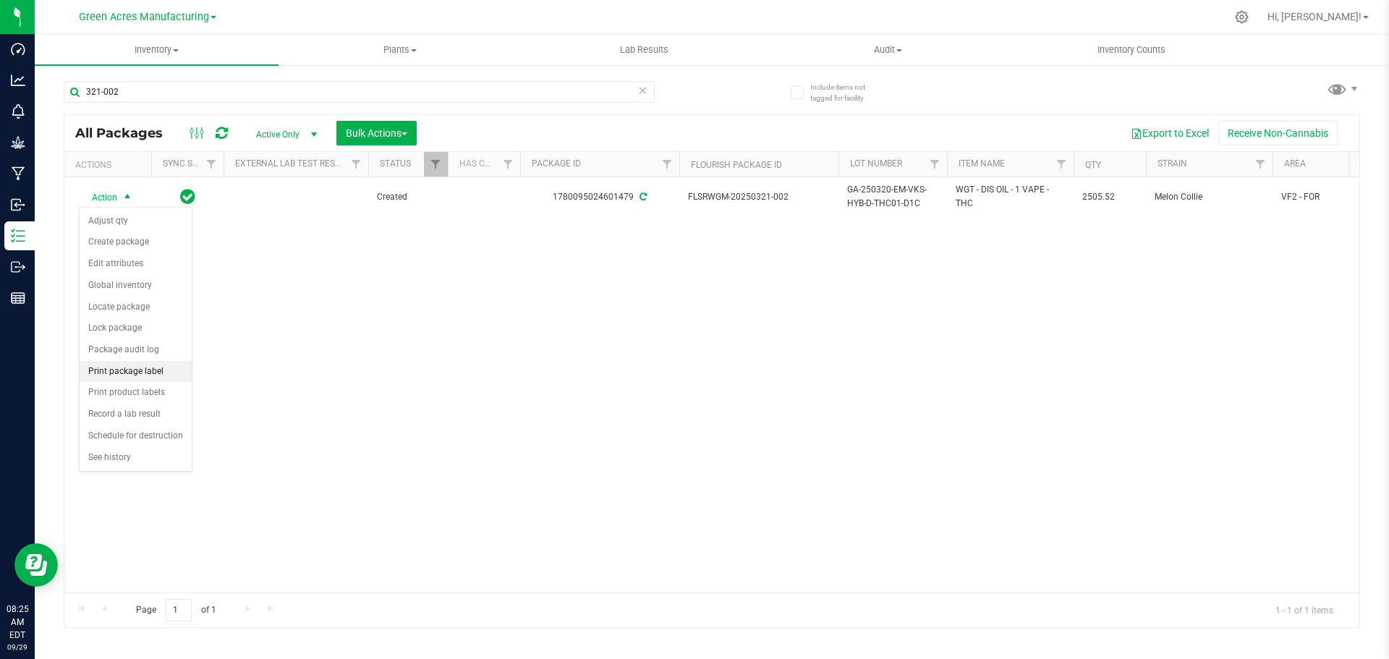
click at [135, 366] on li "Print package label" at bounding box center [136, 372] width 112 height 22
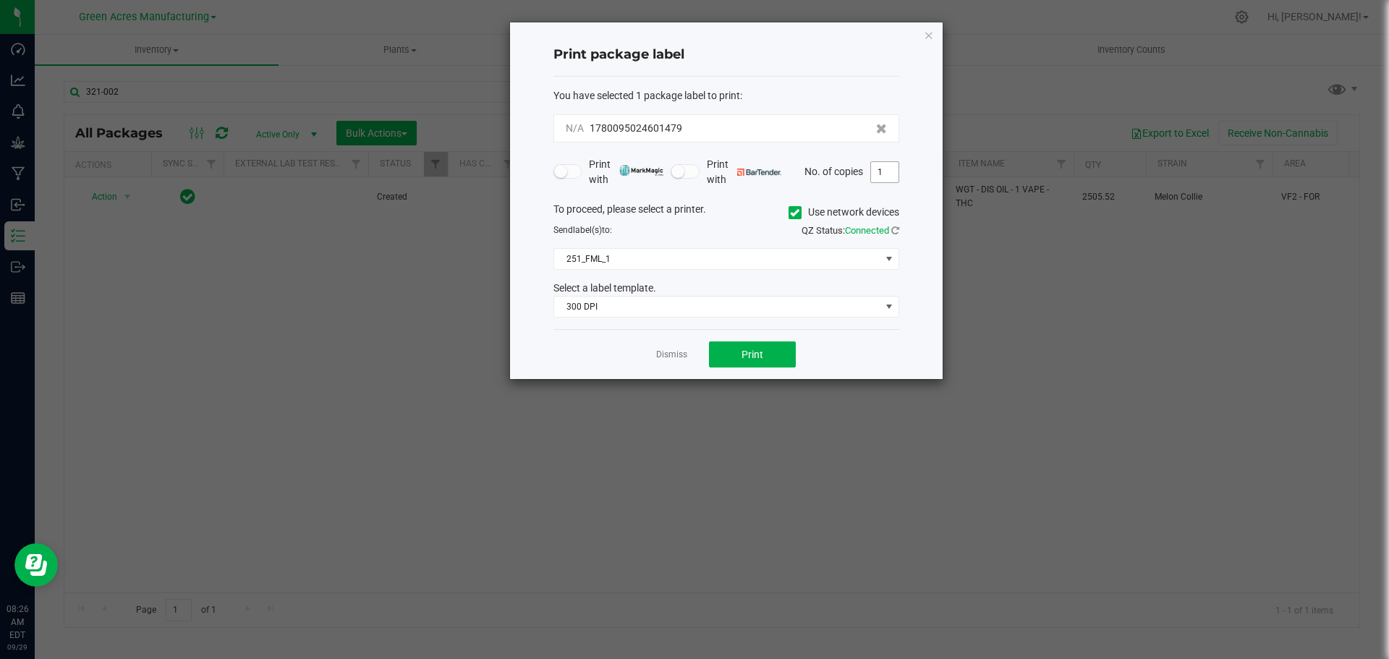
click at [876, 180] on input "1" at bounding box center [884, 172] width 27 height 20
type input "2"
click at [725, 358] on button "Print" at bounding box center [752, 355] width 87 height 26
click at [675, 354] on link "Dismiss" at bounding box center [671, 355] width 31 height 12
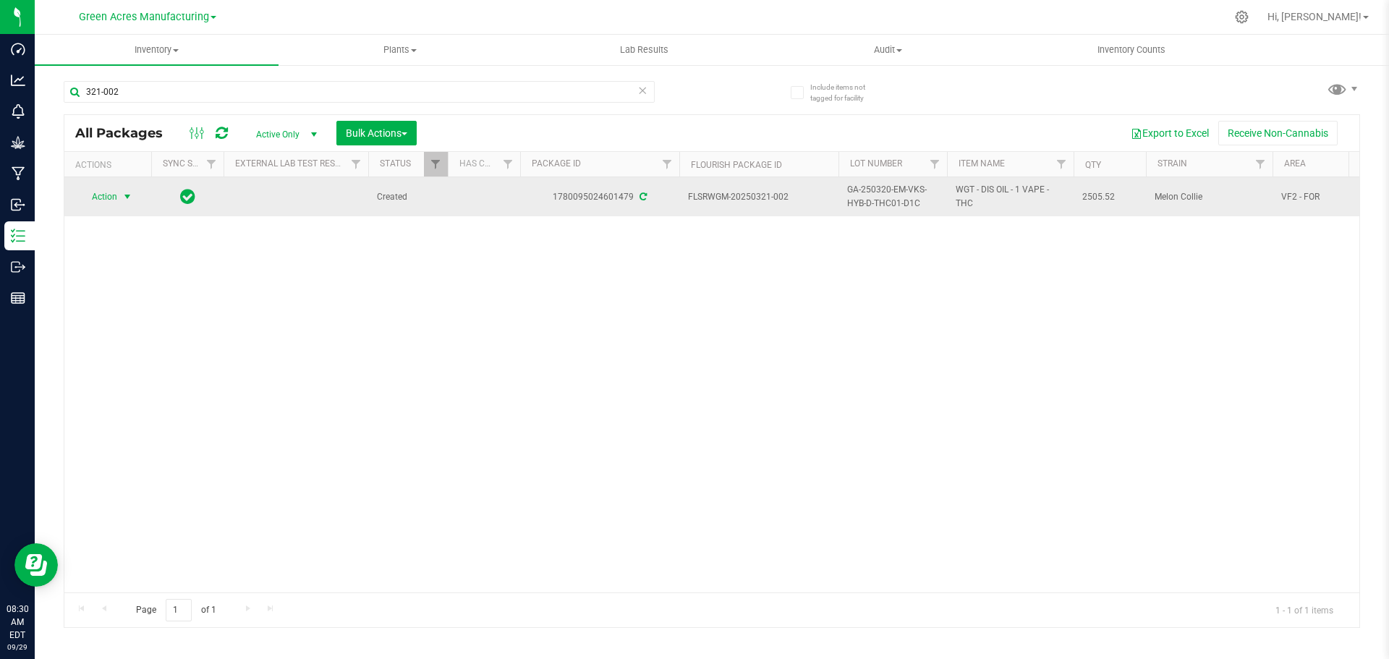
click at [111, 202] on span "Action" at bounding box center [98, 197] width 39 height 20
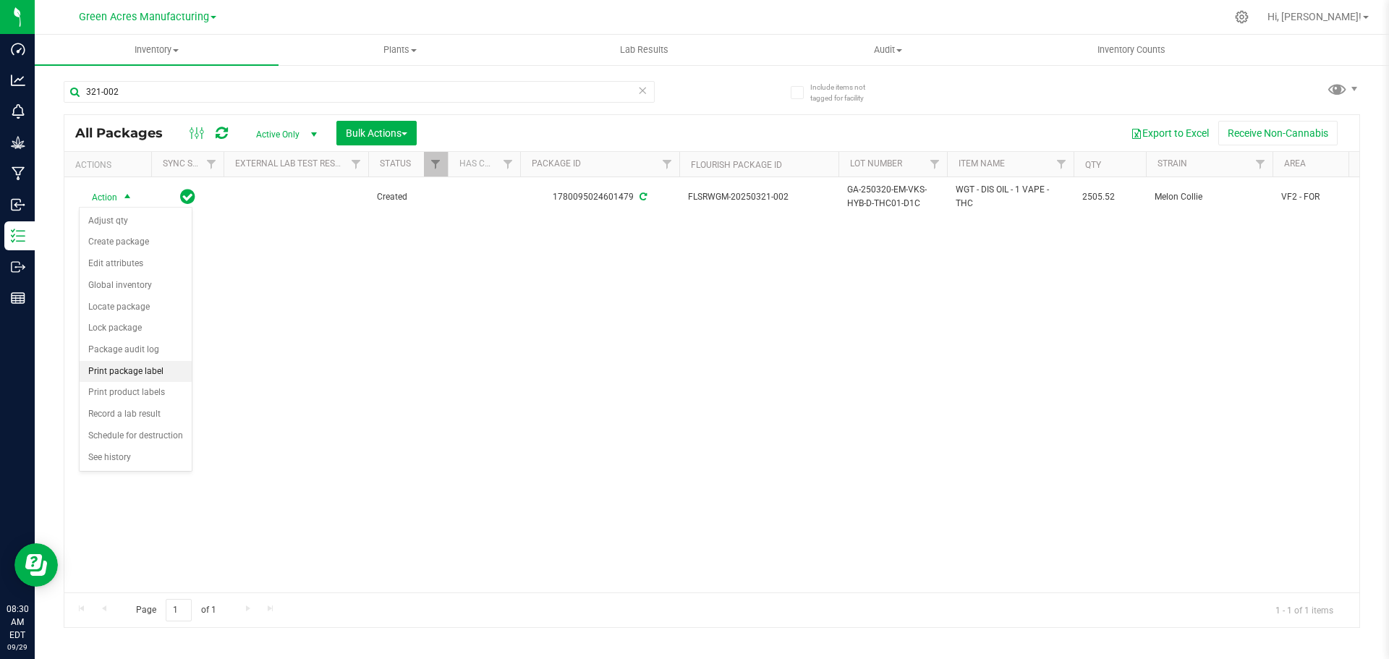
click at [129, 370] on li "Print package label" at bounding box center [136, 372] width 112 height 22
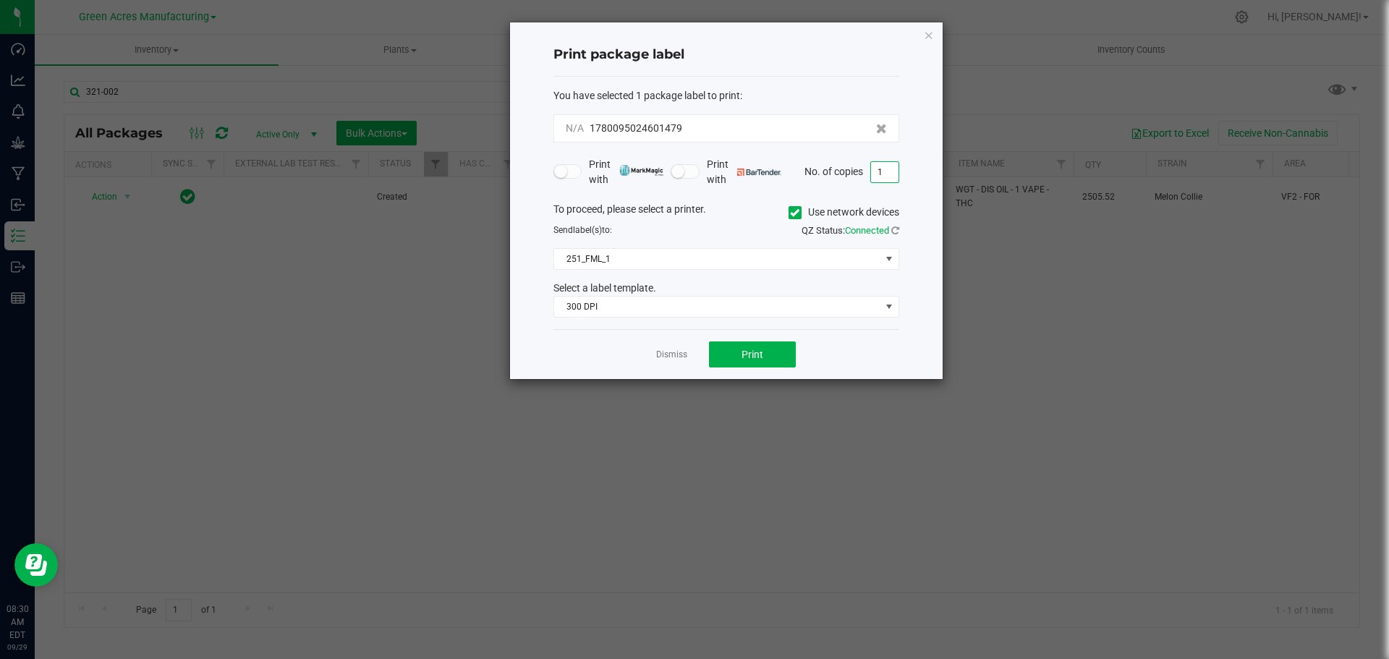
click at [880, 171] on input "1" at bounding box center [884, 172] width 27 height 20
type input "2"
click at [742, 360] on span "Print" at bounding box center [753, 355] width 22 height 12
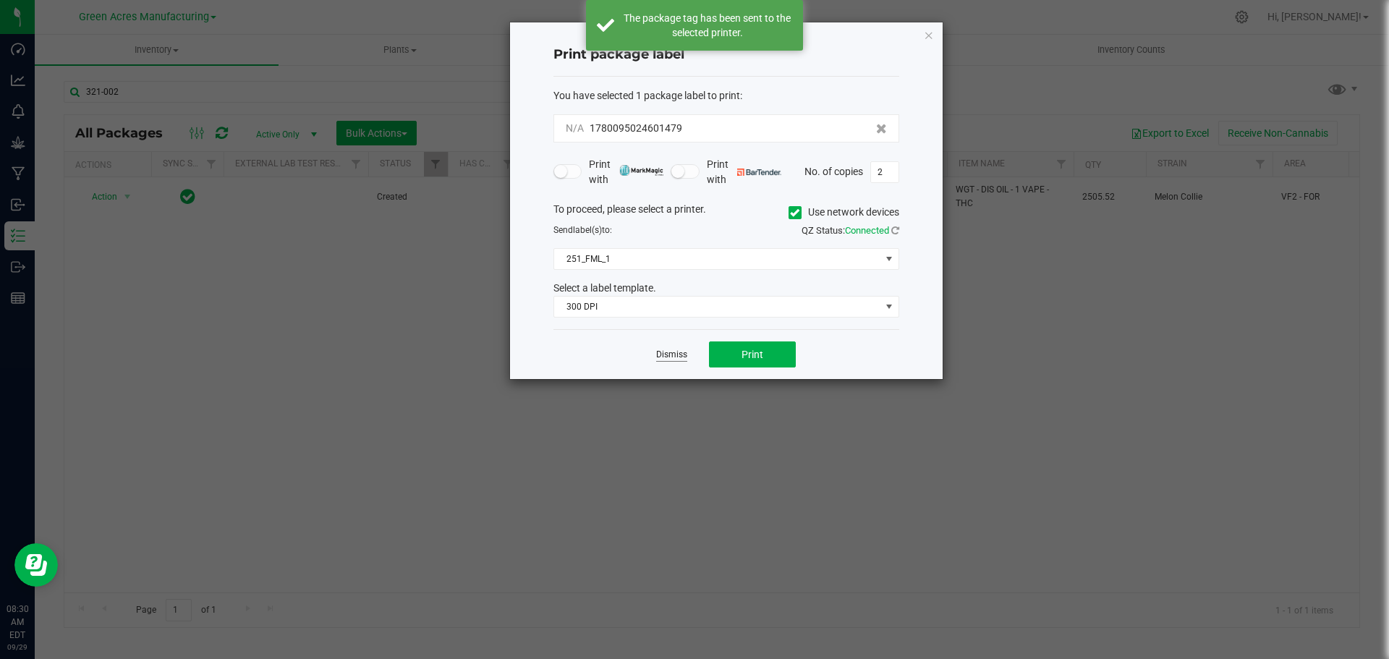
click at [671, 352] on link "Dismiss" at bounding box center [671, 355] width 31 height 12
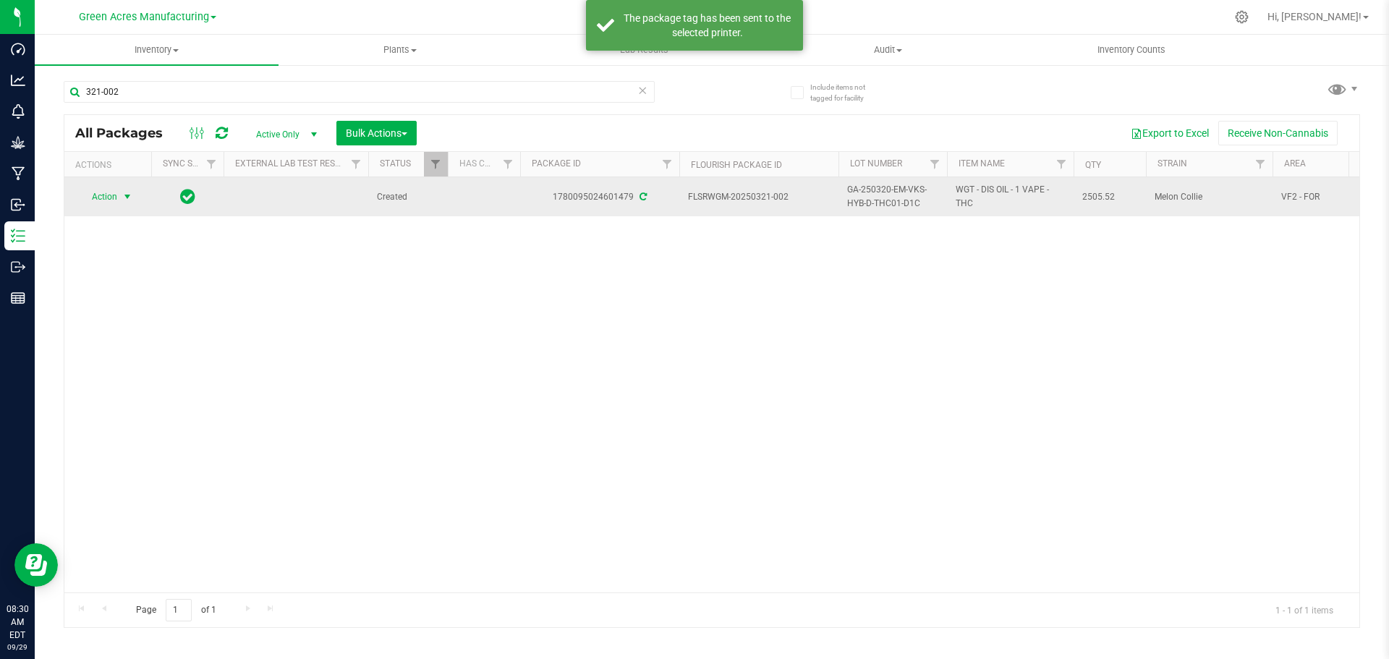
click at [123, 205] on span "select" at bounding box center [128, 197] width 18 height 20
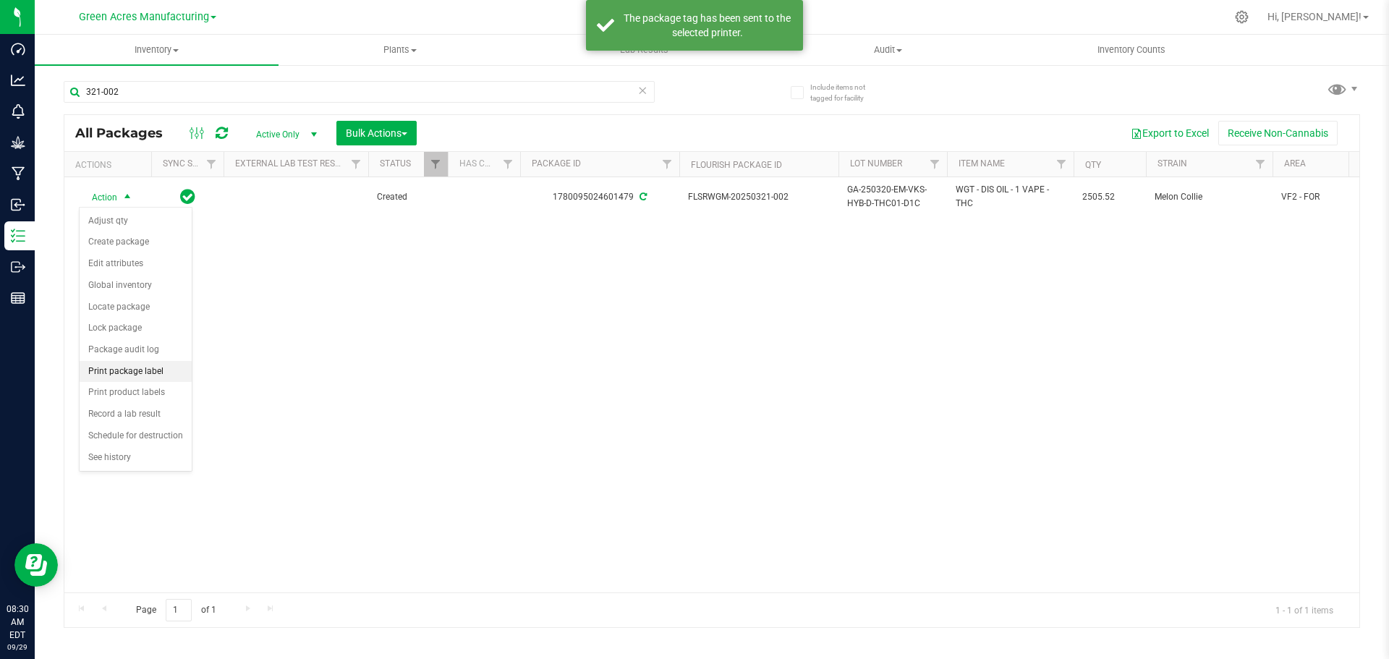
click at [152, 375] on li "Print package label" at bounding box center [136, 372] width 112 height 22
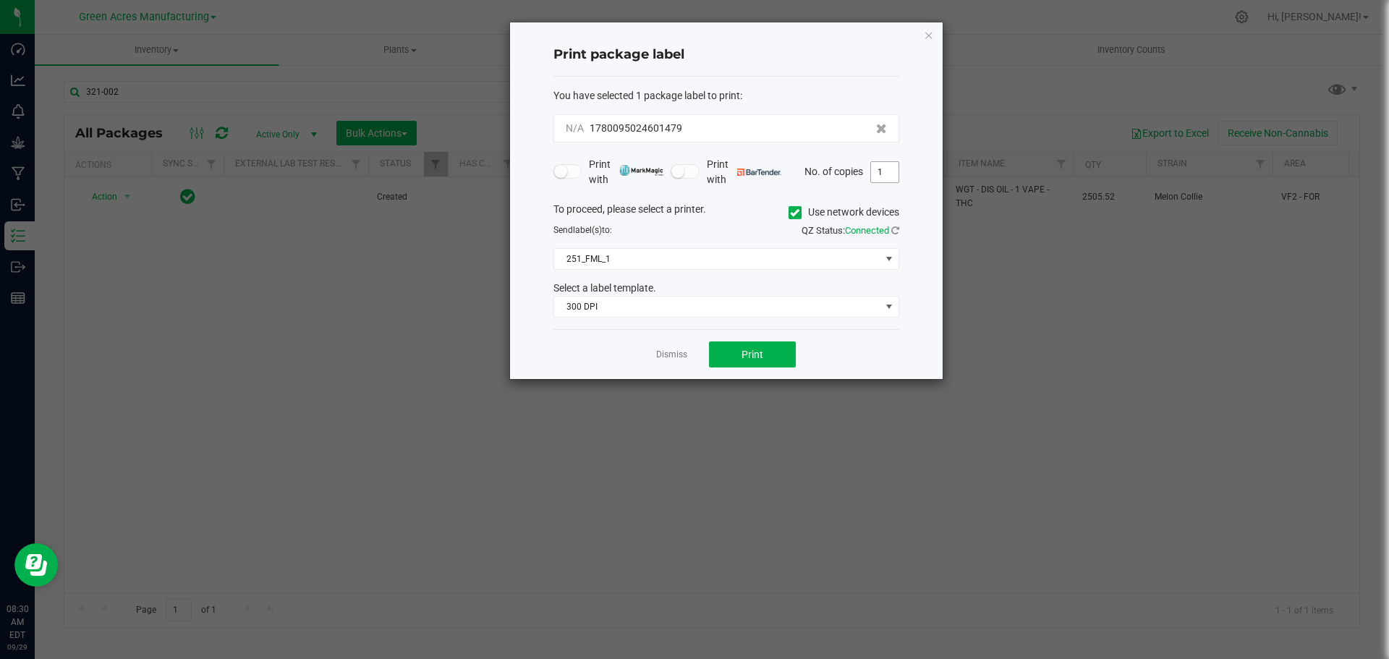
click at [882, 177] on input "1" at bounding box center [884, 172] width 27 height 20
click at [685, 100] on span "You have selected 1 package label to print" at bounding box center [647, 96] width 187 height 12
click at [661, 351] on link "Dismiss" at bounding box center [671, 355] width 31 height 12
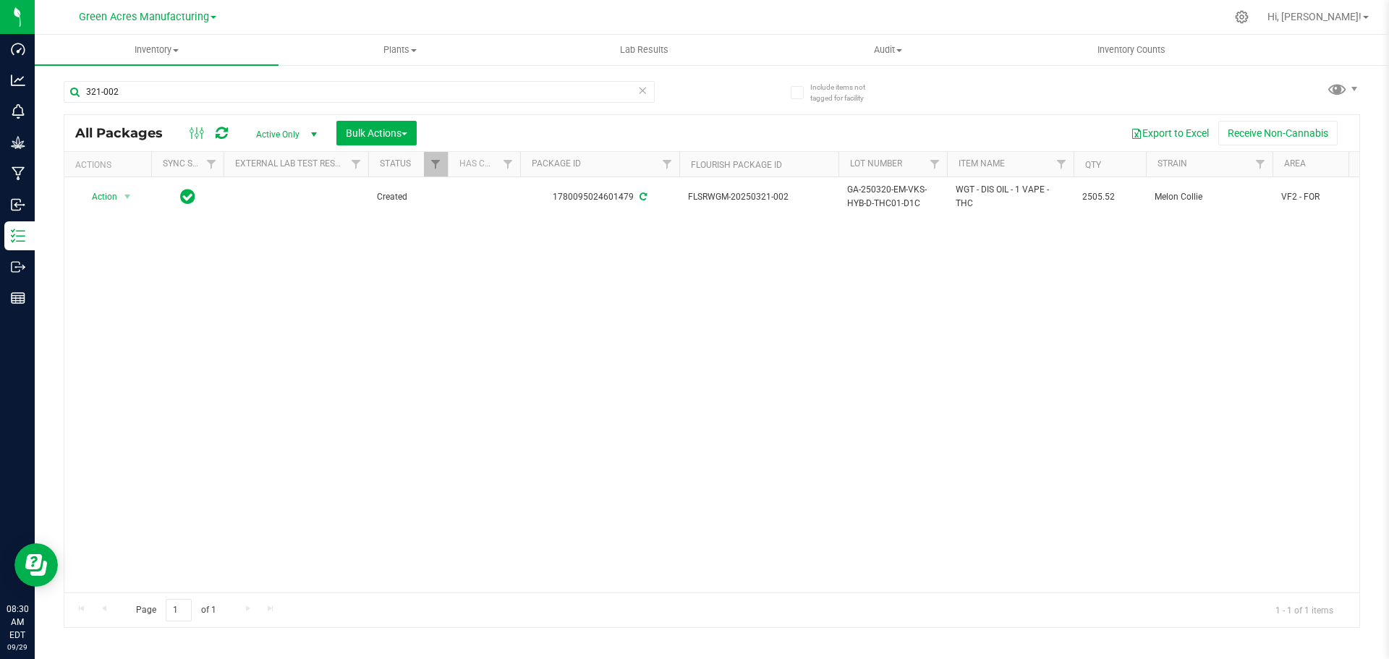
click at [809, 320] on div "Action Action Adjust qty Create package Edit attributes Global inventory Locate…" at bounding box center [711, 384] width 1295 height 415
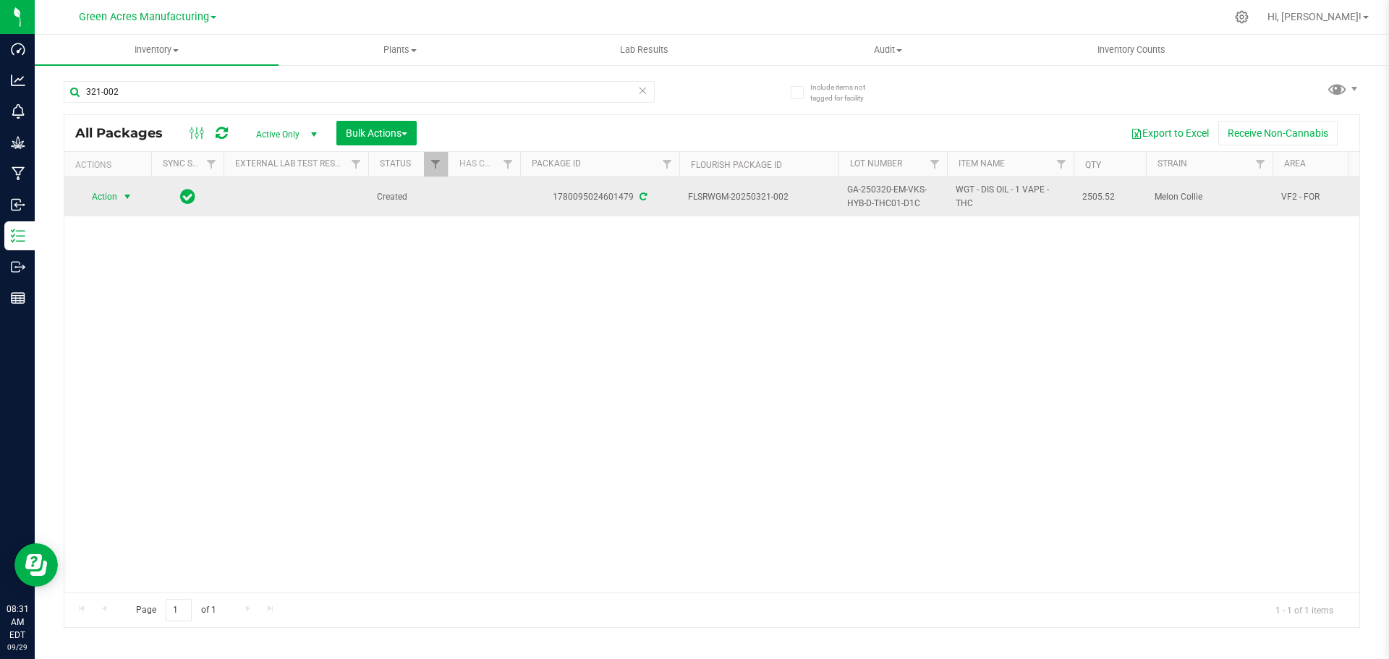
click at [120, 197] on span "select" at bounding box center [128, 197] width 18 height 20
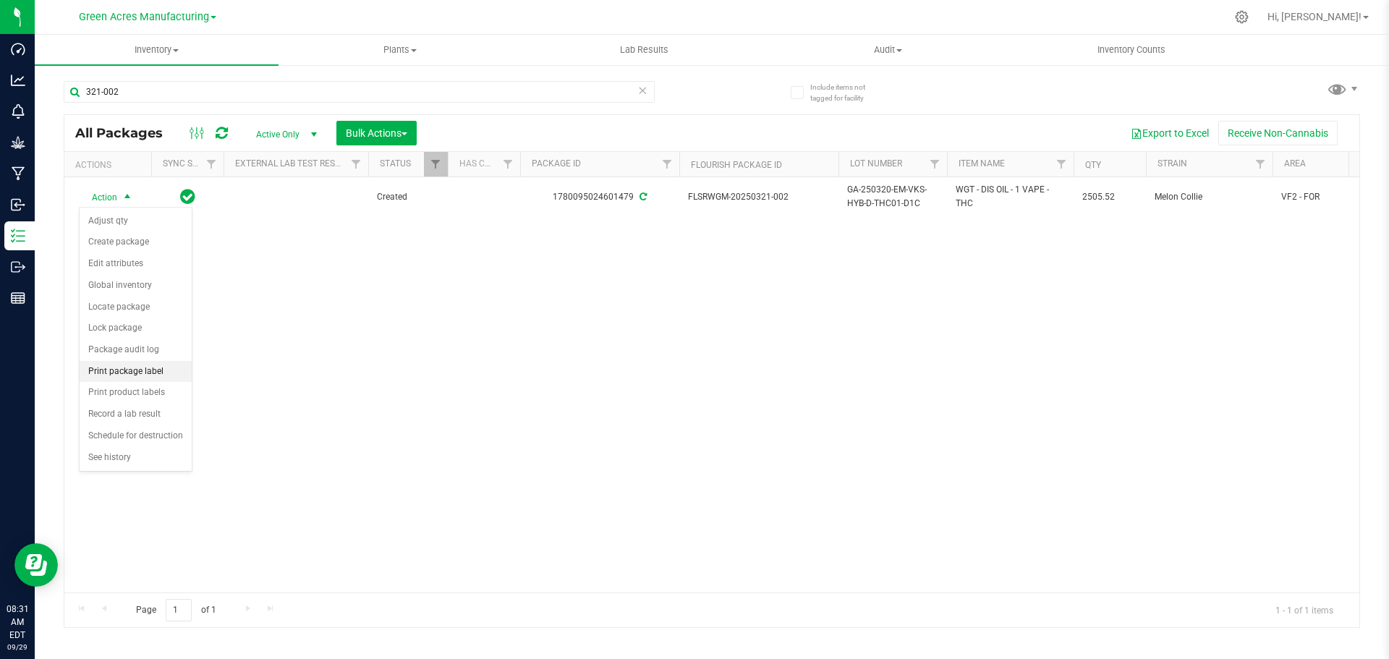
click at [130, 371] on li "Print package label" at bounding box center [136, 372] width 112 height 22
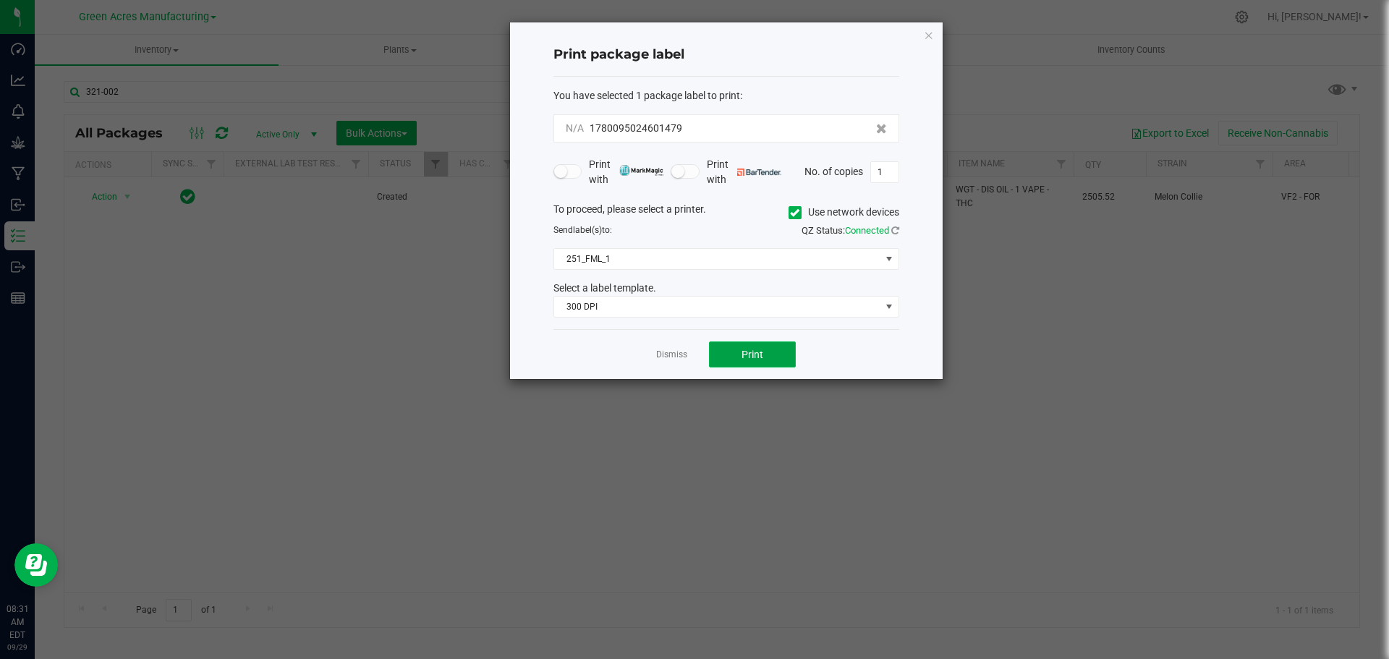
click at [753, 343] on button "Print" at bounding box center [752, 355] width 87 height 26
click at [737, 353] on button "Print" at bounding box center [752, 355] width 87 height 26
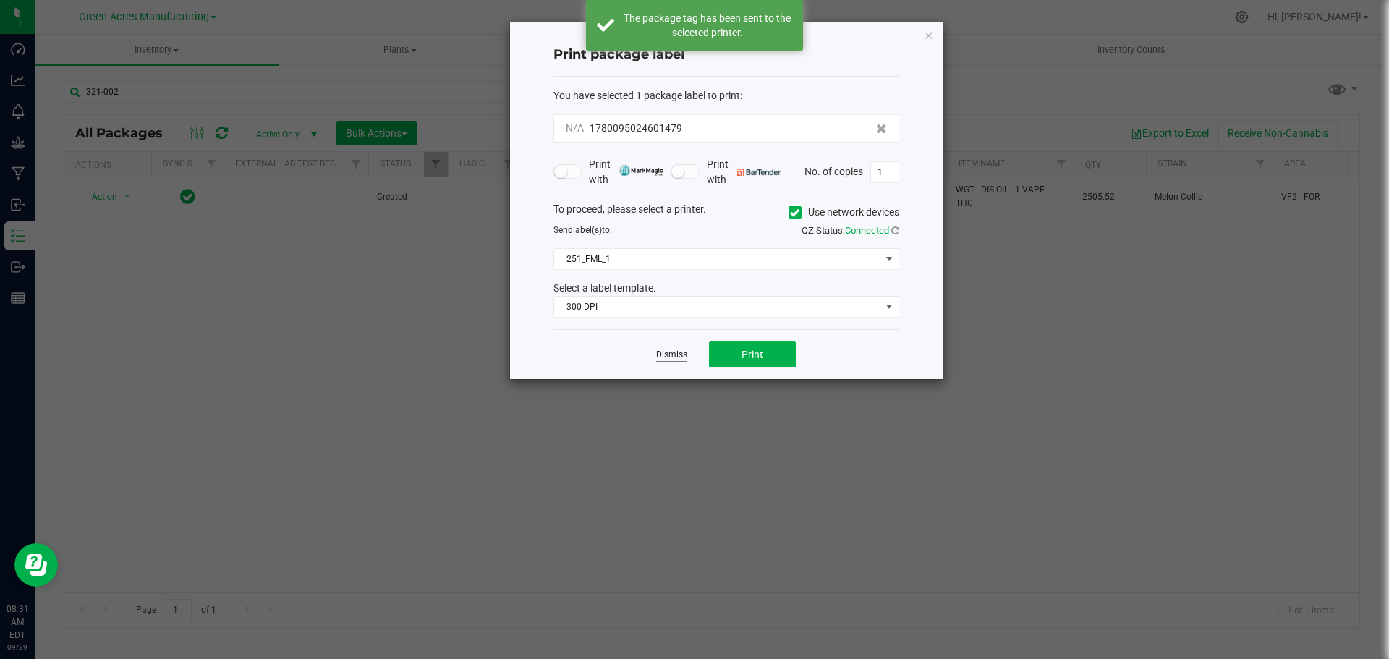
click at [676, 353] on link "Dismiss" at bounding box center [671, 355] width 31 height 12
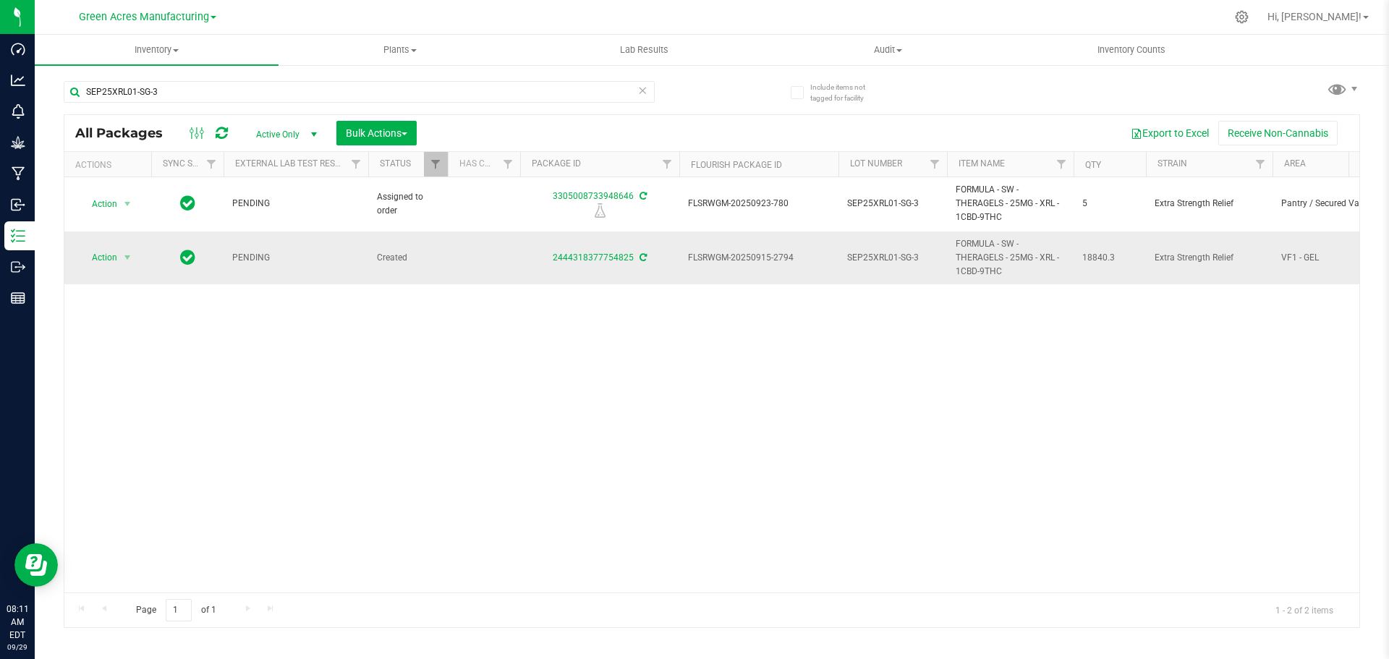
click at [749, 258] on span "FLSRWGM-20250915-2794" at bounding box center [759, 258] width 142 height 14
copy tr "FLSRWGM-20250915-2794"
click at [1096, 260] on span "18840.3" at bounding box center [1109, 258] width 55 height 14
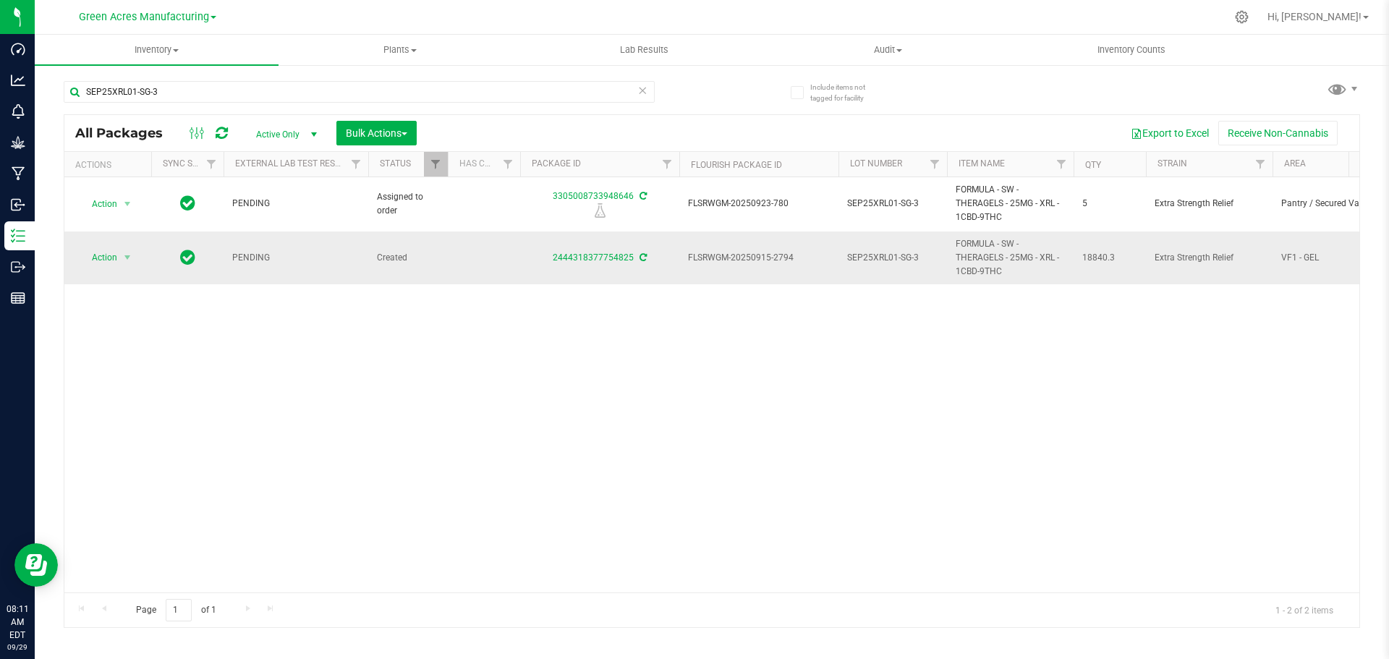
click at [1096, 260] on span "18840.3" at bounding box center [1109, 258] width 55 height 14
copy tr "18840.3"
click at [1045, 362] on div "Action Action Edit attributes Global inventory Locate package Package audit log…" at bounding box center [711, 384] width 1295 height 415
click at [643, 95] on icon at bounding box center [642, 89] width 10 height 17
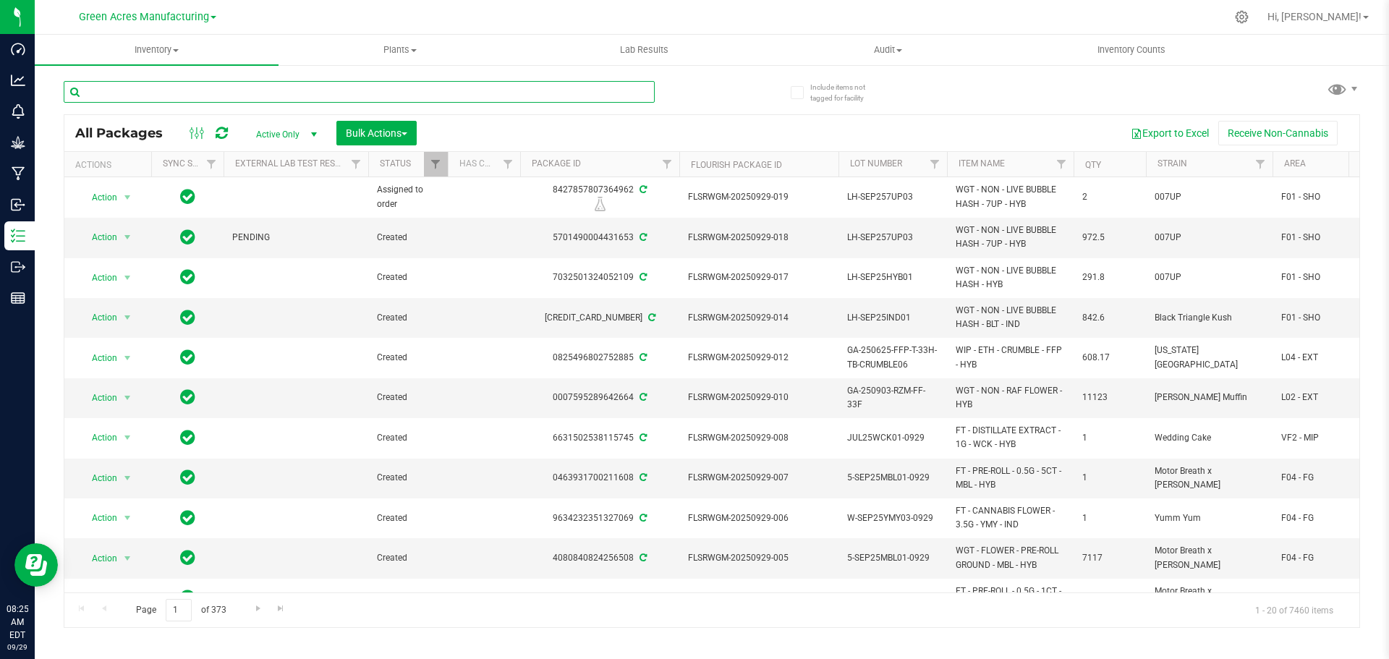
click at [375, 98] on input "text" at bounding box center [359, 92] width 591 height 22
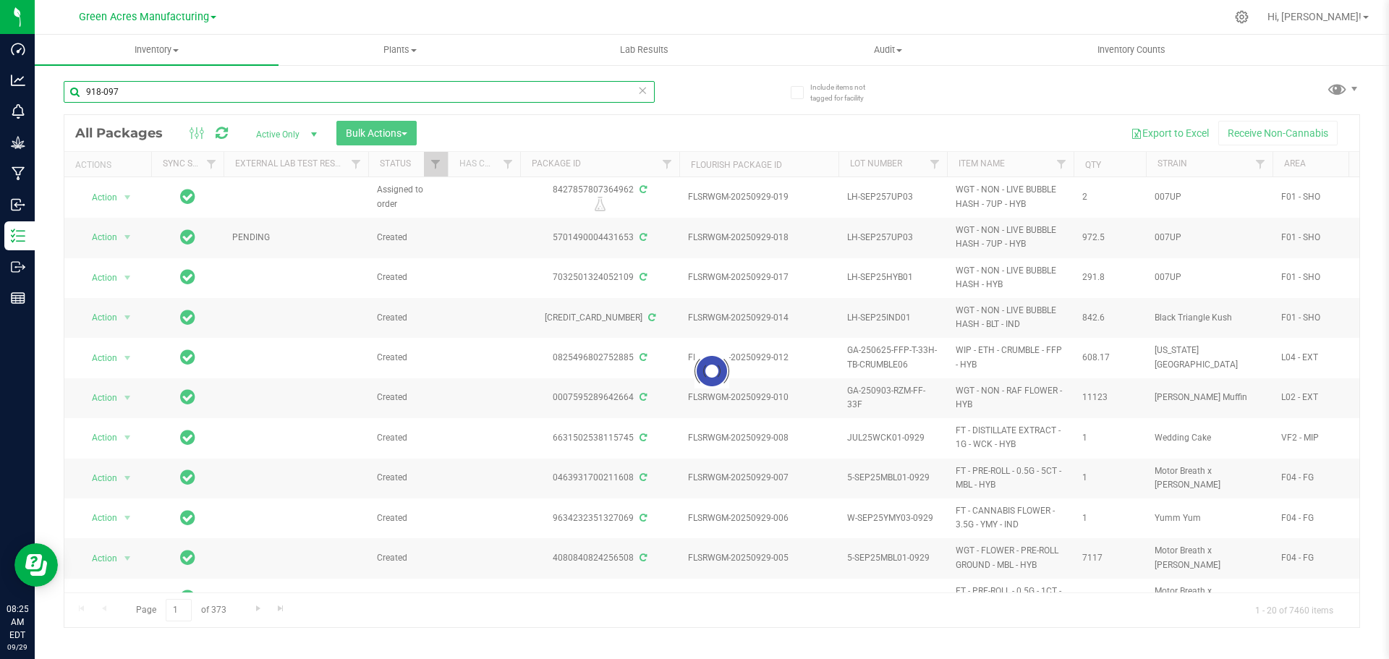
type input "918-097"
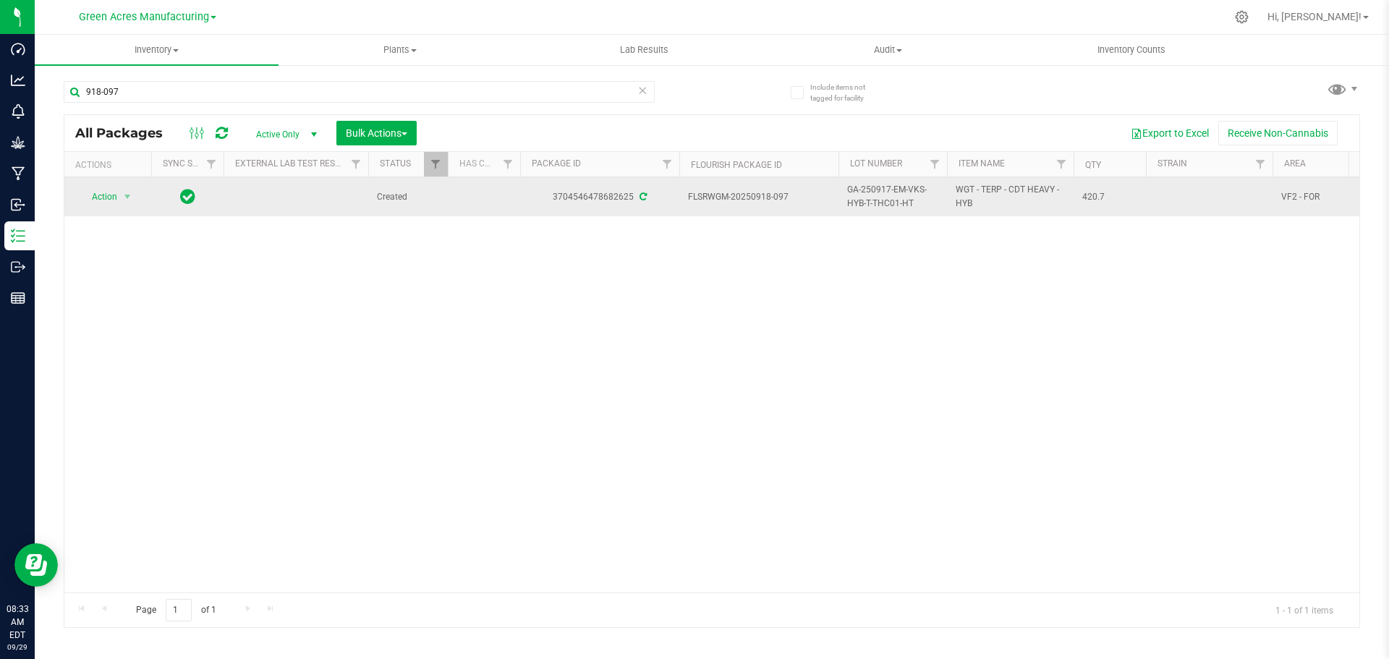
click at [111, 198] on span "Action" at bounding box center [98, 197] width 39 height 20
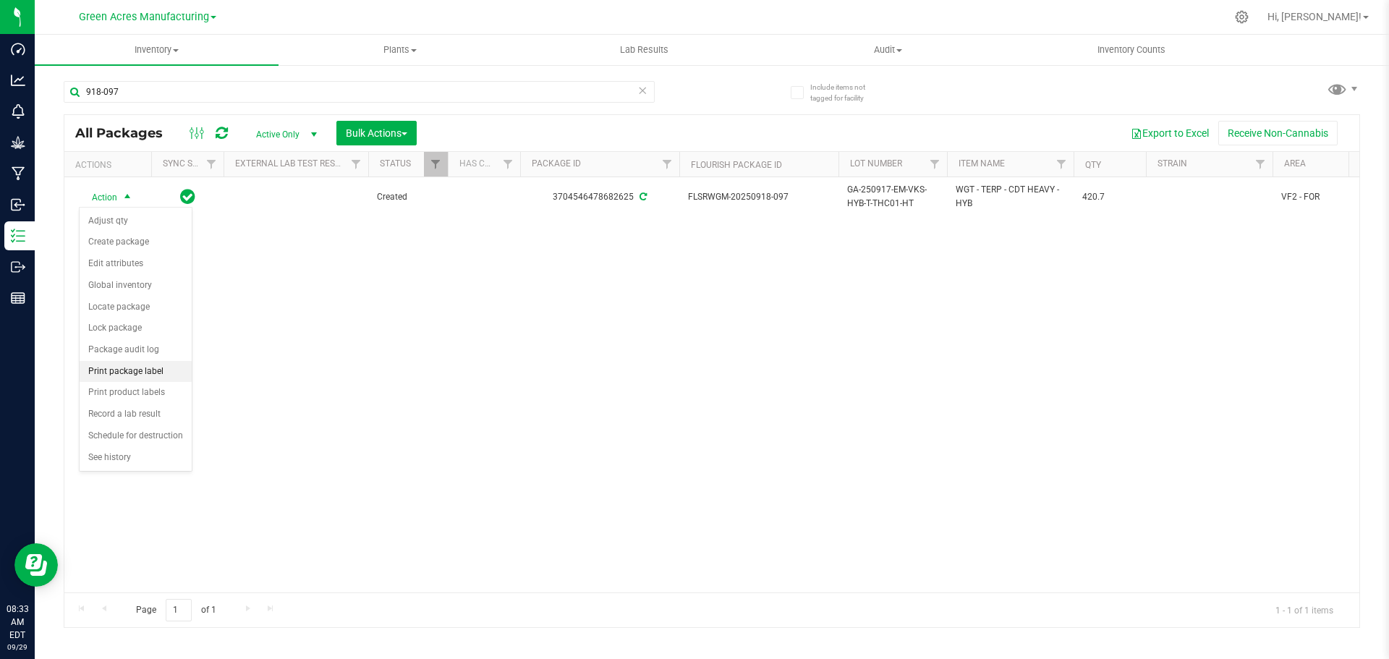
click at [127, 369] on li "Print package label" at bounding box center [136, 372] width 112 height 22
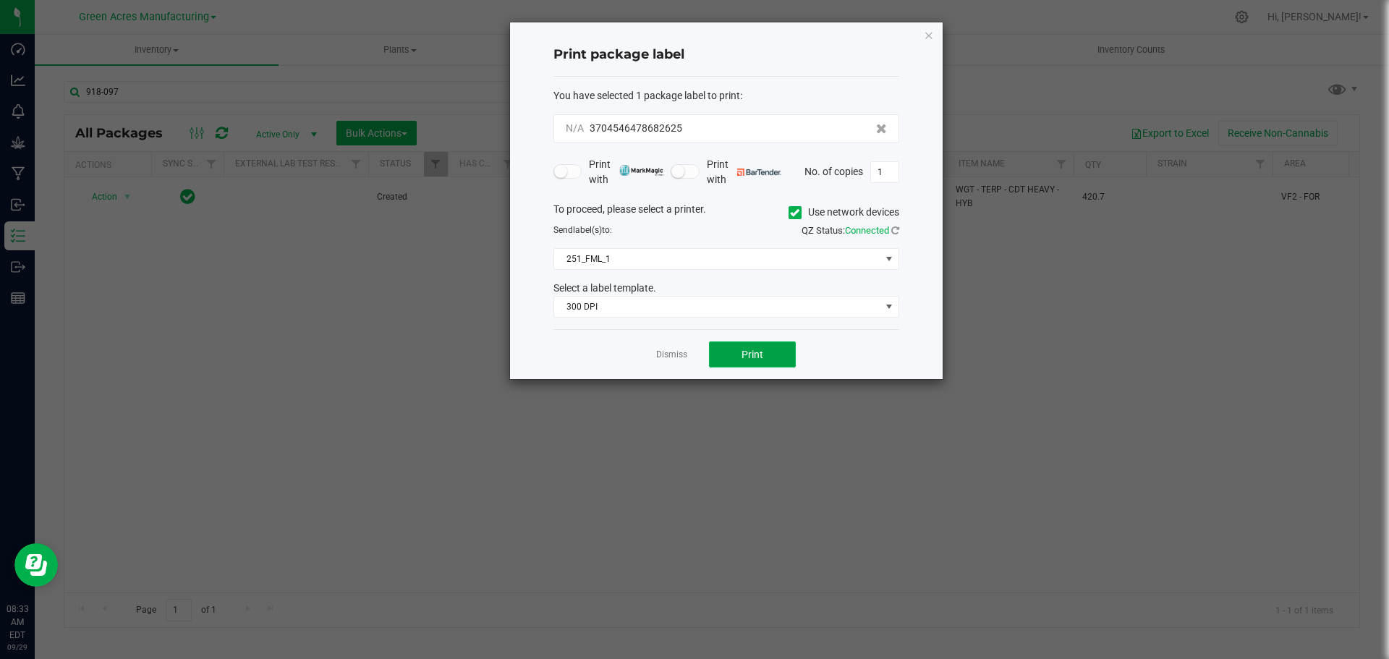
click at [727, 358] on button "Print" at bounding box center [752, 355] width 87 height 26
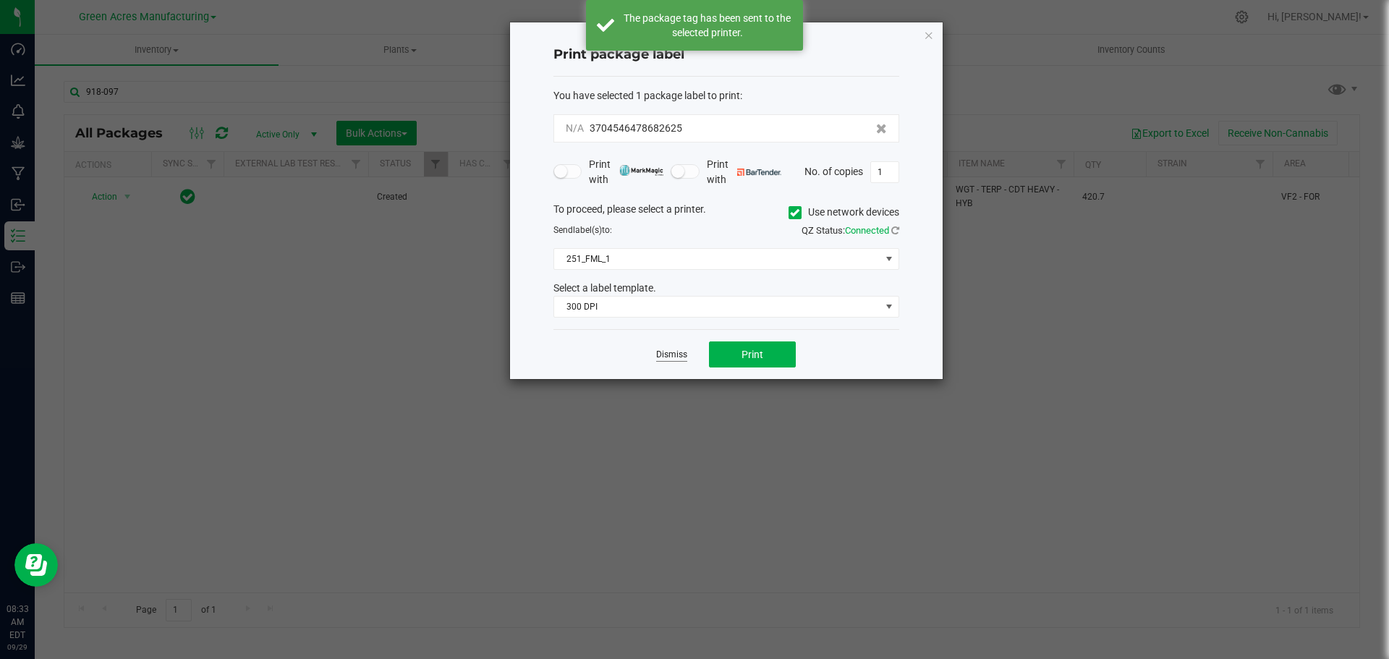
click at [679, 360] on link "Dismiss" at bounding box center [671, 355] width 31 height 12
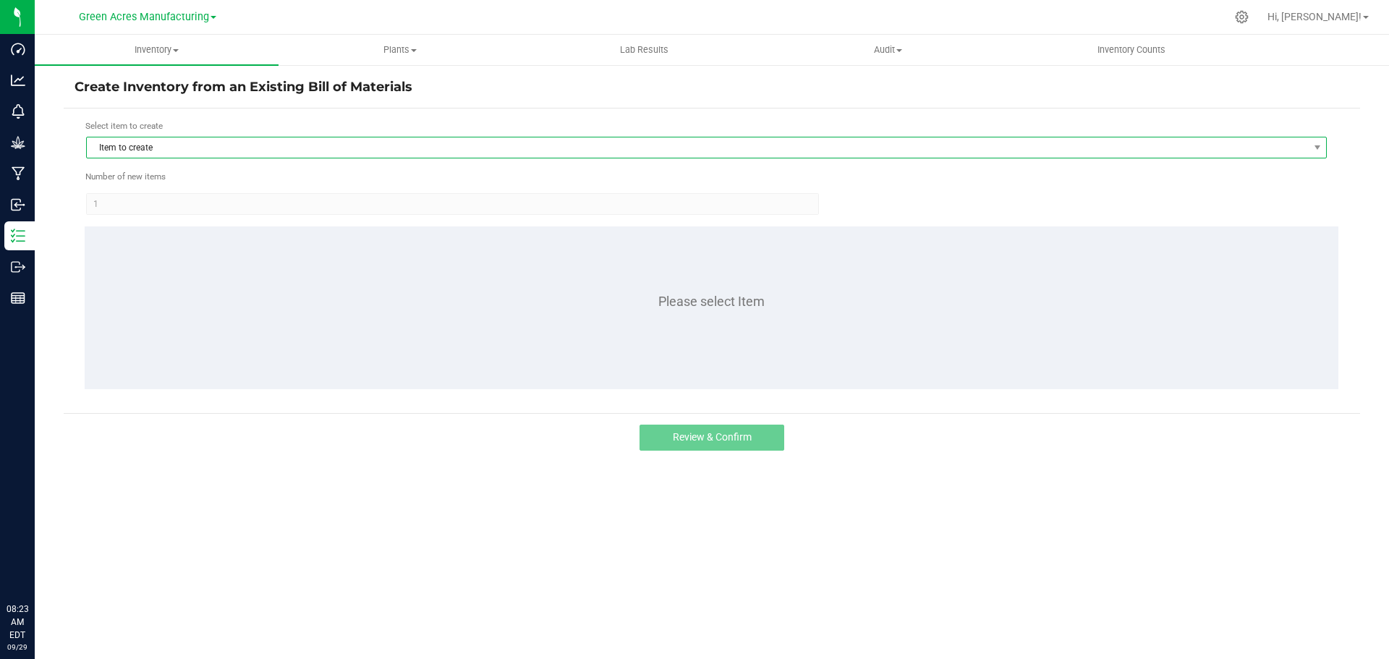
click at [185, 150] on span "Item to create" at bounding box center [697, 147] width 1221 height 20
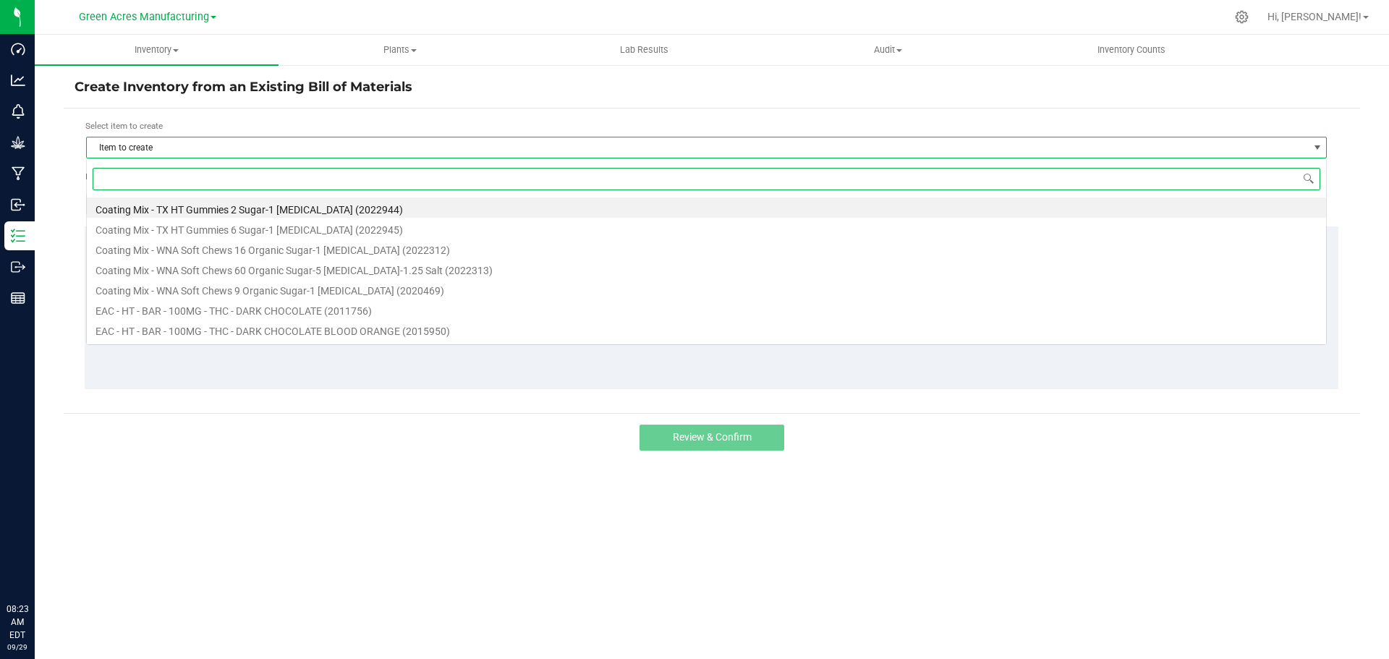
scroll to position [22, 1241]
type input "ckz"
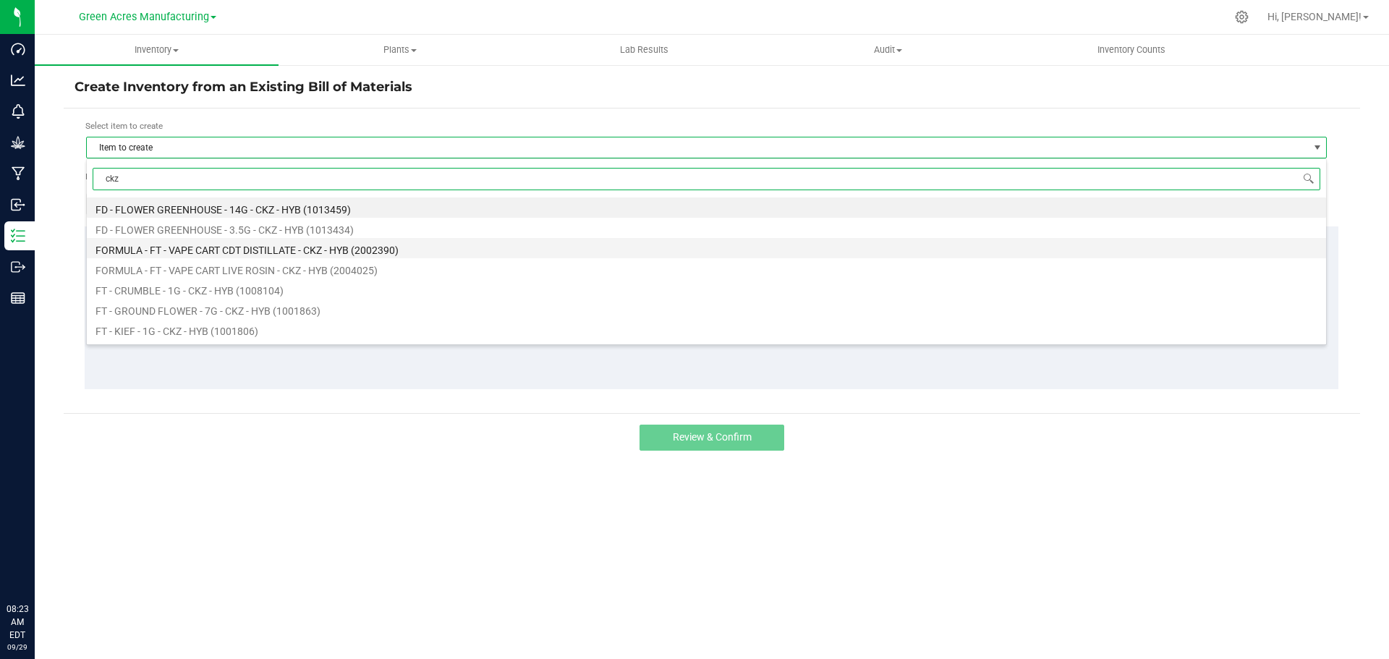
click at [245, 247] on li "FORMULA - FT - VAPE CART CDT DISTILLATE - CKZ - HYB (2002390)" at bounding box center [706, 248] width 1239 height 20
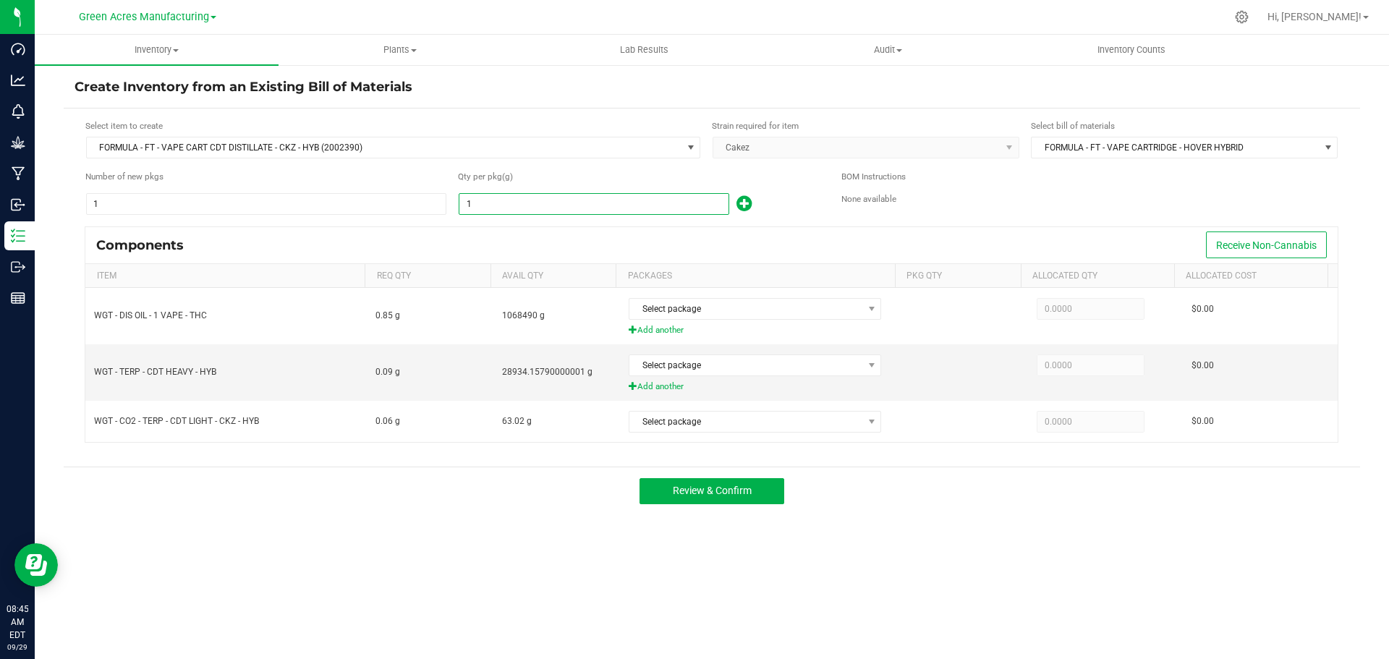
paste input "068.21"
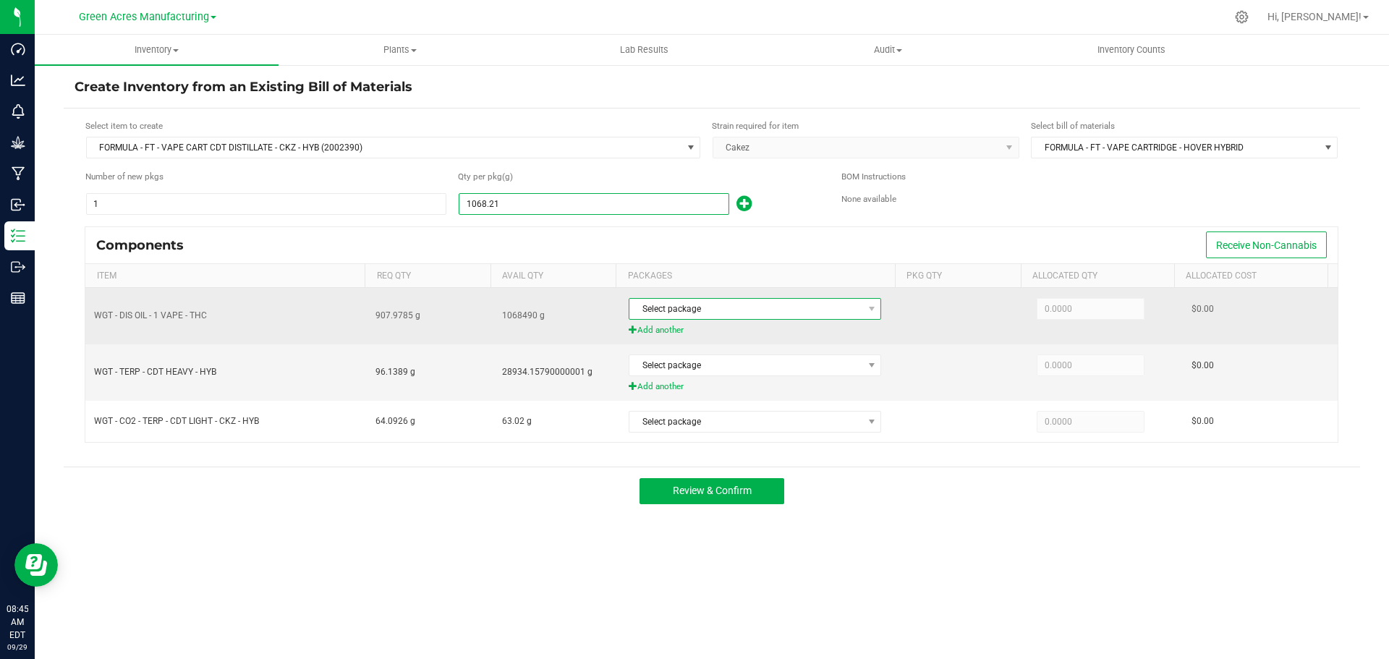
type input "1,068.2100"
click at [688, 315] on span "Select package" at bounding box center [745, 309] width 233 height 20
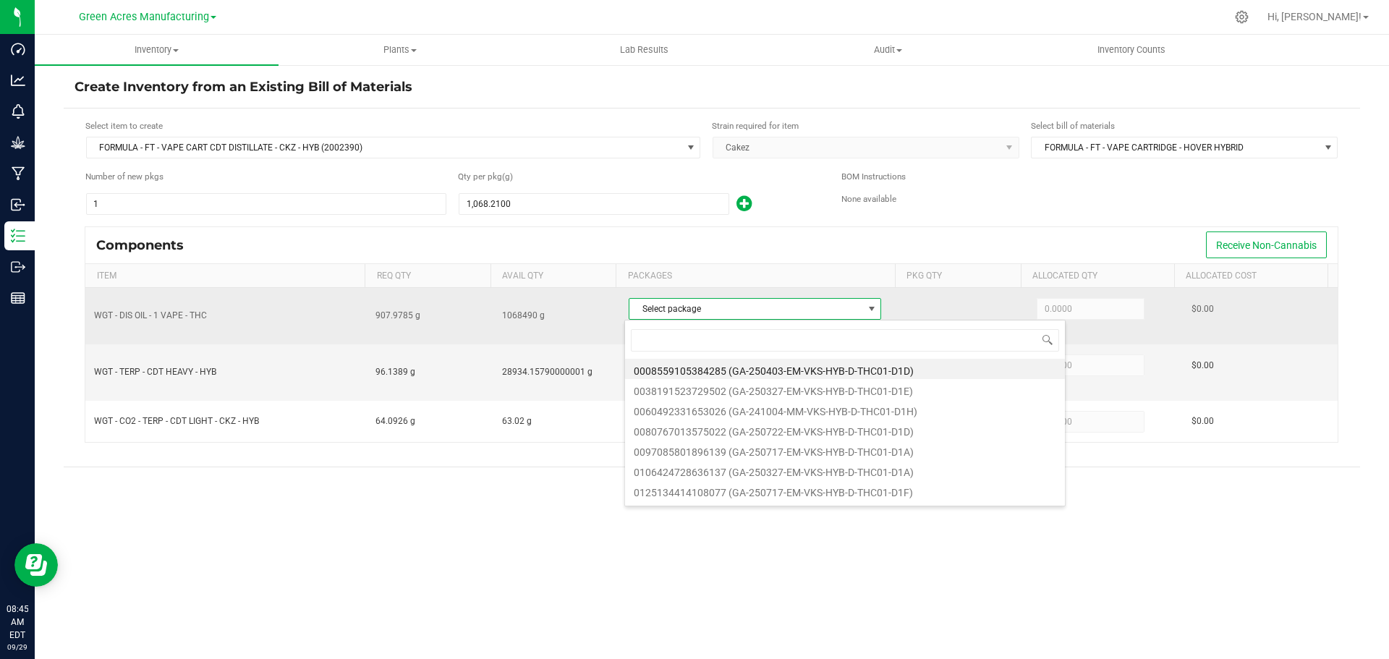
scroll to position [22, 250]
type input "147"
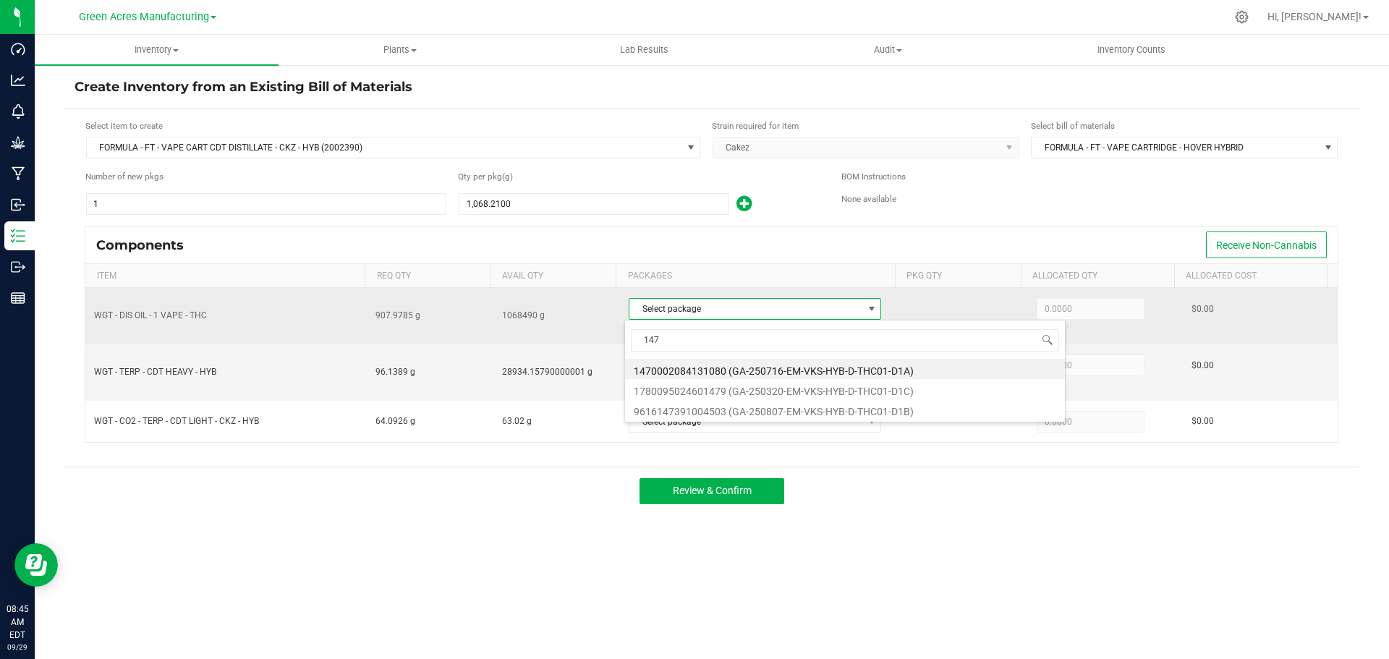
click at [671, 313] on span "Select package" at bounding box center [745, 309] width 233 height 20
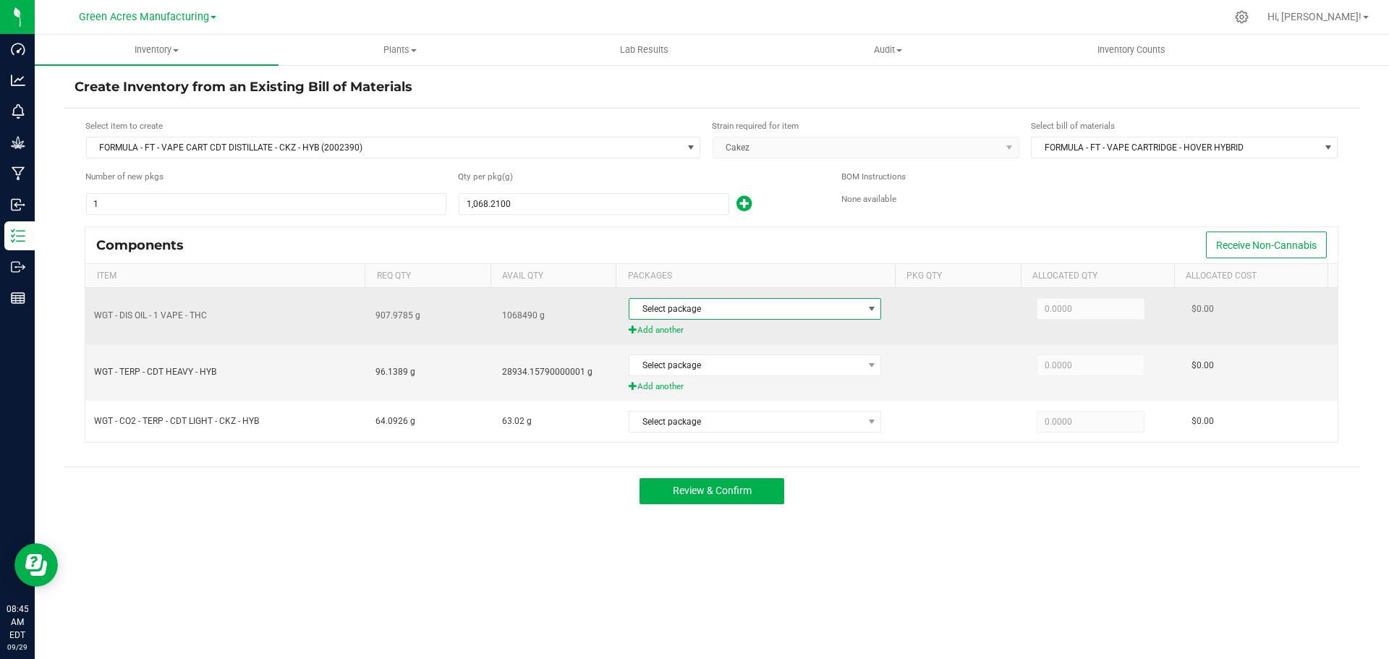
click at [743, 307] on span "Select package" at bounding box center [745, 309] width 233 height 20
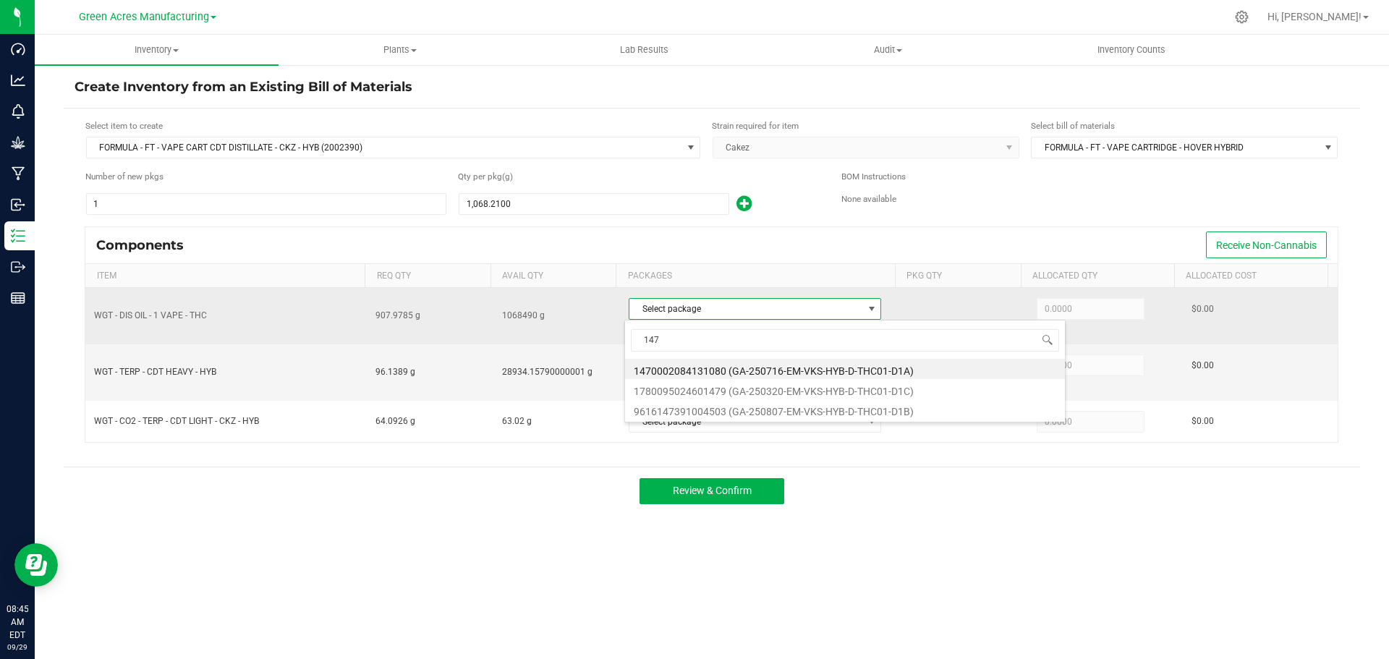
type input "1479"
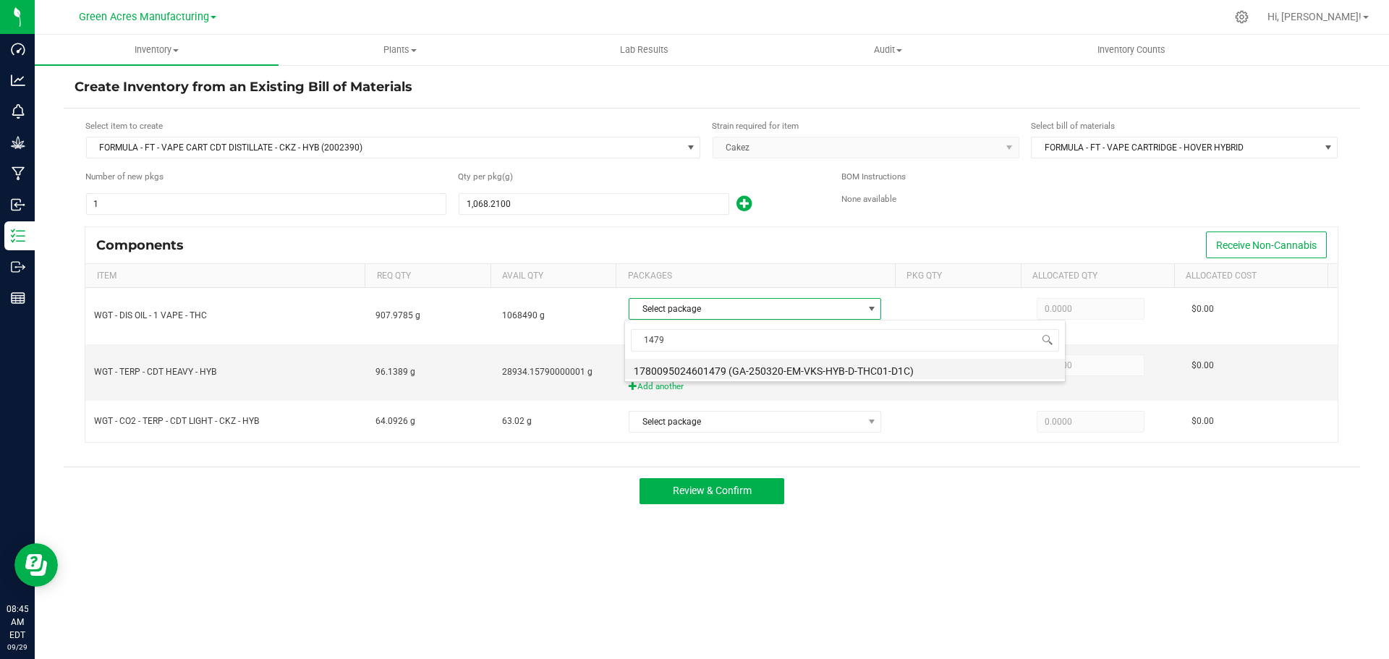
click at [721, 370] on li "1780095024601479 (GA-250320-EM-VKS-HYB-D-THC01-D1C)" at bounding box center [845, 369] width 440 height 20
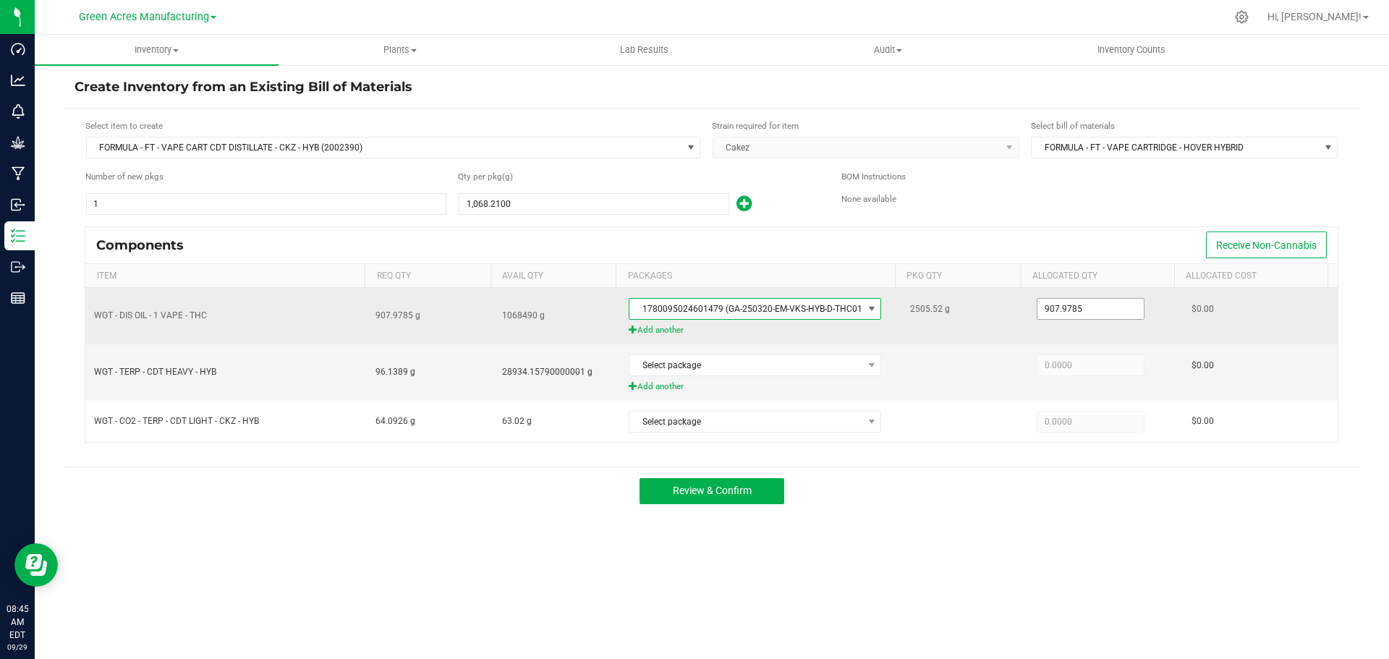
click at [1064, 312] on input "907.9785" at bounding box center [1091, 309] width 106 height 20
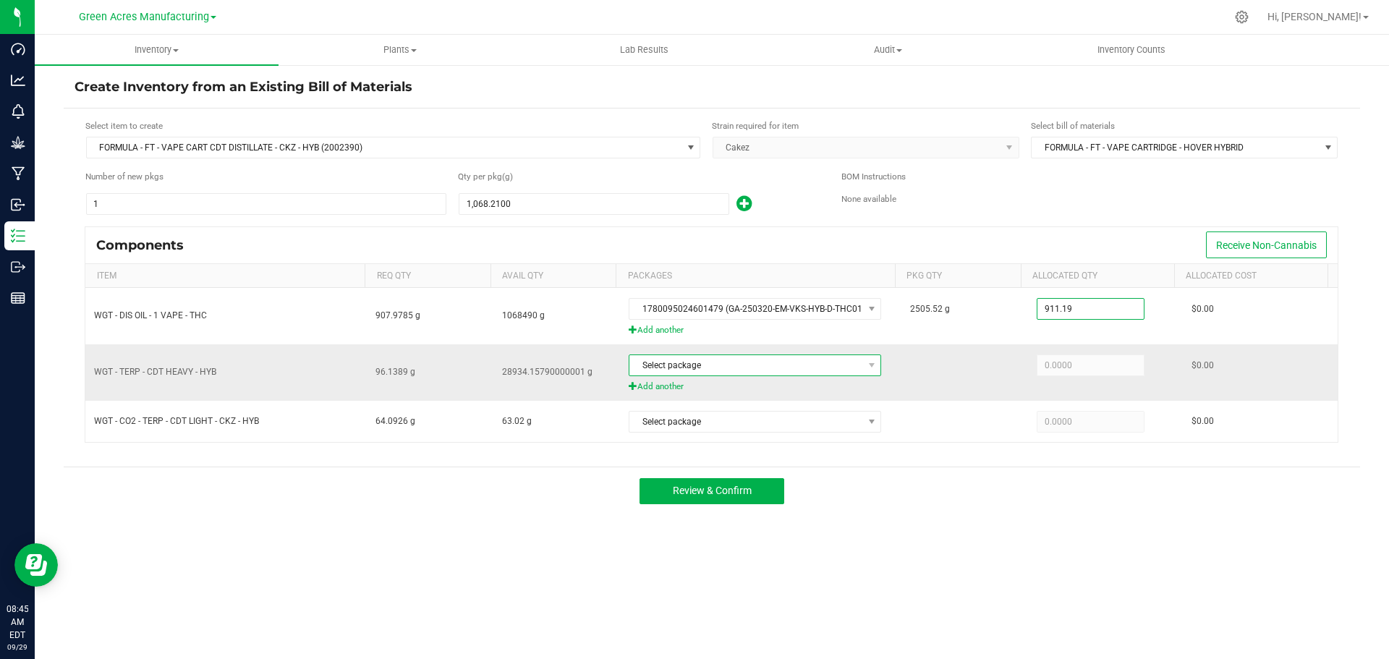
type input "911.1900"
click at [771, 360] on span "Select package" at bounding box center [745, 365] width 233 height 20
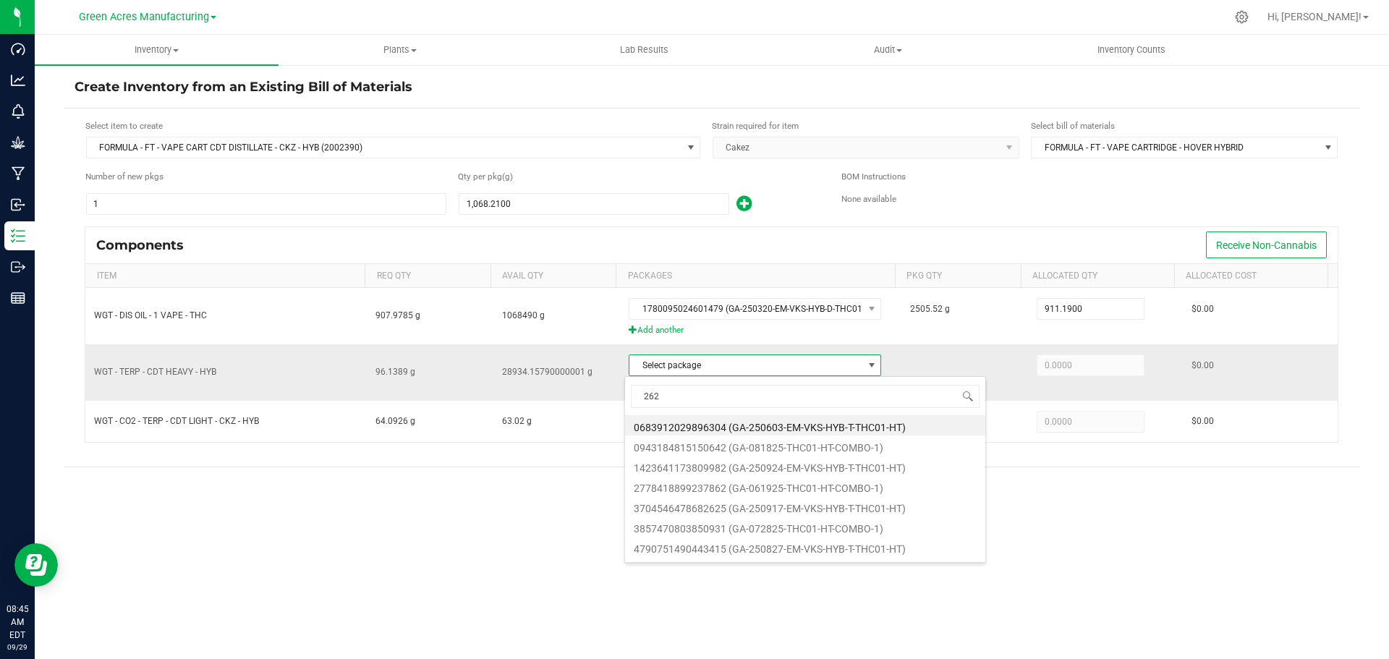
type input "2625"
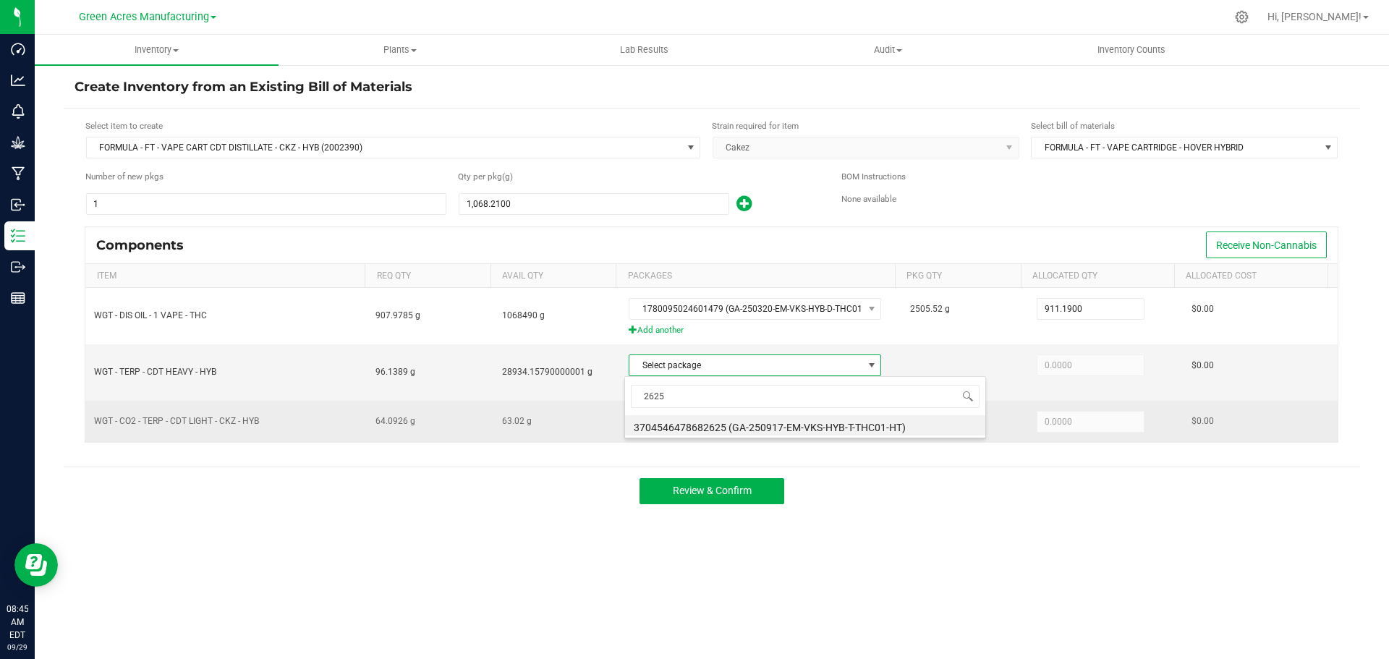
click at [755, 424] on li "3704546478682625 (GA-250917-EM-VKS-HYB-T-THC01-HT)" at bounding box center [805, 425] width 360 height 20
type input "96.1389"
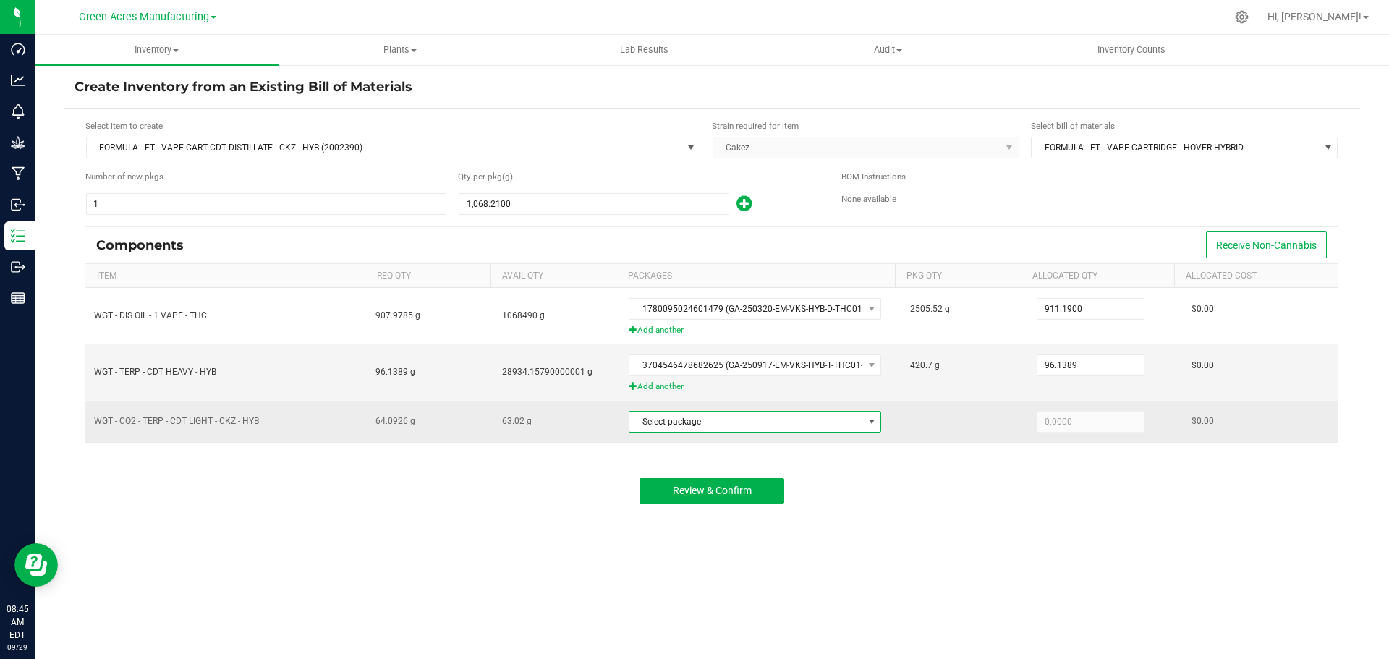
click at [754, 426] on span "Select package" at bounding box center [745, 422] width 233 height 20
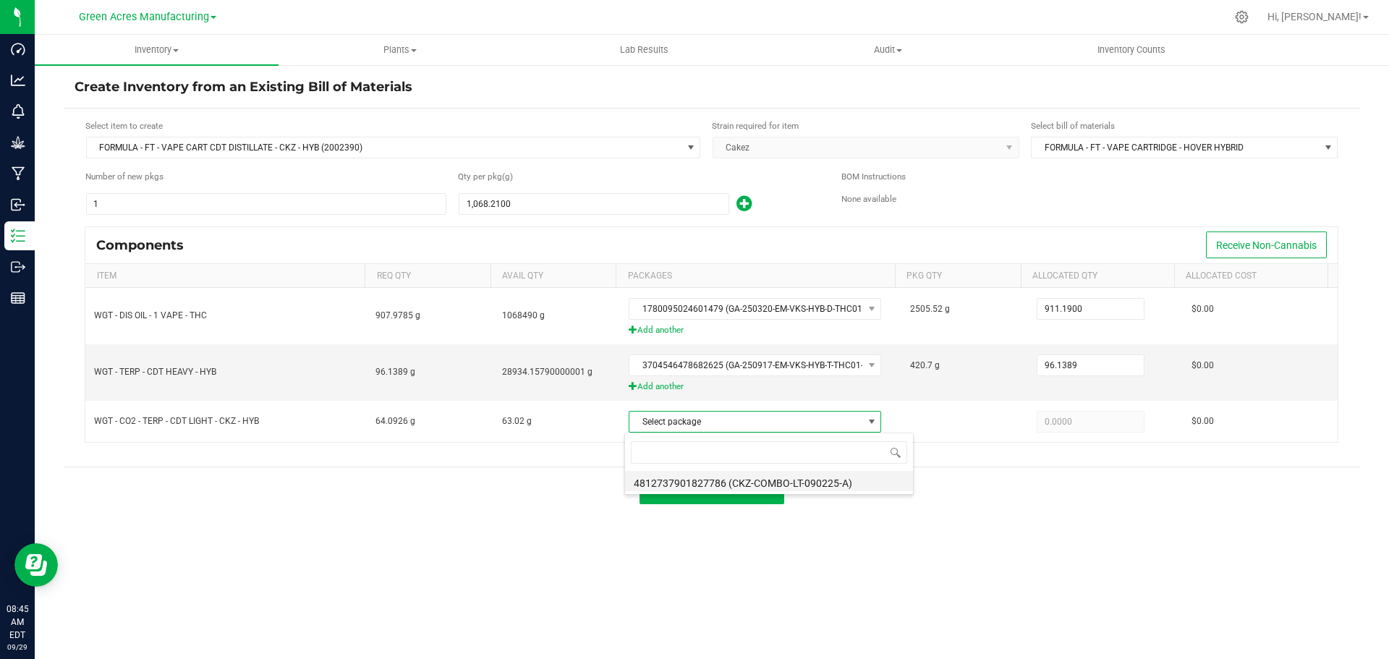
click at [760, 481] on li "4812737901827786 (CKZ-COMBO-LT-090225-A)" at bounding box center [769, 481] width 288 height 20
type input "63.0200"
click at [1052, 360] on input "96.1389" at bounding box center [1091, 365] width 106 height 20
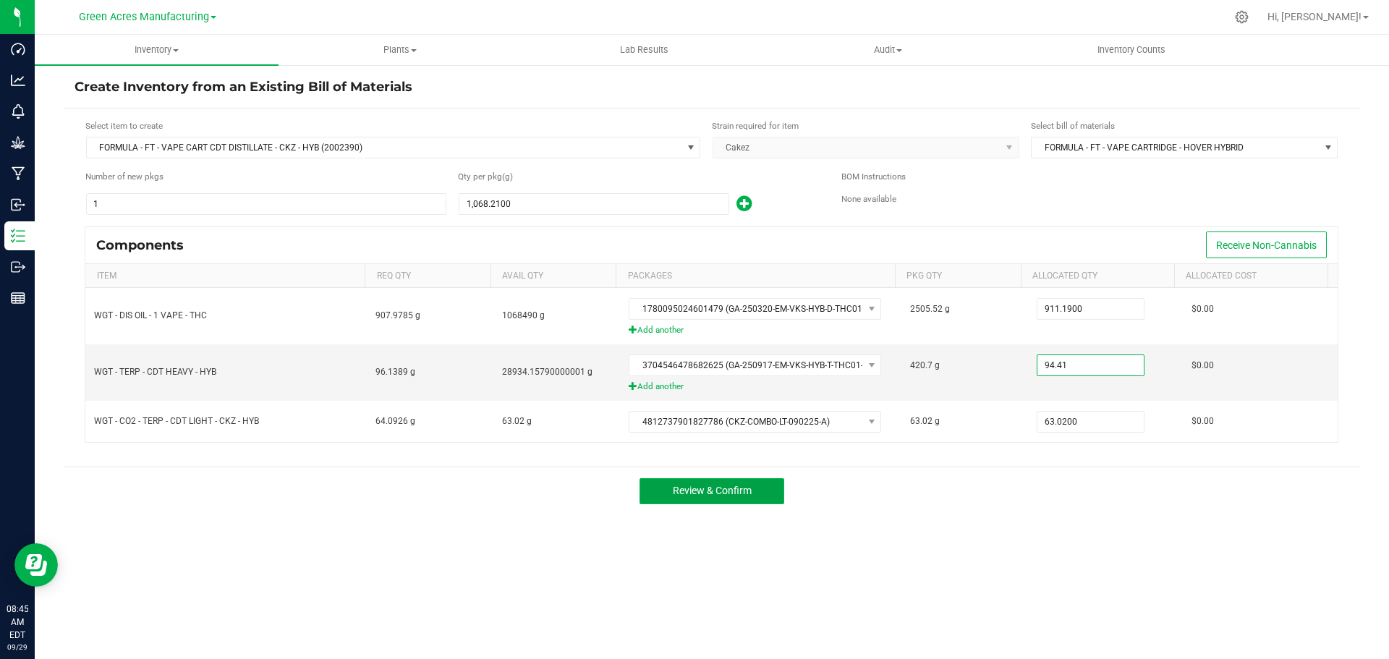
type input "94.4100"
click at [711, 484] on button "Review & Confirm" at bounding box center [712, 491] width 145 height 26
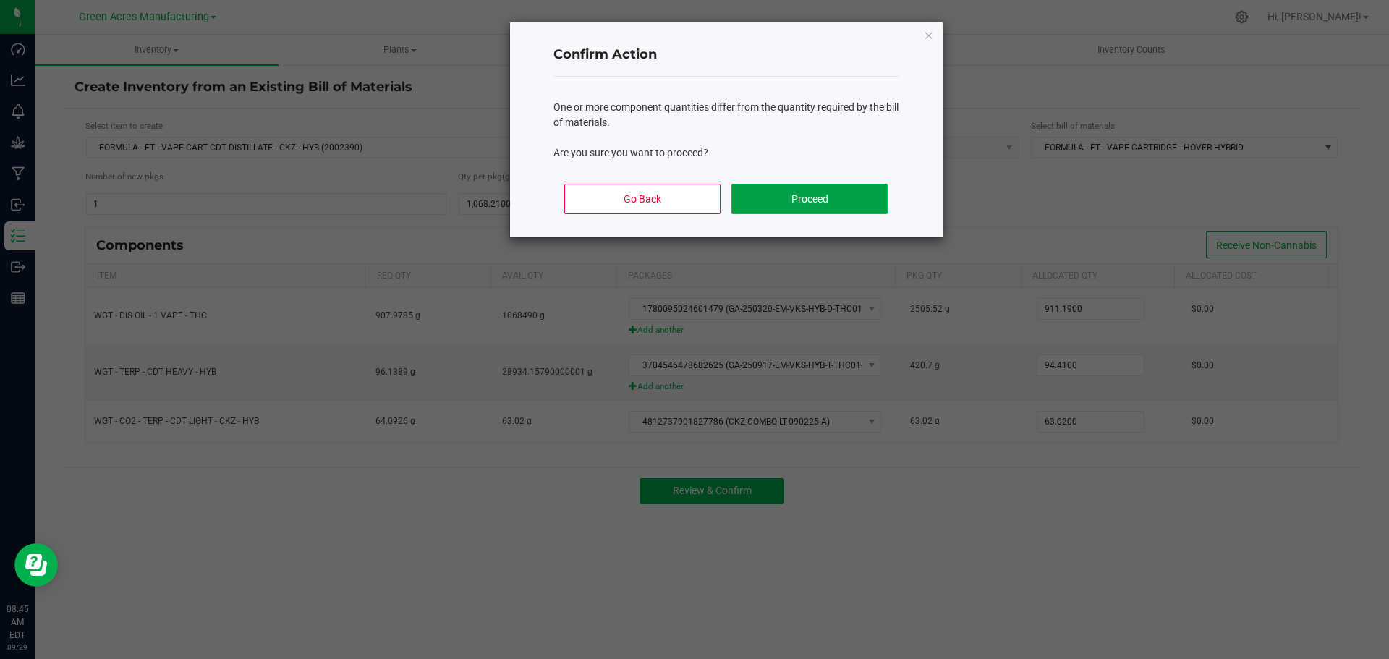
click at [770, 189] on button "Proceed" at bounding box center [810, 199] width 156 height 30
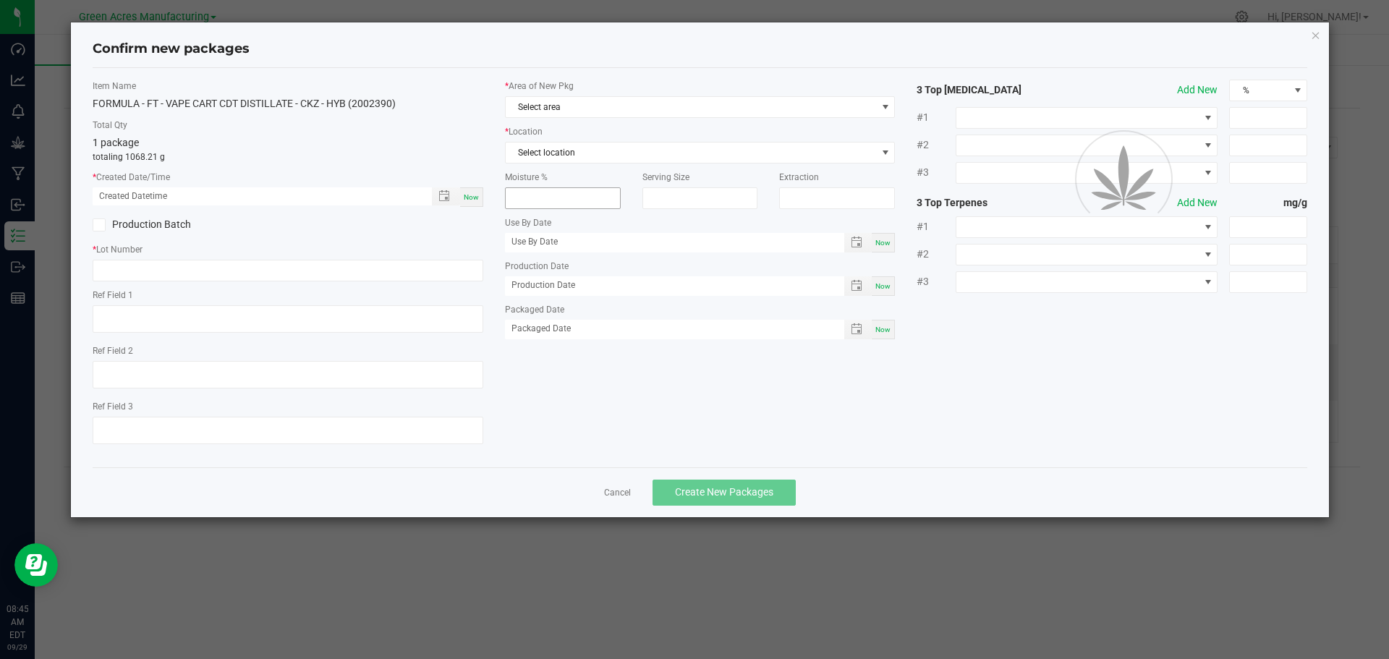
type textarea "D1C"
click at [472, 196] on span "Now" at bounding box center [471, 197] width 15 height 8
type input "09/29/2025 08:45 AM"
paste input "SEP25CKZ02"
type input "SEP25CKZ02"
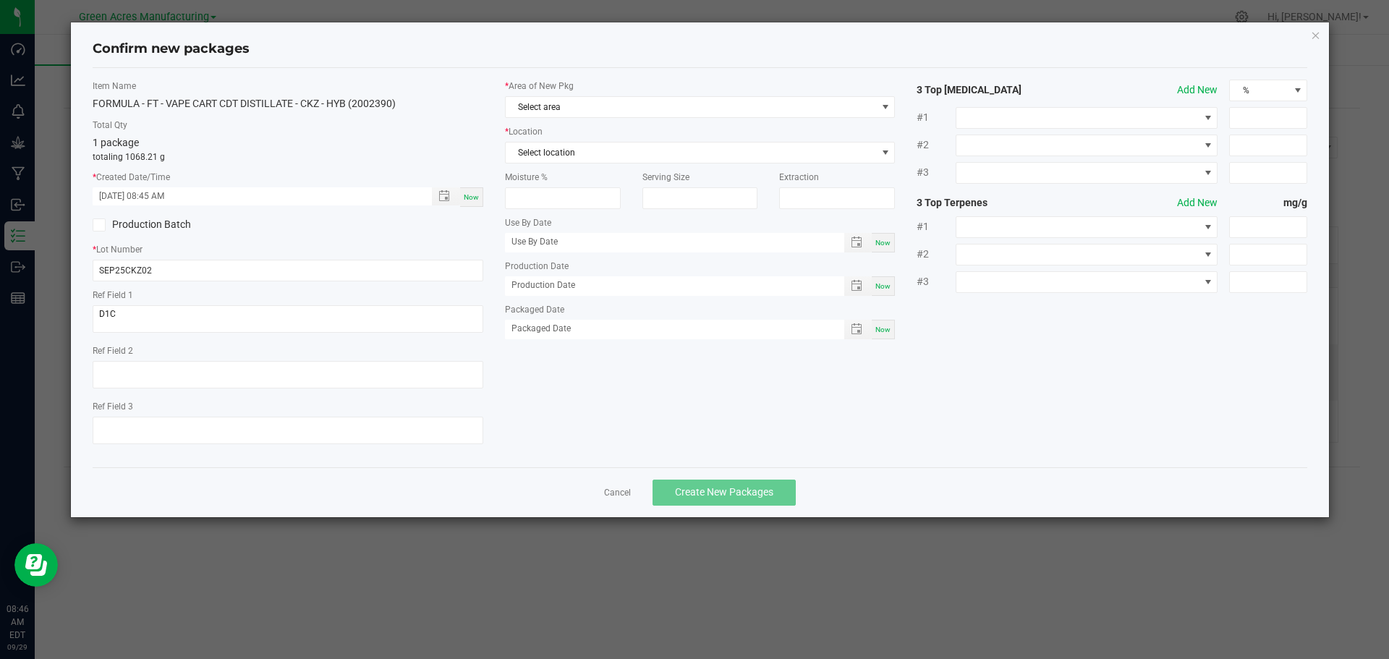
click at [168, 303] on div "Ref Field 1 D1C" at bounding box center [288, 313] width 391 height 48
click at [168, 313] on textarea "D1C" at bounding box center [288, 318] width 391 height 27
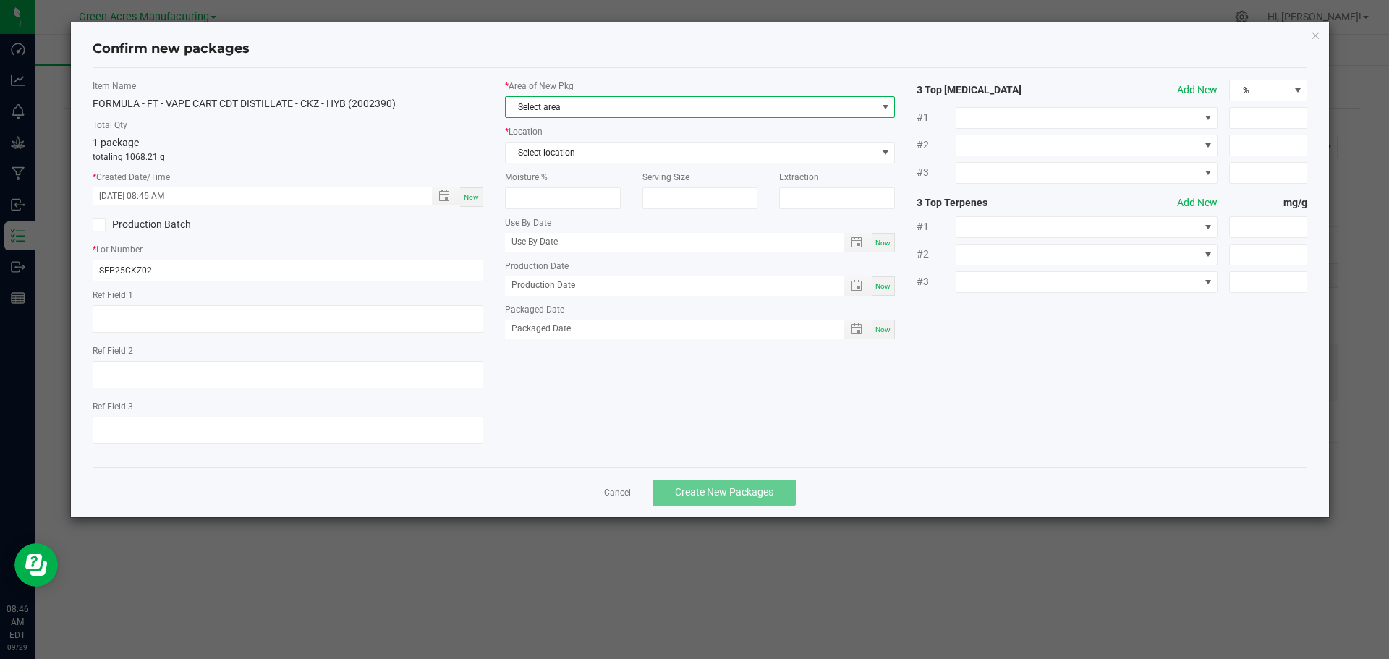
click at [611, 114] on span "Select area" at bounding box center [691, 107] width 371 height 20
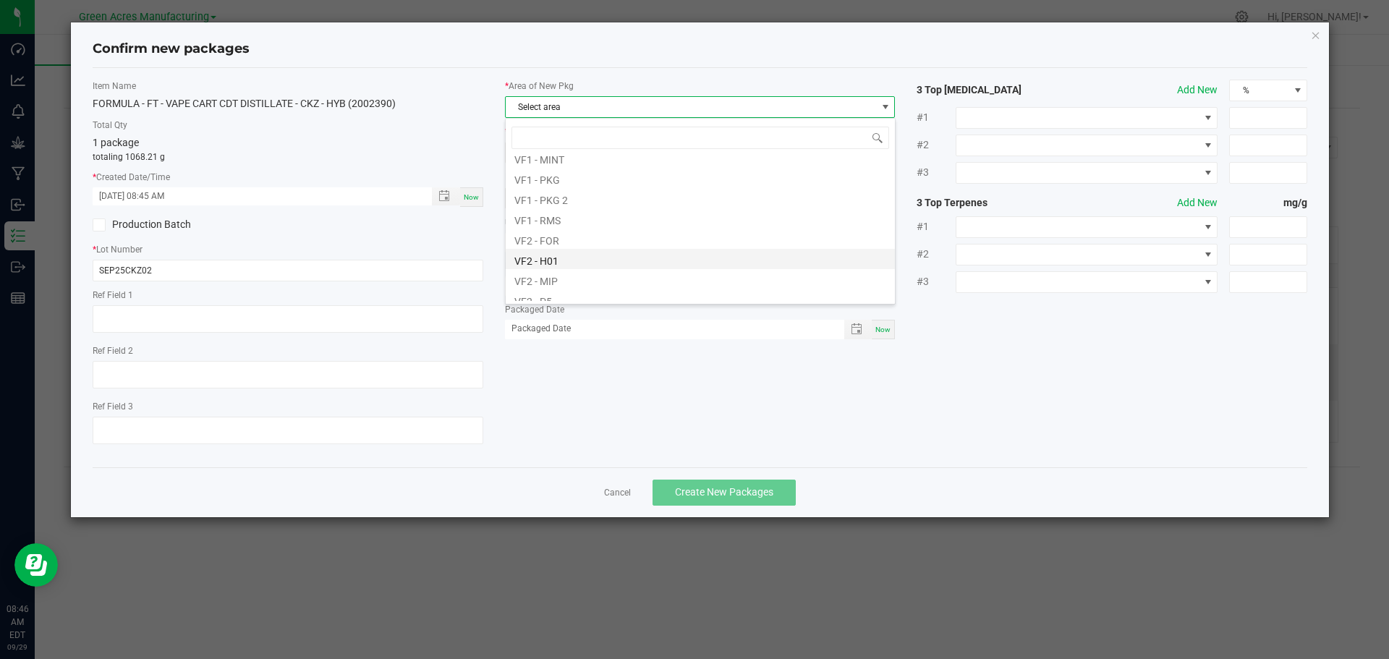
scroll to position [726, 0]
click at [590, 208] on li "VF2 - MIP" at bounding box center [700, 210] width 389 height 20
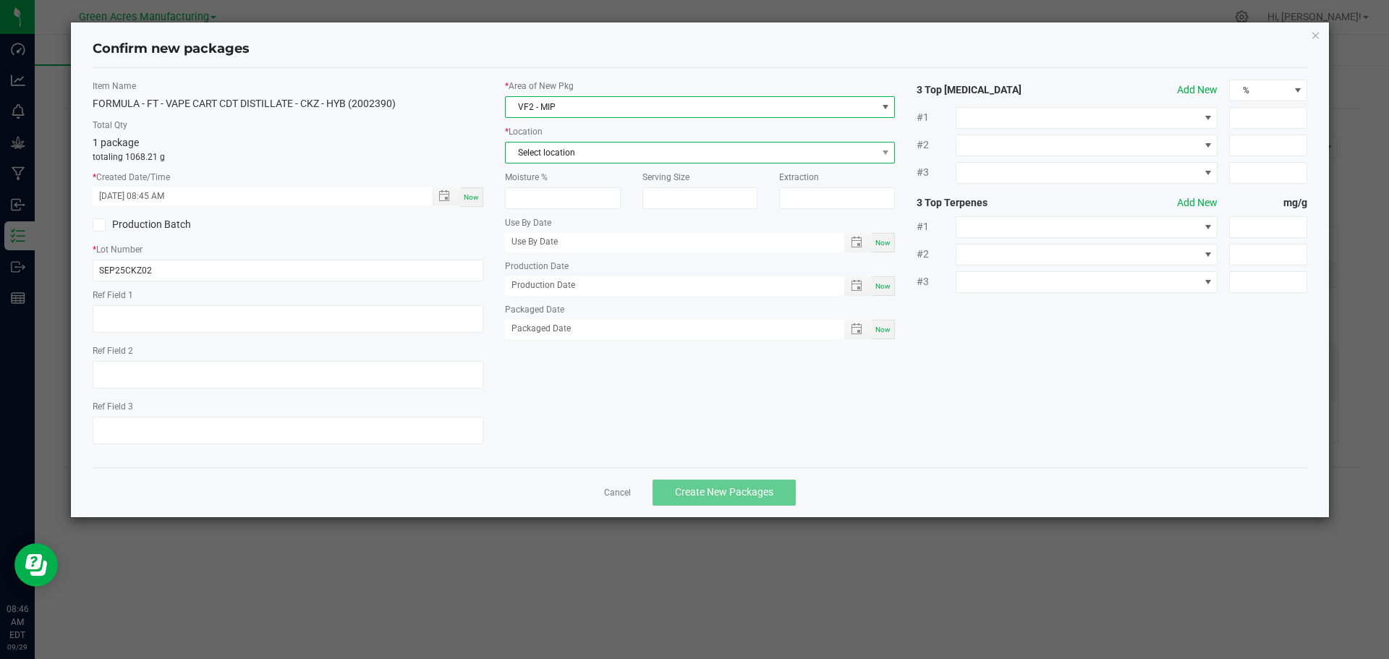
click at [598, 156] on span "Select location" at bounding box center [691, 153] width 371 height 20
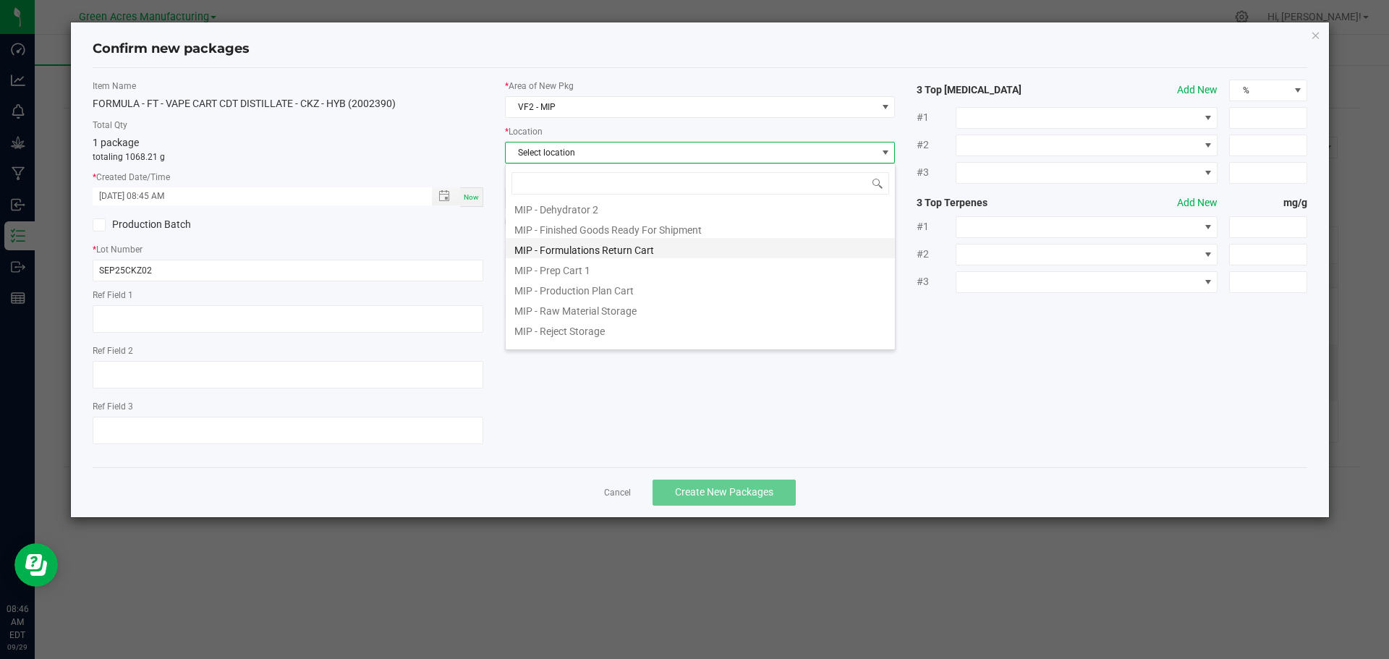
scroll to position [119, 0]
click at [612, 281] on li "MIP - Production Plan Cart" at bounding box center [700, 276] width 389 height 20
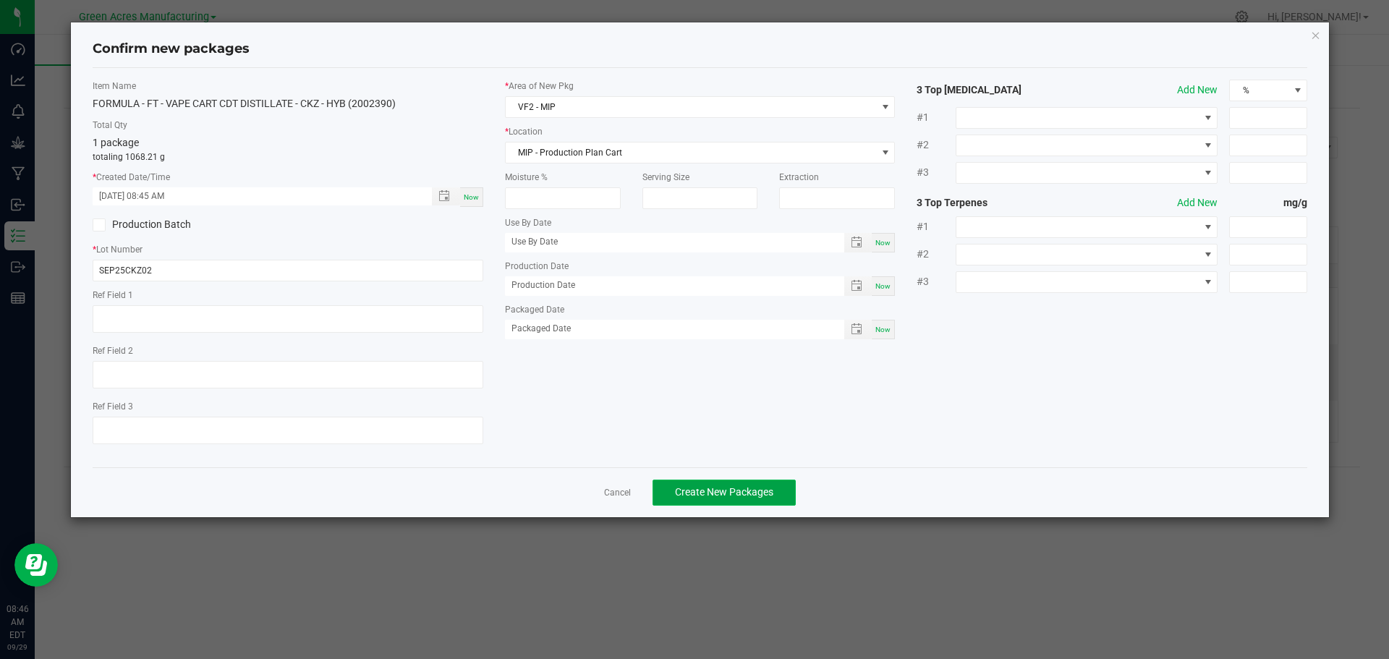
click at [726, 486] on span "Create New Packages" at bounding box center [724, 492] width 98 height 12
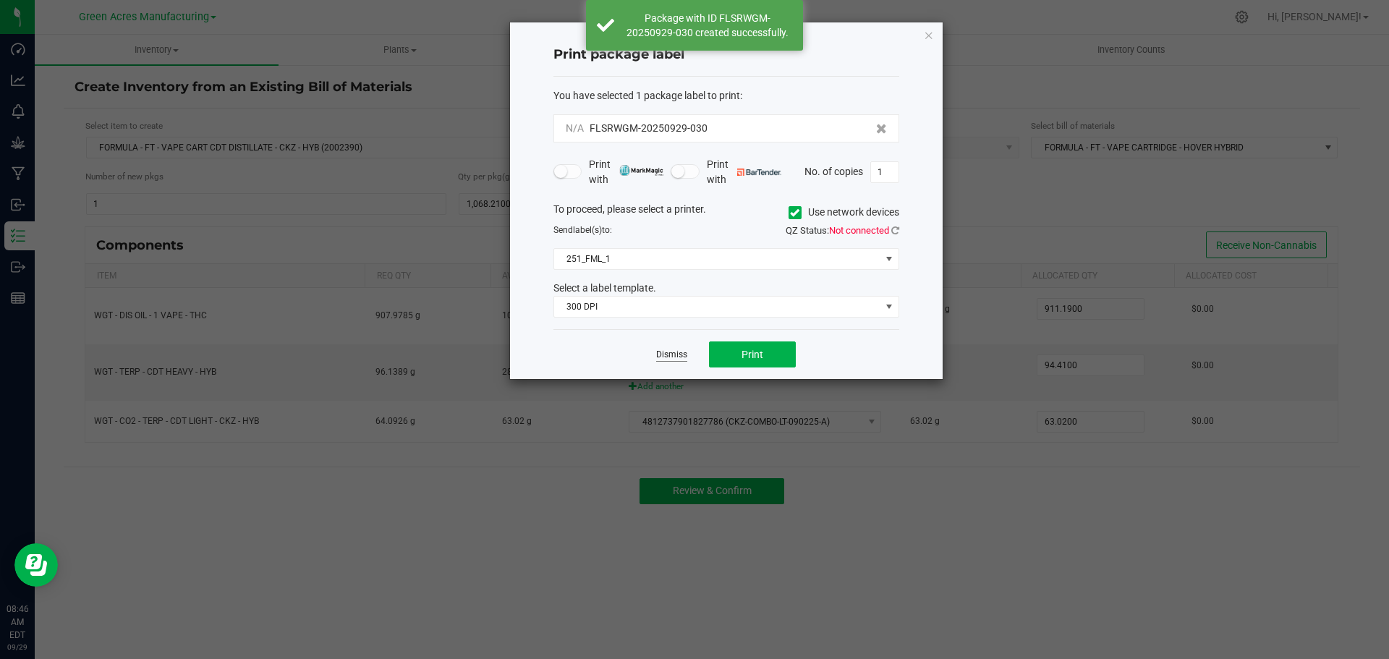
click at [675, 349] on link "Dismiss" at bounding box center [671, 355] width 31 height 12
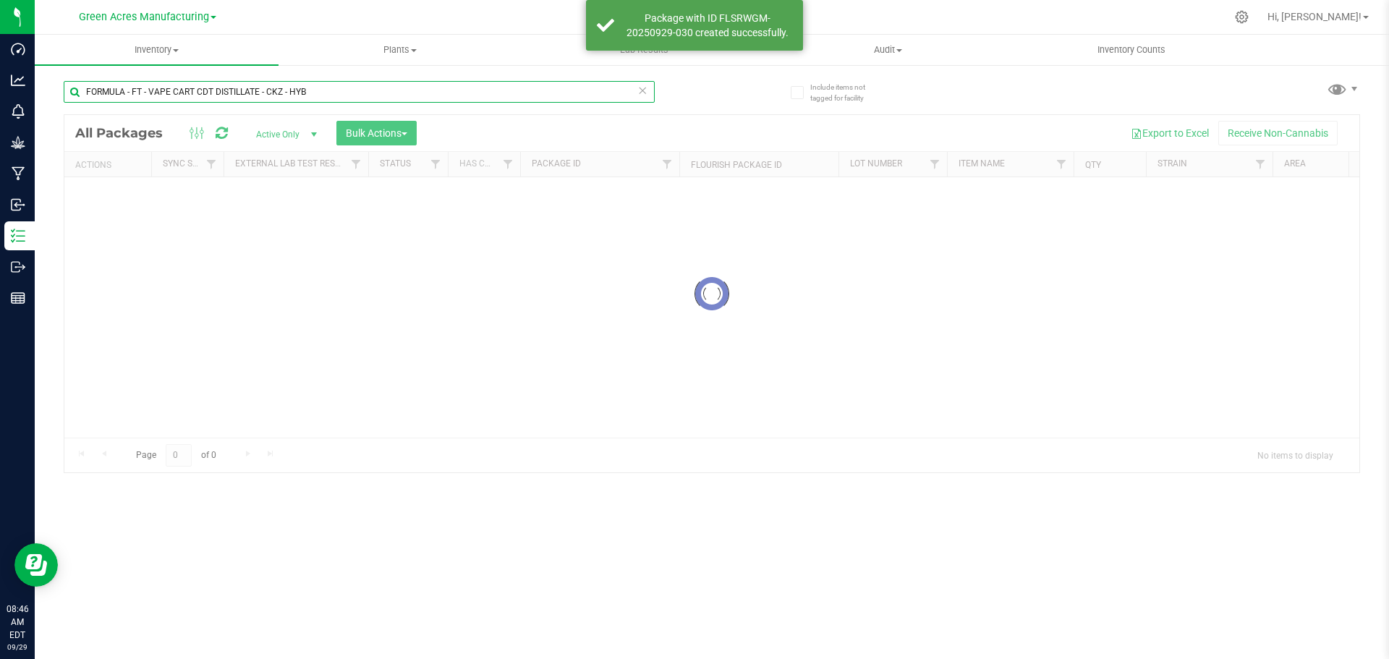
click at [310, 94] on input "FORMULA - FT - VAPE CART CDT DISTILLATE - CKZ - HYB" at bounding box center [359, 92] width 591 height 22
click at [311, 94] on input "FORMULA - FT - VAPE CART CDT DISTILLATE - CKZ - HYB" at bounding box center [359, 92] width 591 height 22
paste input "SEP25CKZ02"
type input "SEP25CKZ02"
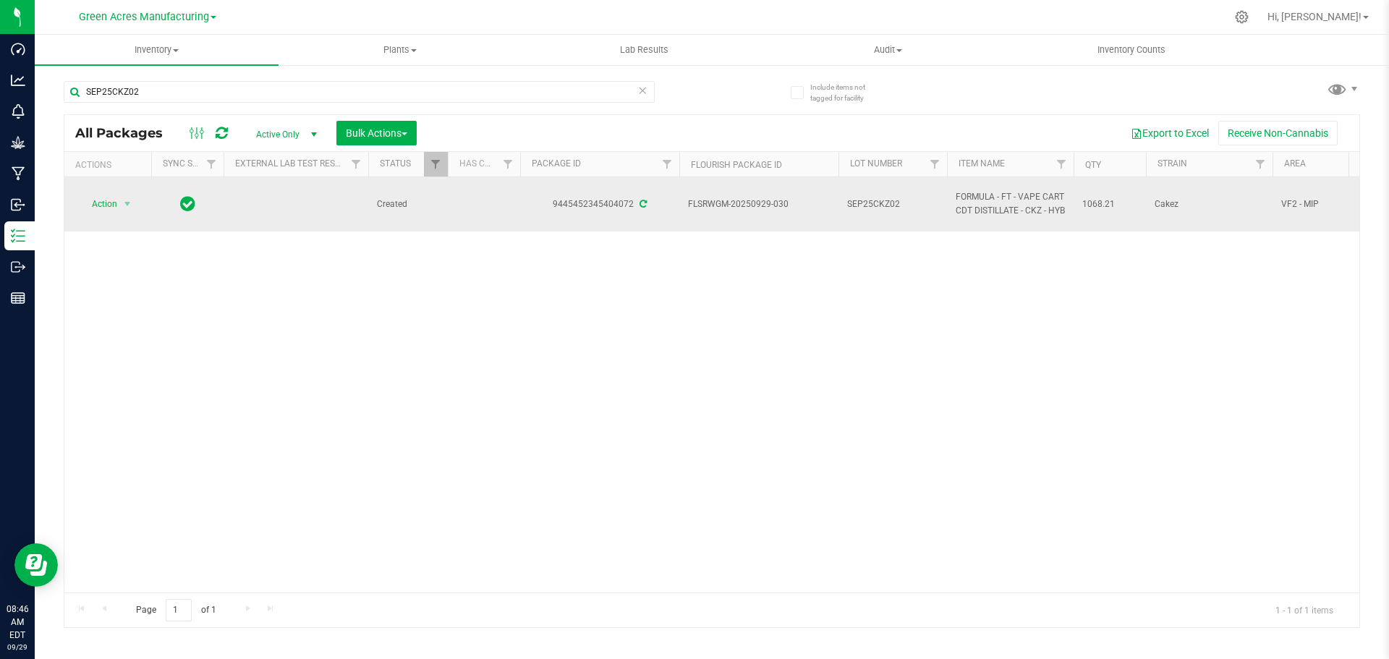
click at [732, 205] on span "FLSRWGM-20250929-030" at bounding box center [759, 205] width 142 height 14
copy tr "FLSRWGM-20250929-030"
click at [1099, 205] on span "1068.21" at bounding box center [1109, 205] width 55 height 14
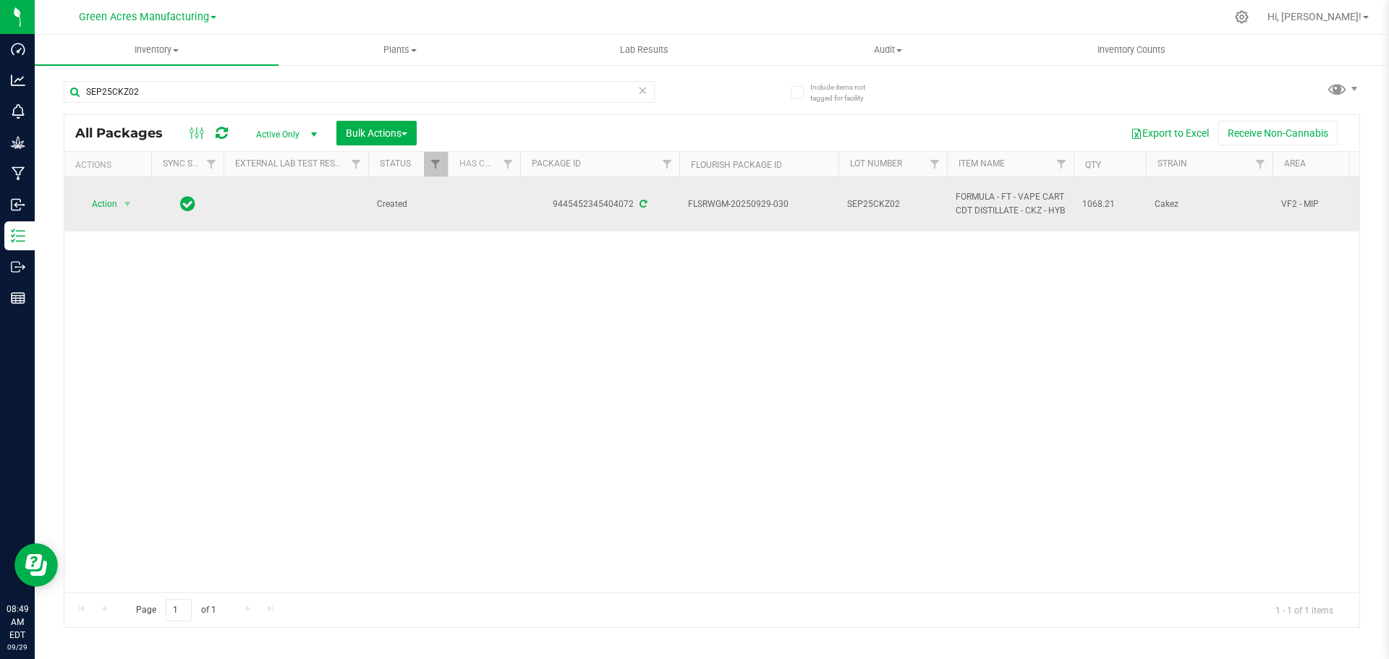
click at [1099, 205] on span "1068.21" at bounding box center [1109, 205] width 55 height 14
drag, startPoint x: 1099, startPoint y: 205, endPoint x: 1105, endPoint y: 212, distance: 9.3
click at [1105, 212] on td "1068.21" at bounding box center [1110, 204] width 72 height 54
click at [1090, 202] on span "1068.21" at bounding box center [1109, 205] width 55 height 14
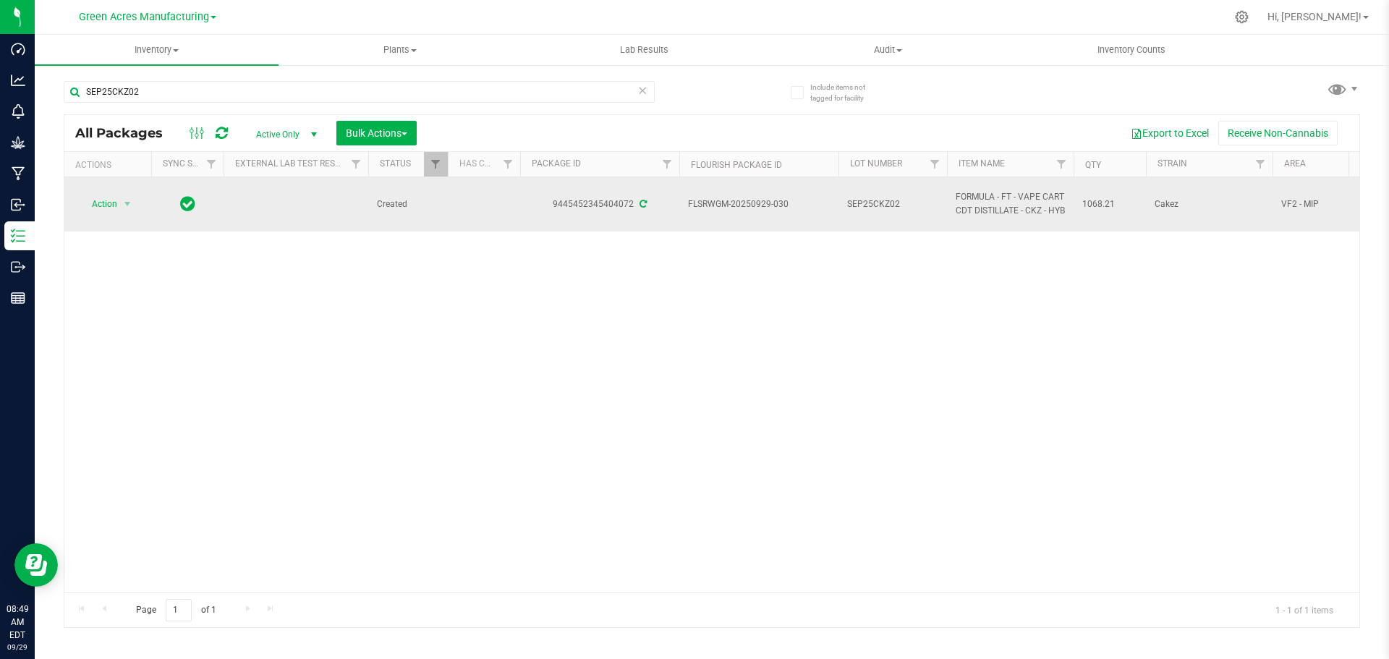
copy span "1068.21"
click at [114, 211] on span "Action" at bounding box center [98, 204] width 39 height 20
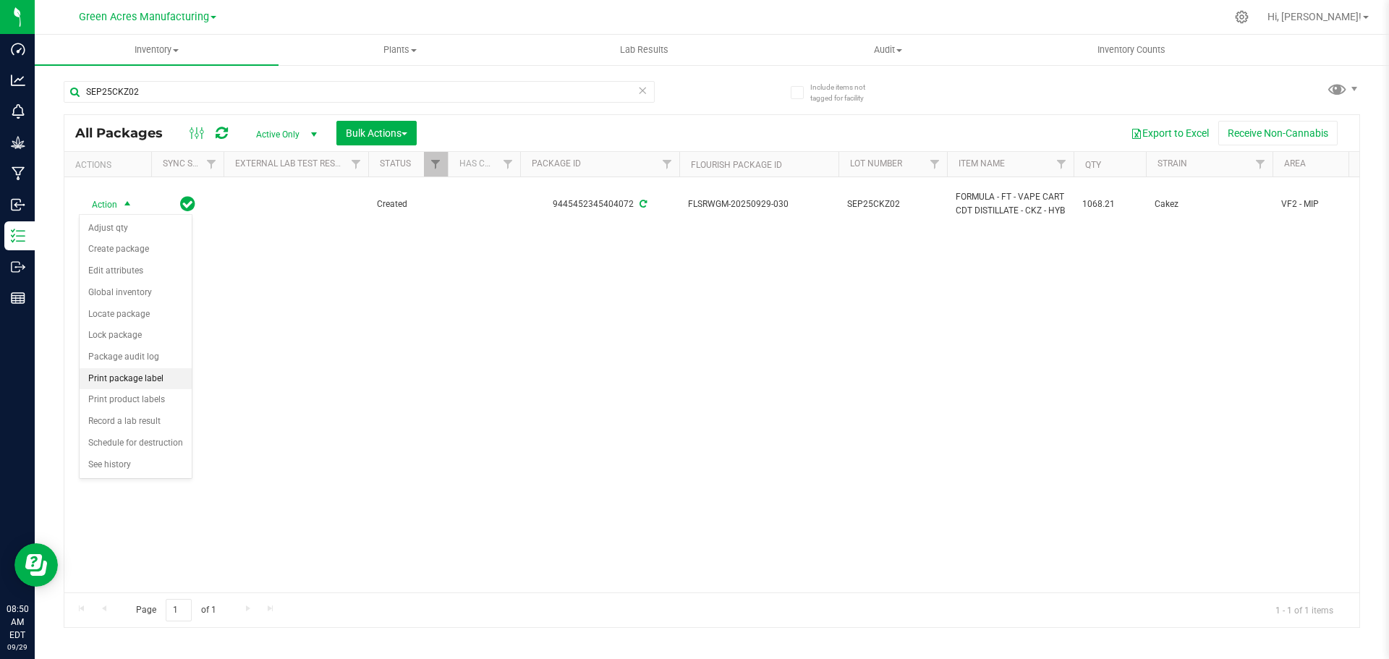
click at [132, 377] on li "Print package label" at bounding box center [136, 379] width 112 height 22
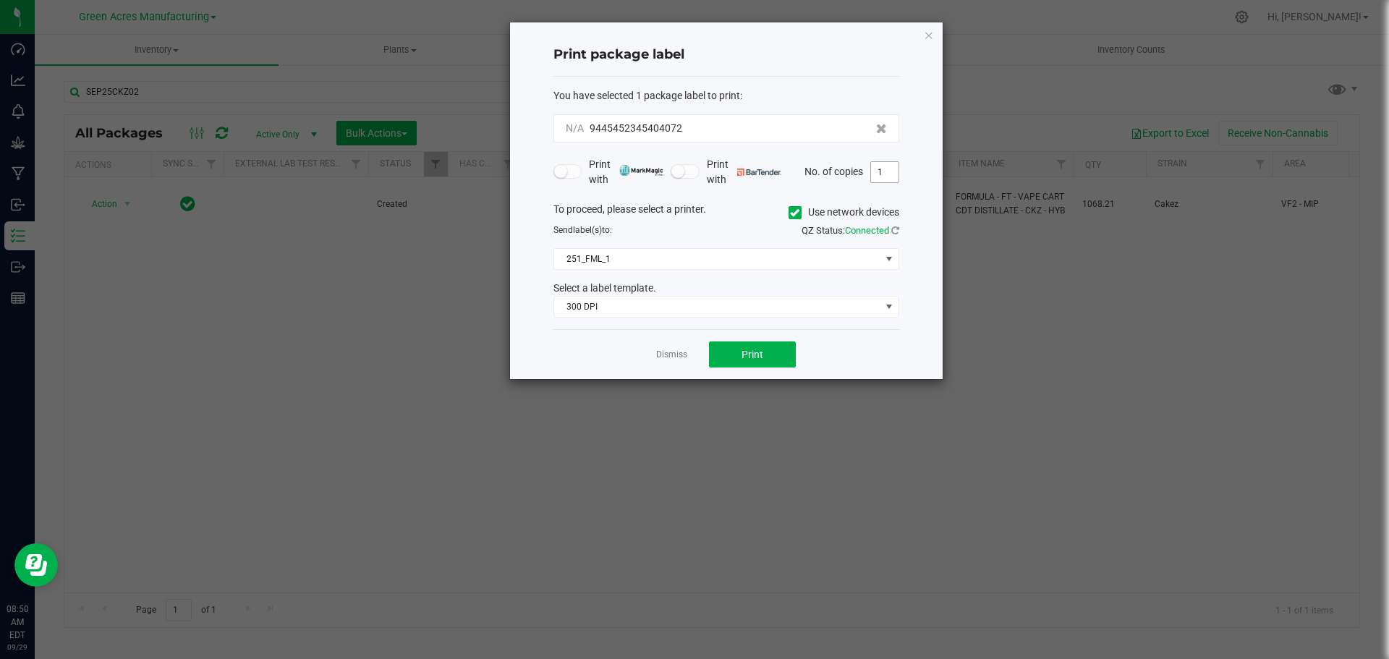
click at [881, 178] on input "1" at bounding box center [884, 172] width 27 height 20
type input "3"
click at [752, 362] on button "Print" at bounding box center [752, 355] width 87 height 26
click at [680, 353] on link "Dismiss" at bounding box center [671, 355] width 31 height 12
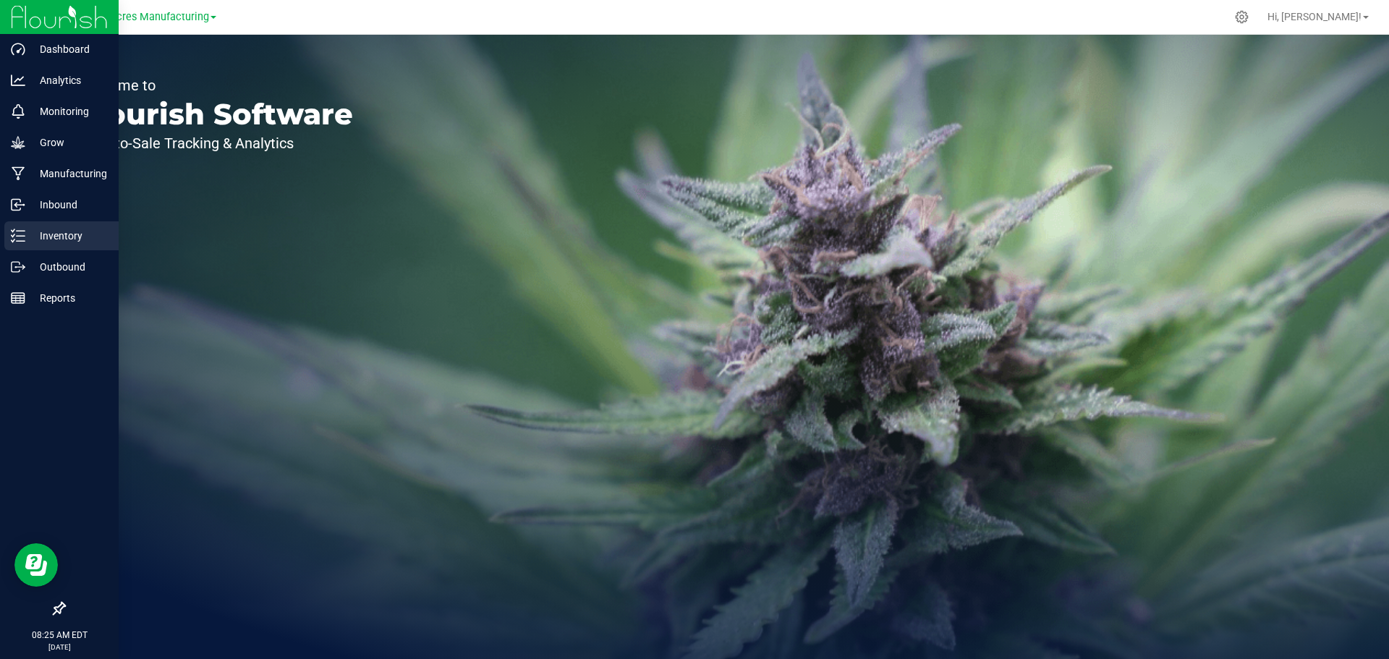
click at [31, 226] on div "Inventory" at bounding box center [61, 235] width 114 height 29
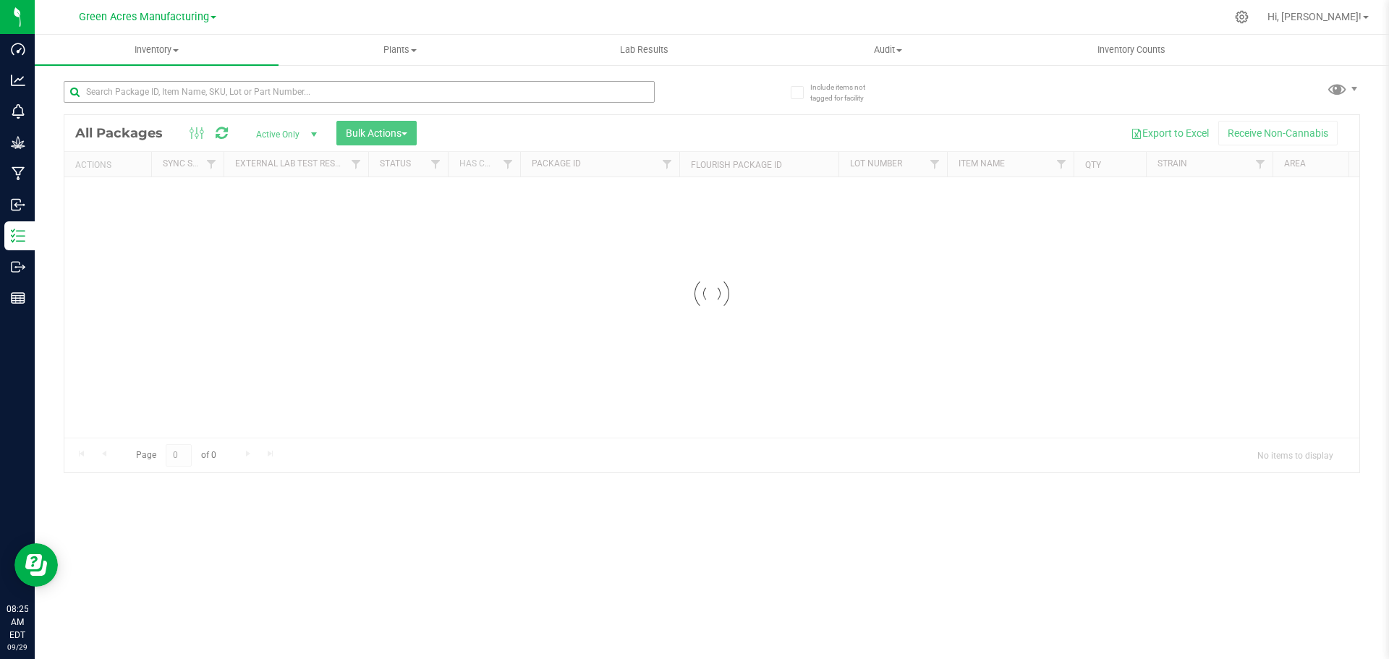
click at [526, 103] on div at bounding box center [359, 97] width 591 height 33
click at [522, 96] on input "text" at bounding box center [359, 92] width 591 height 22
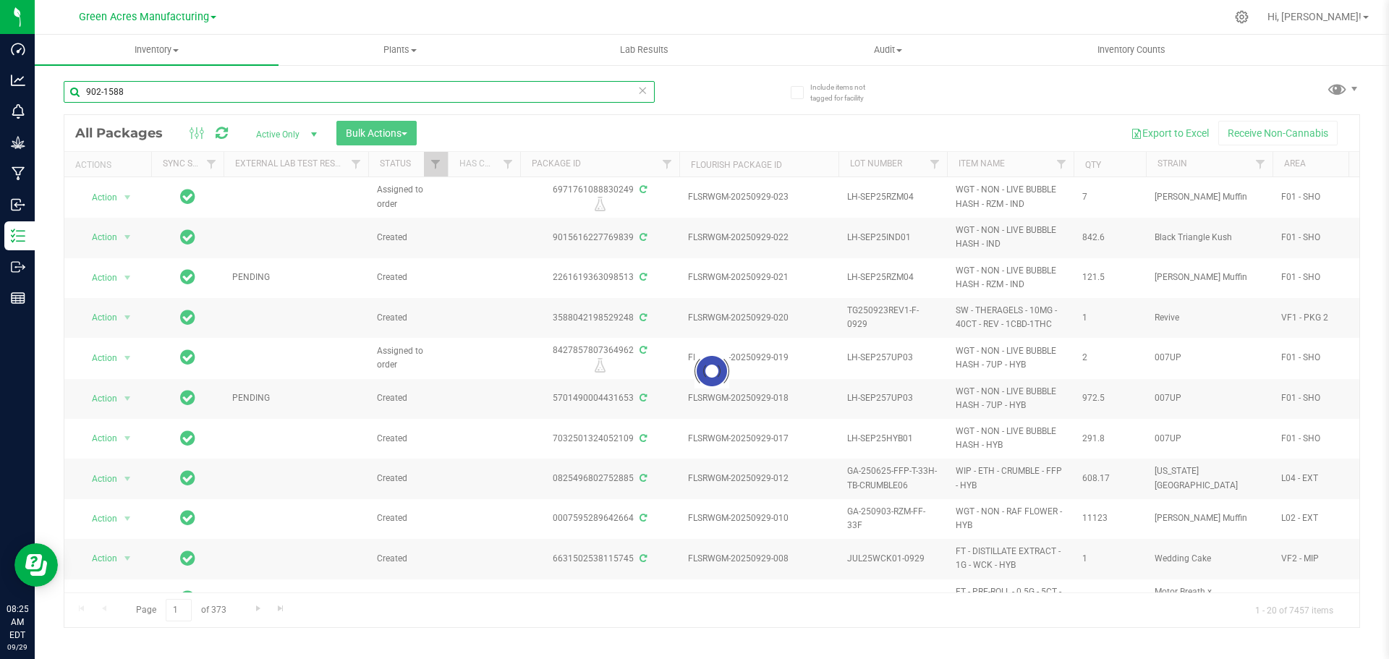
type input "902-1588"
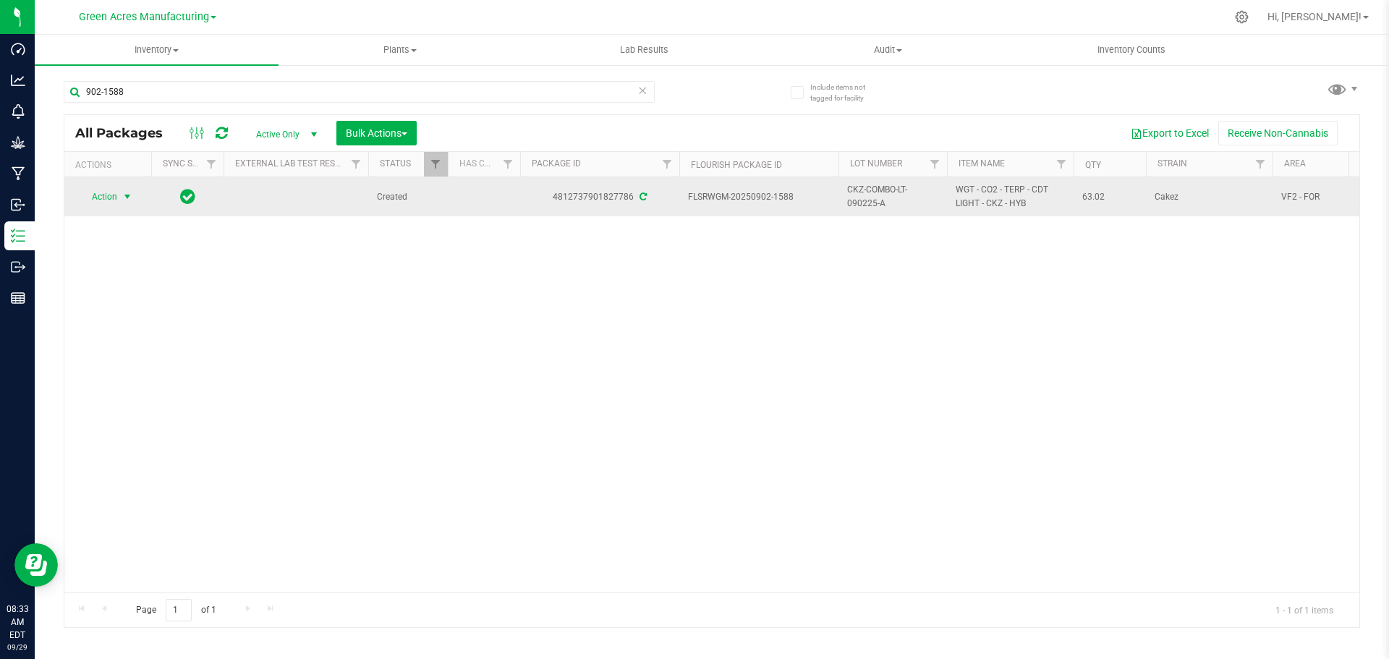
click at [117, 203] on span "Action" at bounding box center [98, 197] width 39 height 20
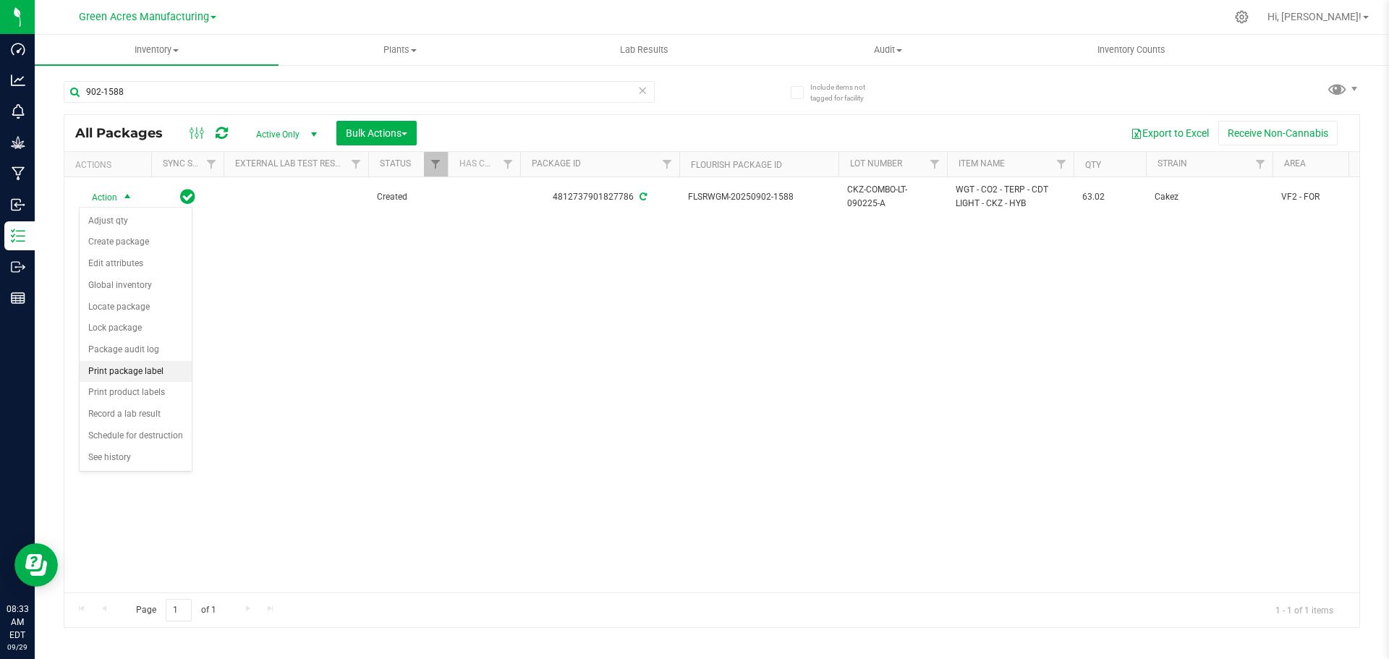
click at [137, 370] on li "Print package label" at bounding box center [136, 372] width 112 height 22
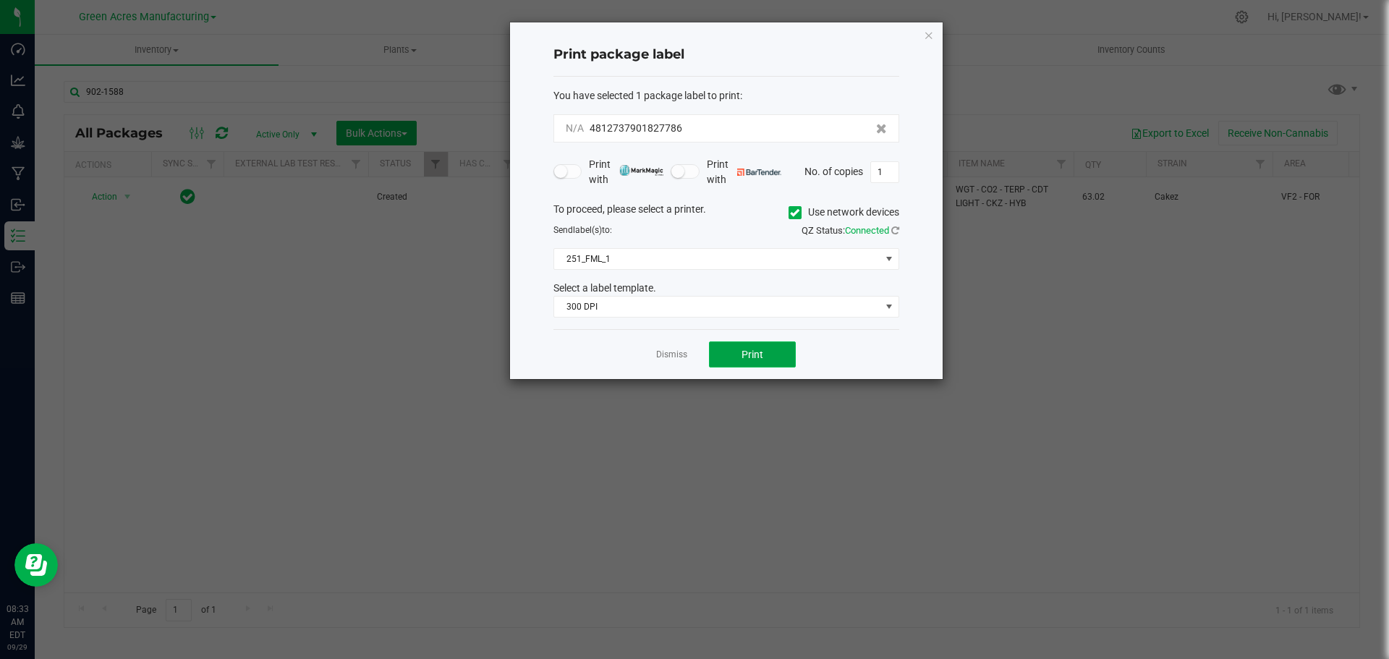
click at [716, 356] on button "Print" at bounding box center [752, 355] width 87 height 26
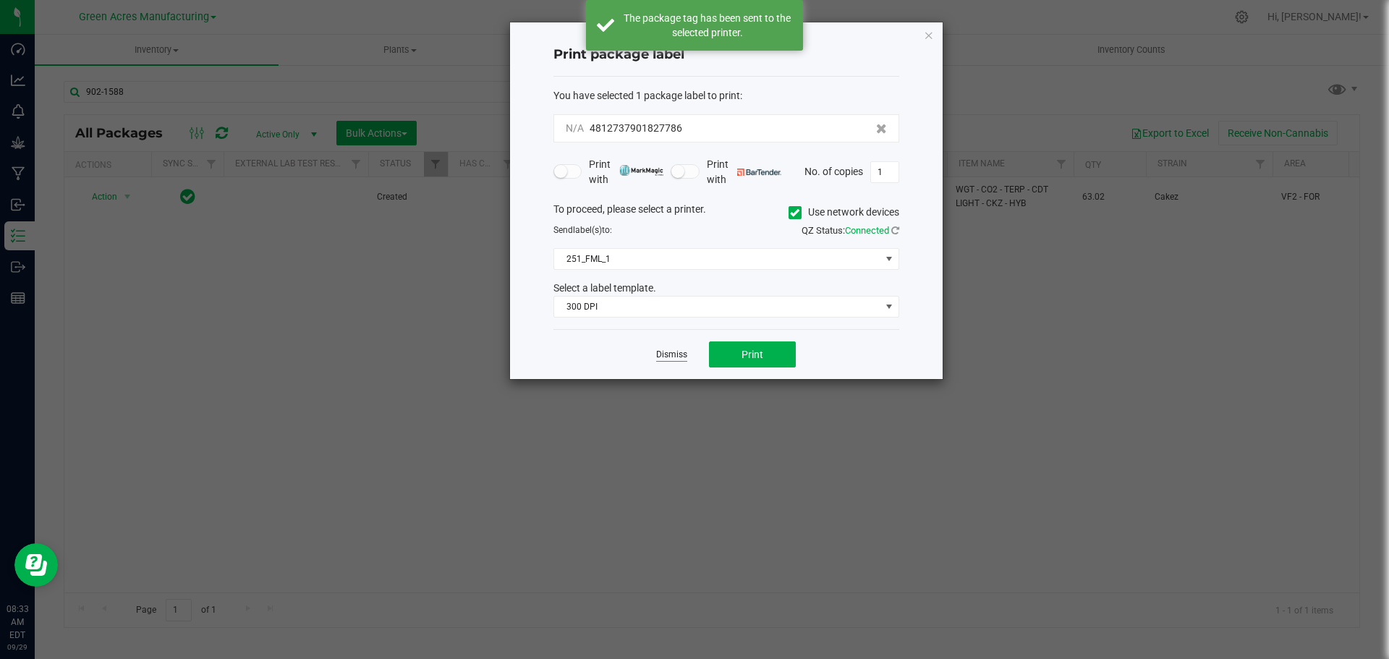
click at [664, 359] on link "Dismiss" at bounding box center [671, 355] width 31 height 12
